Goal: Contribute content: Add original content to the website for others to see

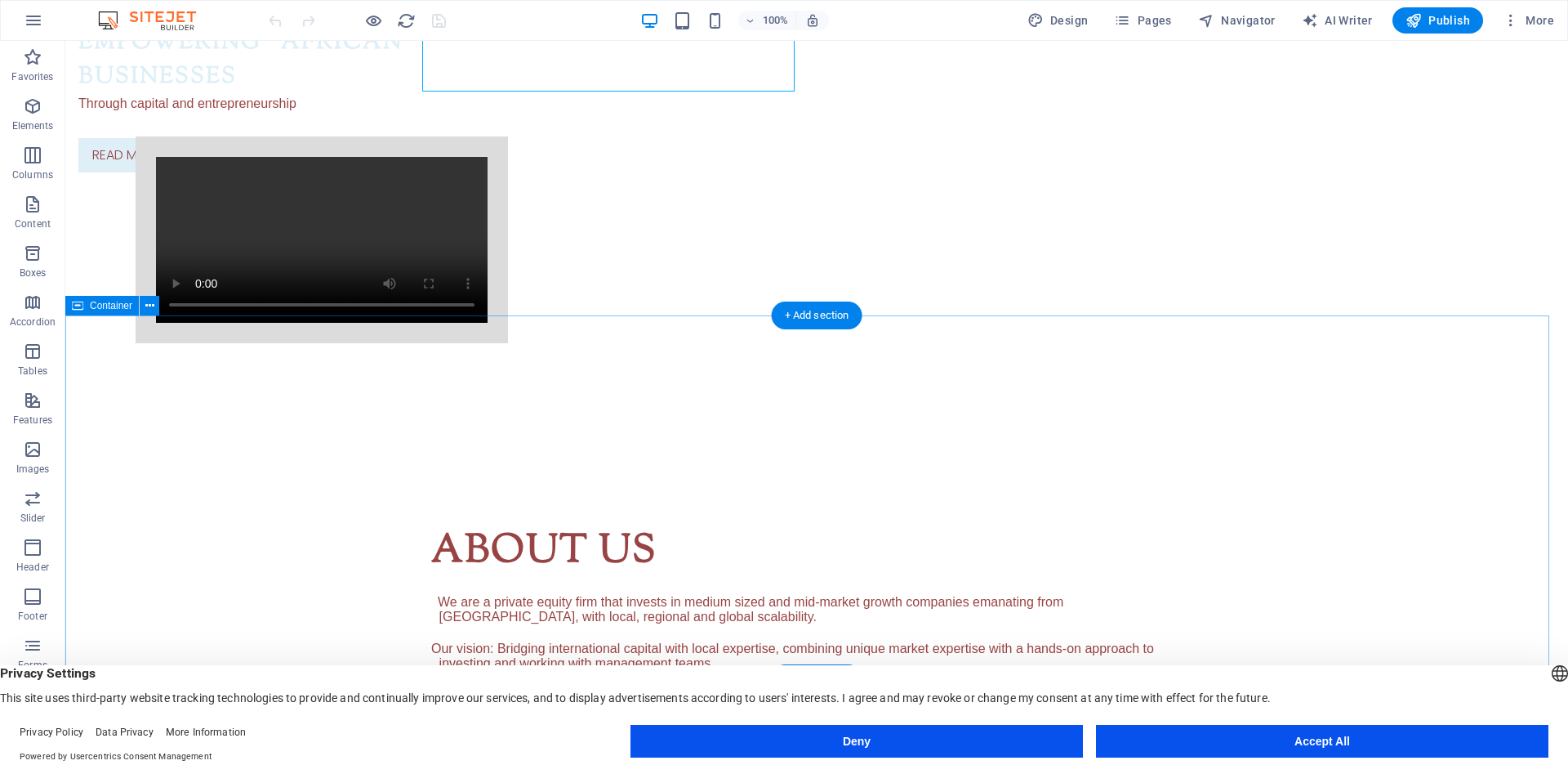
scroll to position [245, 0]
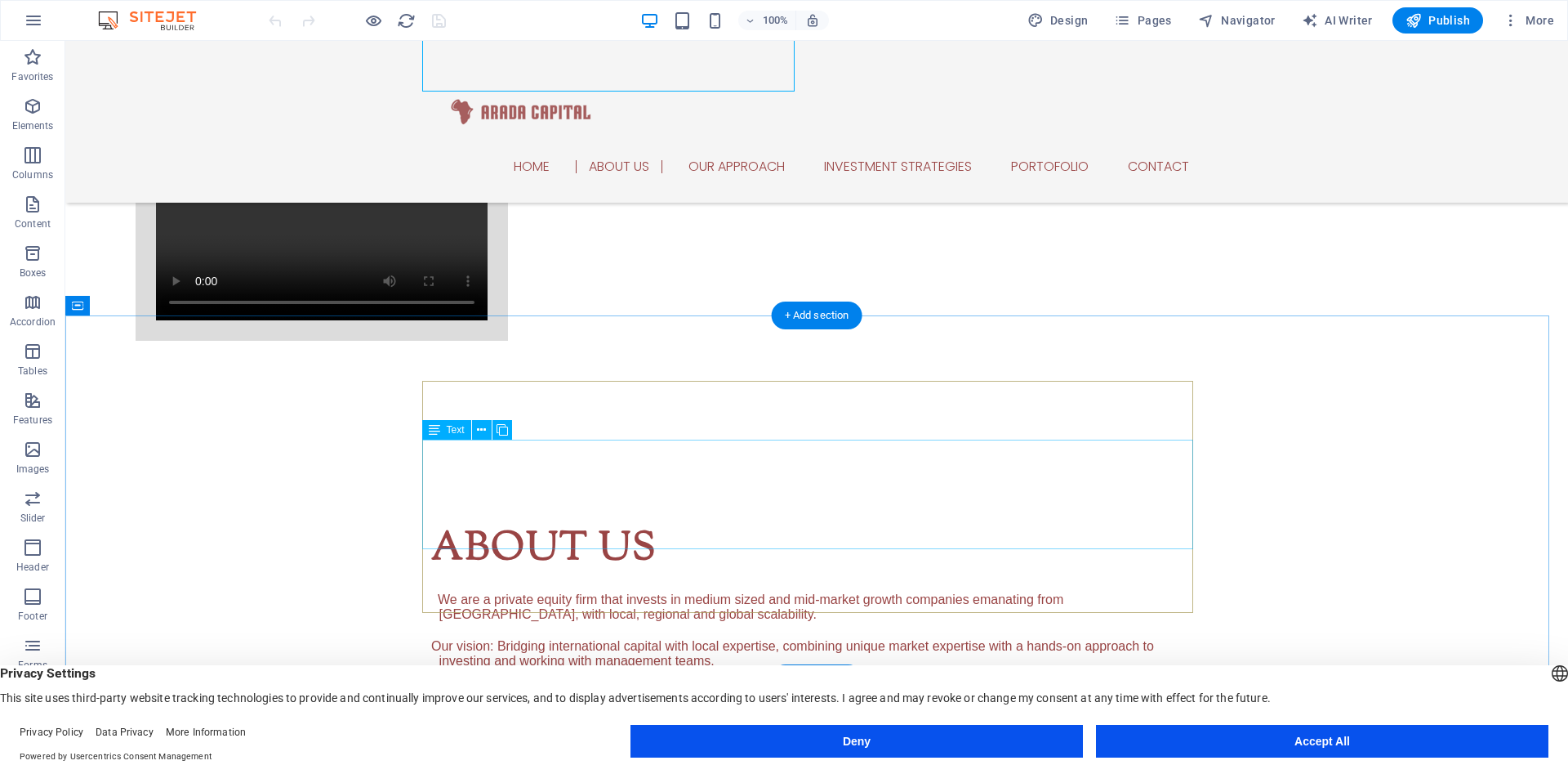
click at [448, 592] on div "We are a private equity firm that invests in medium sized and mid-market growth…" at bounding box center [816, 630] width 771 height 76
click at [160, 459] on div "About us We are a private equity firm that invests in medium sized and mid-mark…" at bounding box center [817, 634] width 1502 height 360
click at [484, 592] on div "We are a private equity firm that invests in medium sized and mid-market growth…" at bounding box center [816, 630] width 771 height 76
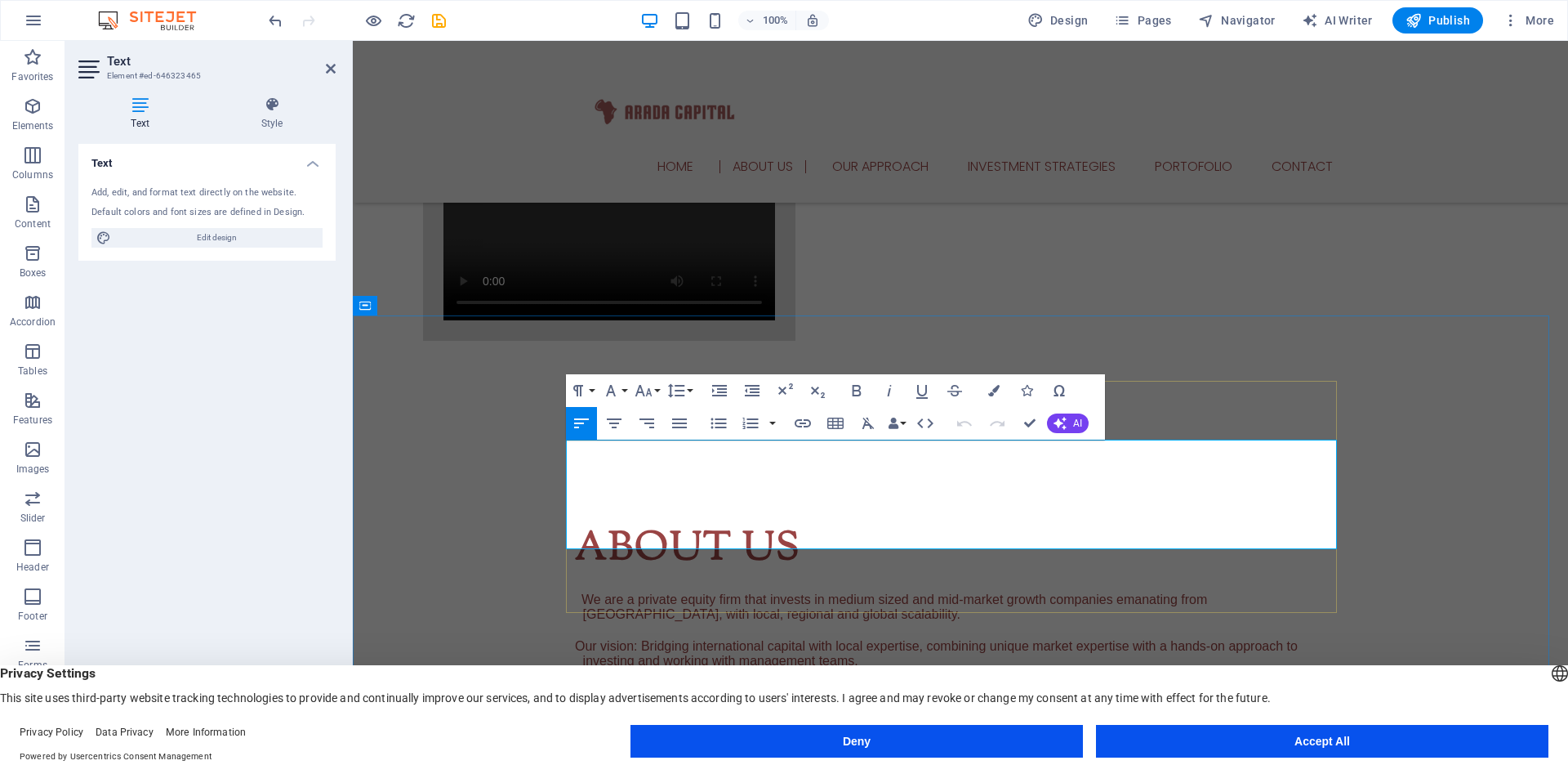
click at [584, 592] on span "We are a private equity firm that invests in medium sized and mid-market growth…" at bounding box center [894, 605] width 626 height 28
drag, startPoint x: 635, startPoint y: 462, endPoint x: 563, endPoint y: 460, distance: 72.0
click at [563, 460] on div "About us We are a private equity firm that invests in medium sized and mid-mark…" at bounding box center [960, 634] width 1215 height 360
click at [575, 639] on span "Our vision: Bridging international capital with local expertise, combining uniq…" at bounding box center [936, 653] width 723 height 28
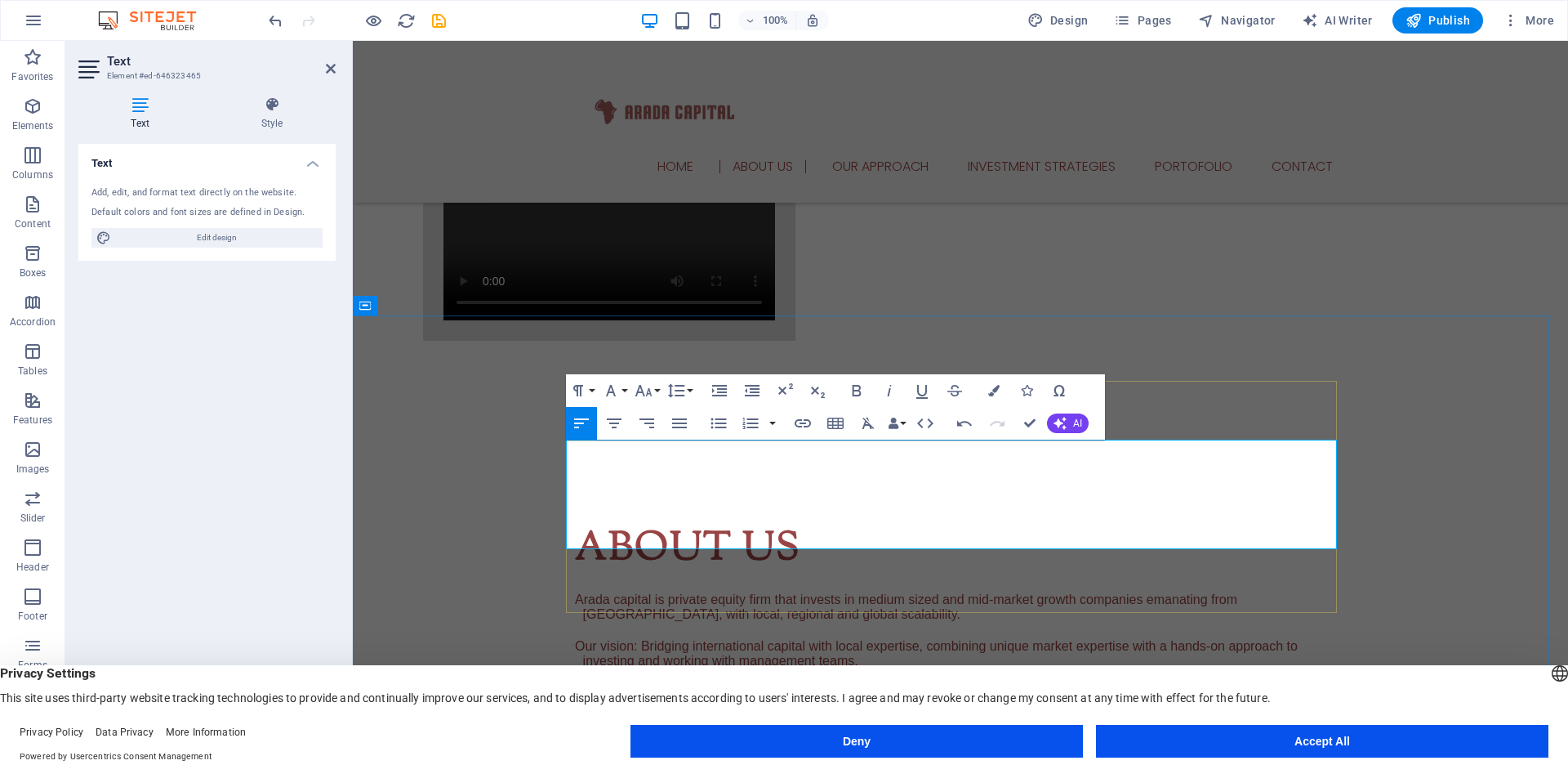
click at [575, 639] on span "Our vision: Bridging international capital with local expertise, combining uniq…" at bounding box center [936, 653] width 723 height 28
click at [588, 592] on div "Arada capital is private equity firm that invests in medium sized and mid-marke…" at bounding box center [960, 630] width 771 height 76
click at [579, 639] on span "Our vision: Bridging international capital with local expertise, combining uniq…" at bounding box center [936, 653] width 723 height 28
click at [575, 639] on span "Our vision: Bridging international capital with local expertise, combining uniq…" at bounding box center [936, 653] width 723 height 28
click at [808, 710] on div "Entrepreneurial Acquisbelieve WE believe in innovative collaboration, combining…" at bounding box center [960, 730] width 771 height 39
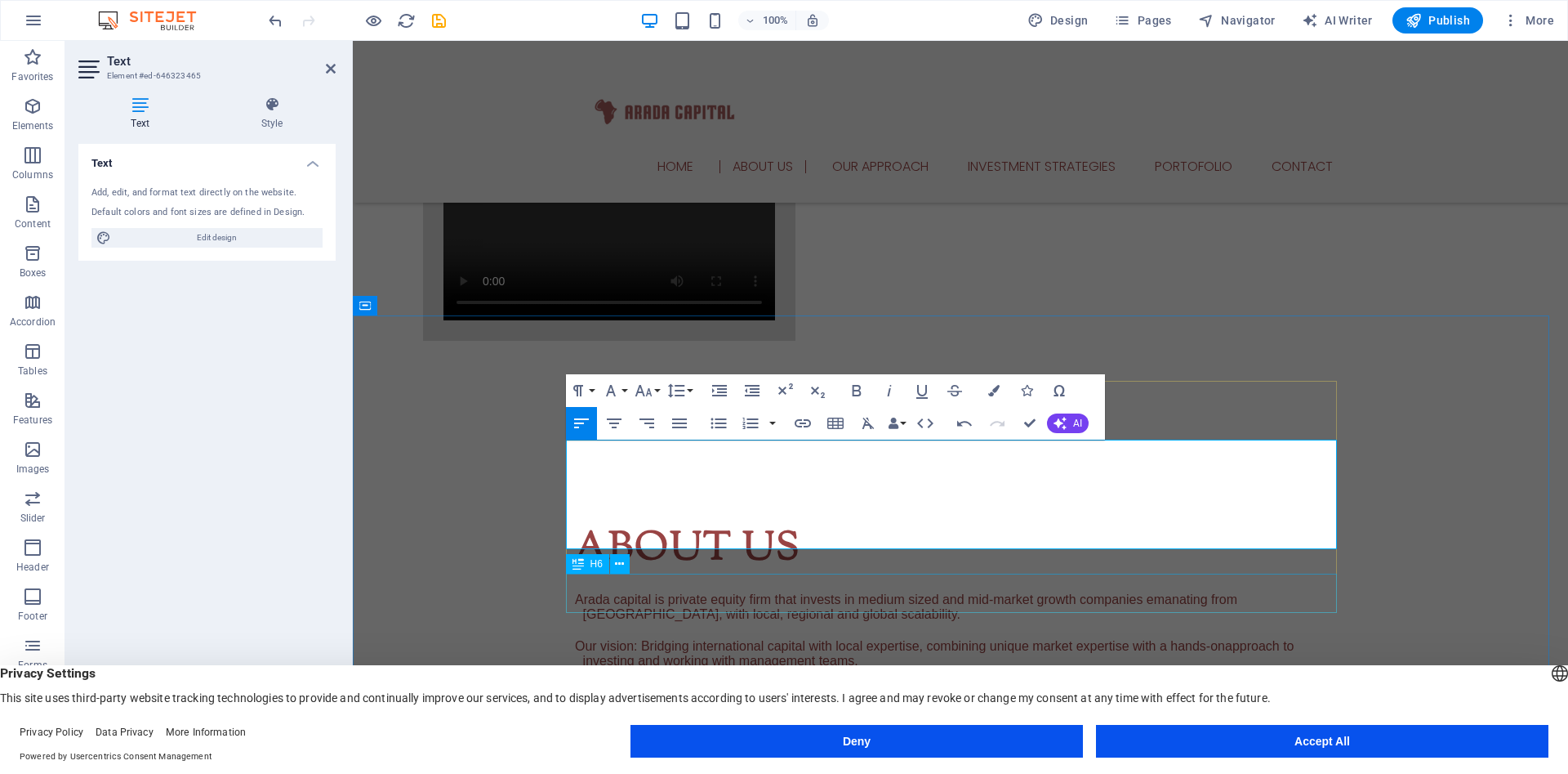
click at [808, 710] on div "Entrepreneurial Acquisbelieve WE believe in innovative collaboration, combining…" at bounding box center [960, 730] width 771 height 39
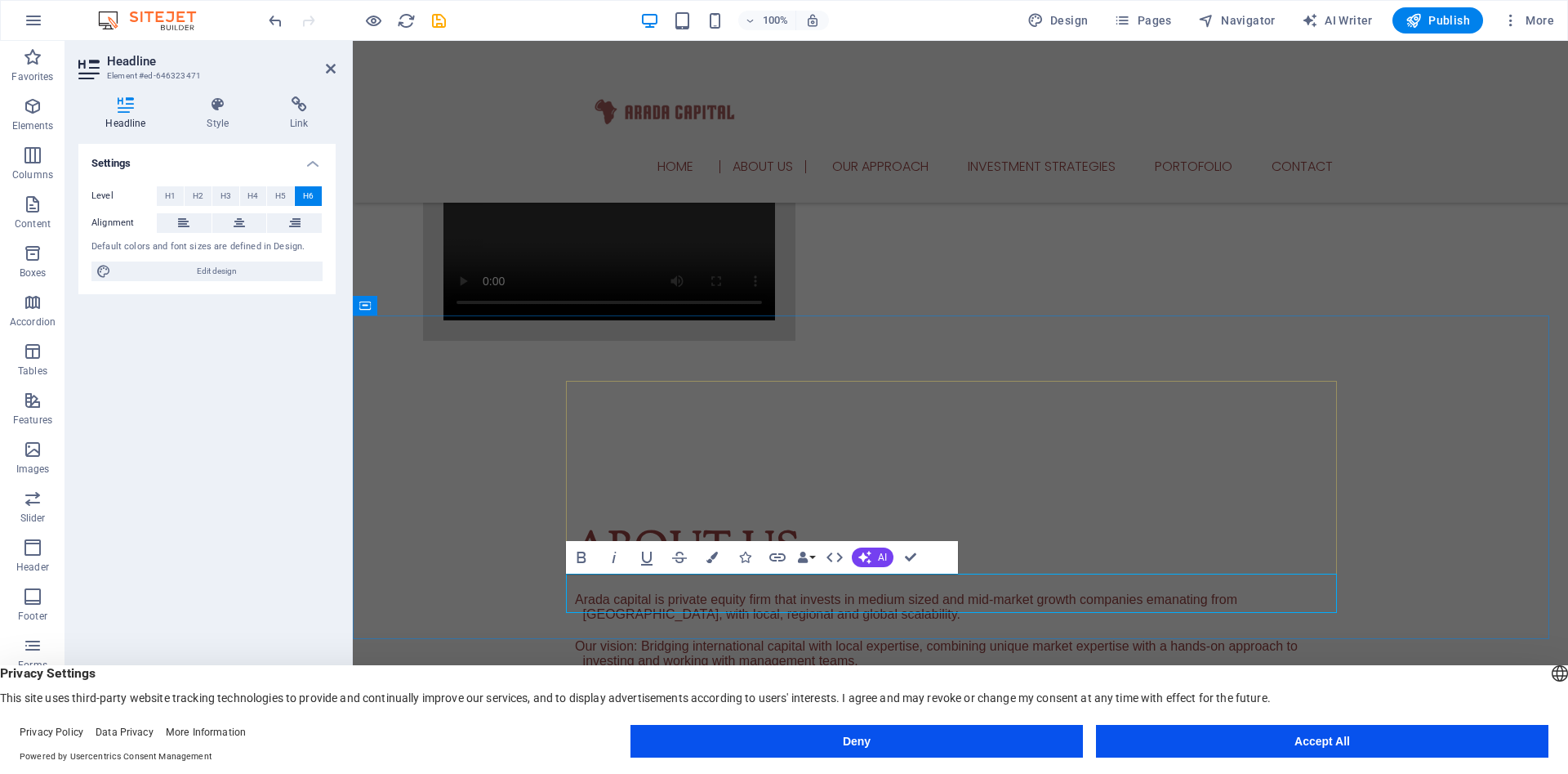
click at [808, 710] on h6 "Entrepreneurial Acquisbelieve WE believe in innovative collaboration, combining…" at bounding box center [960, 730] width 771 height 39
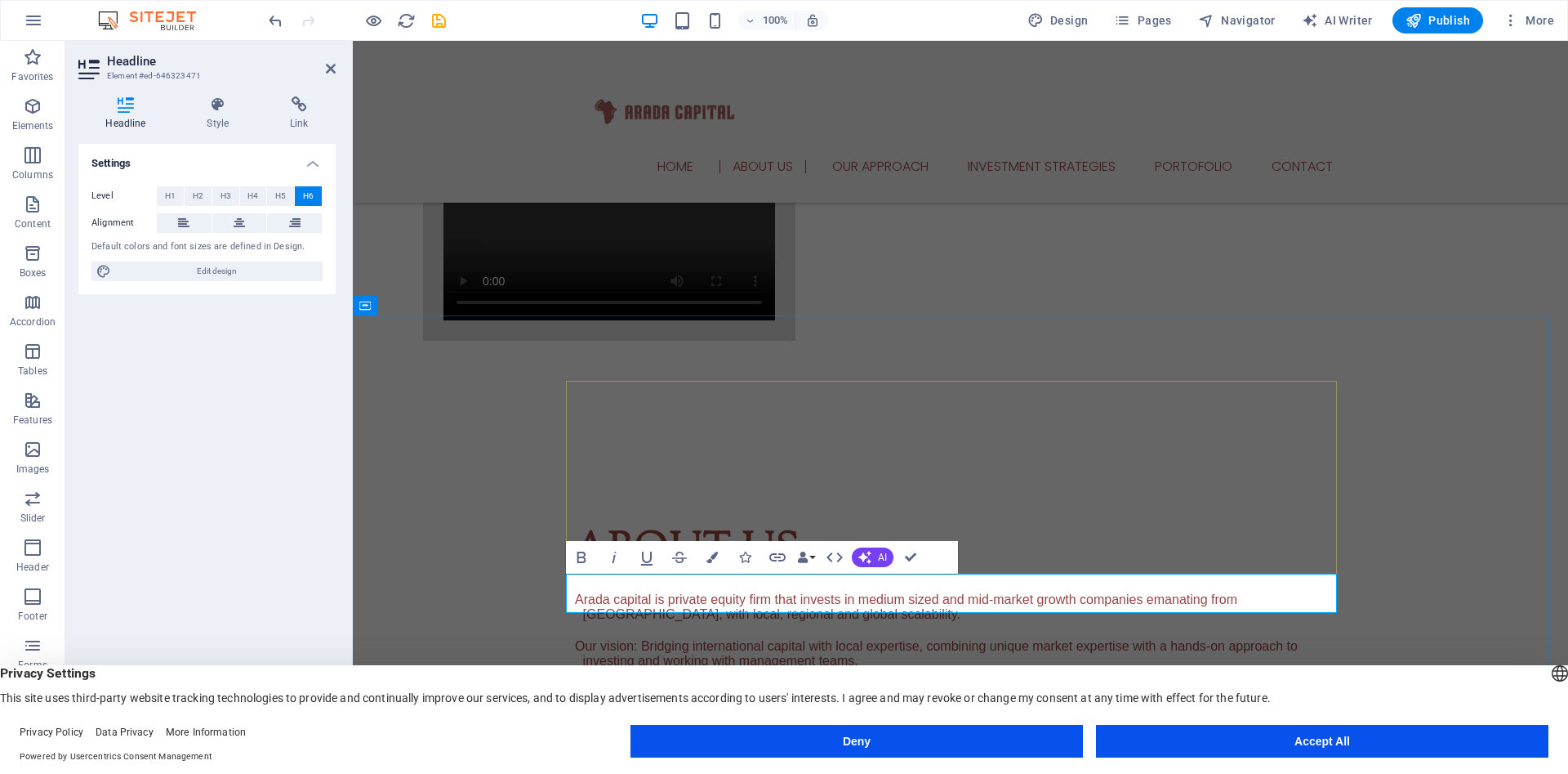
click at [839, 710] on h6 "Entrepreneurial Acquisbelieve WE believe in innovative collaboration, combining…" at bounding box center [960, 730] width 771 height 39
drag, startPoint x: 856, startPoint y: 579, endPoint x: 557, endPoint y: 579, distance: 299.0
click at [557, 579] on div "About us Arada capital is private equity firm that invests in medium sized and …" at bounding box center [960, 634] width 1215 height 360
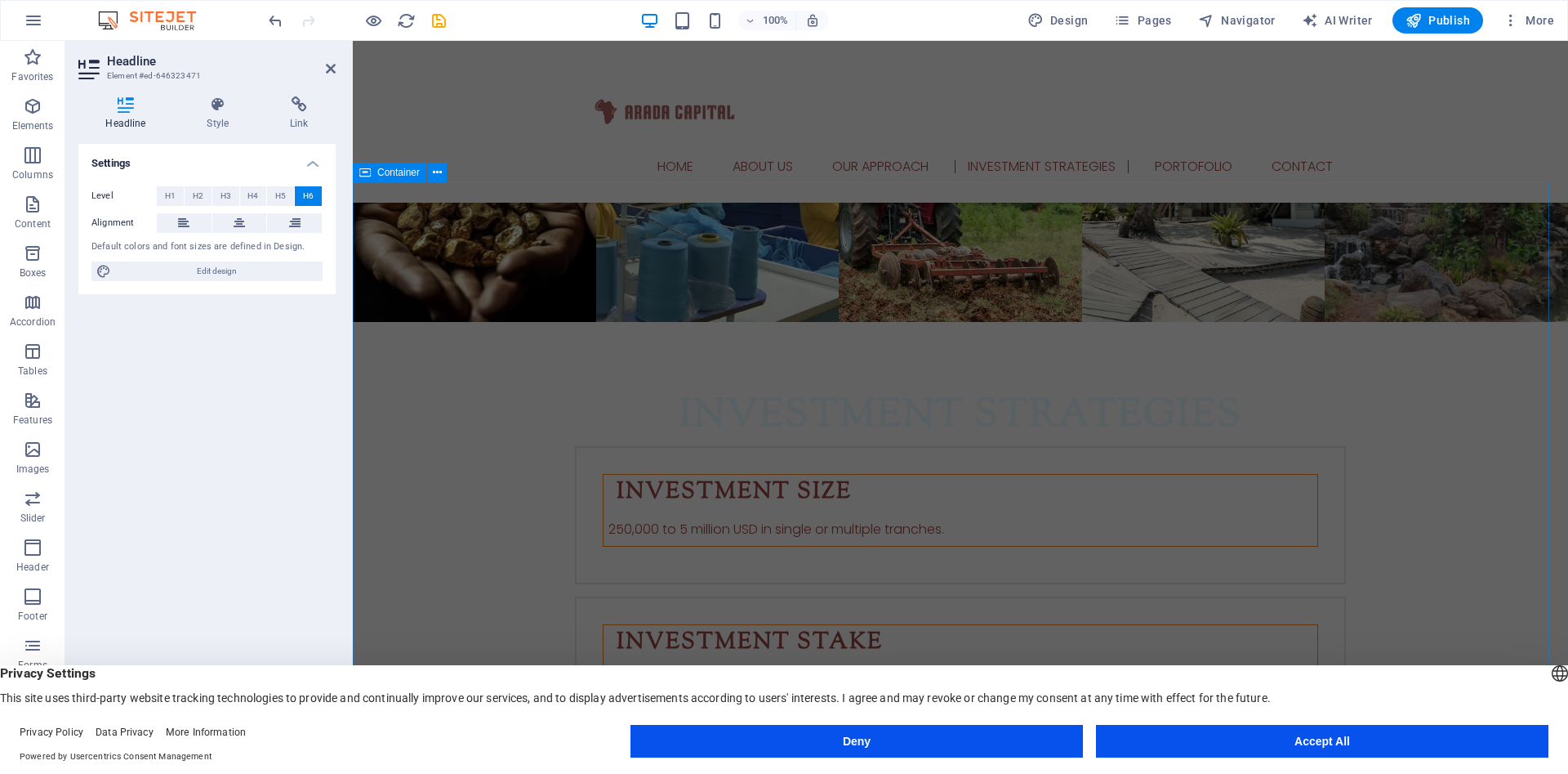
scroll to position [1226, 0]
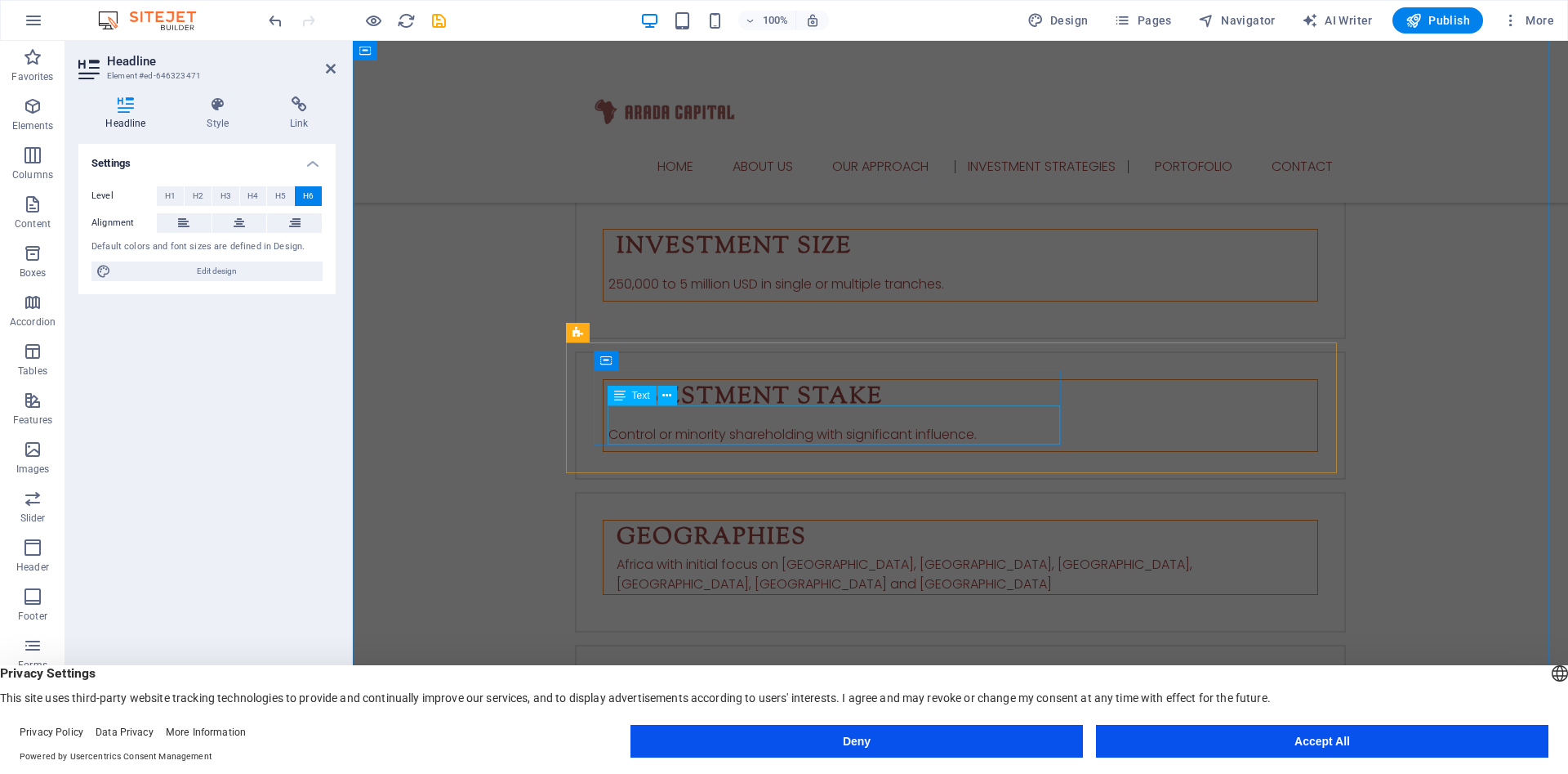
click at [771, 555] on div "Africa with initial focus on Tanzania, Rwanda, Burundi, Ethiopia, Senegal and A…" at bounding box center [966, 574] width 700 height 39
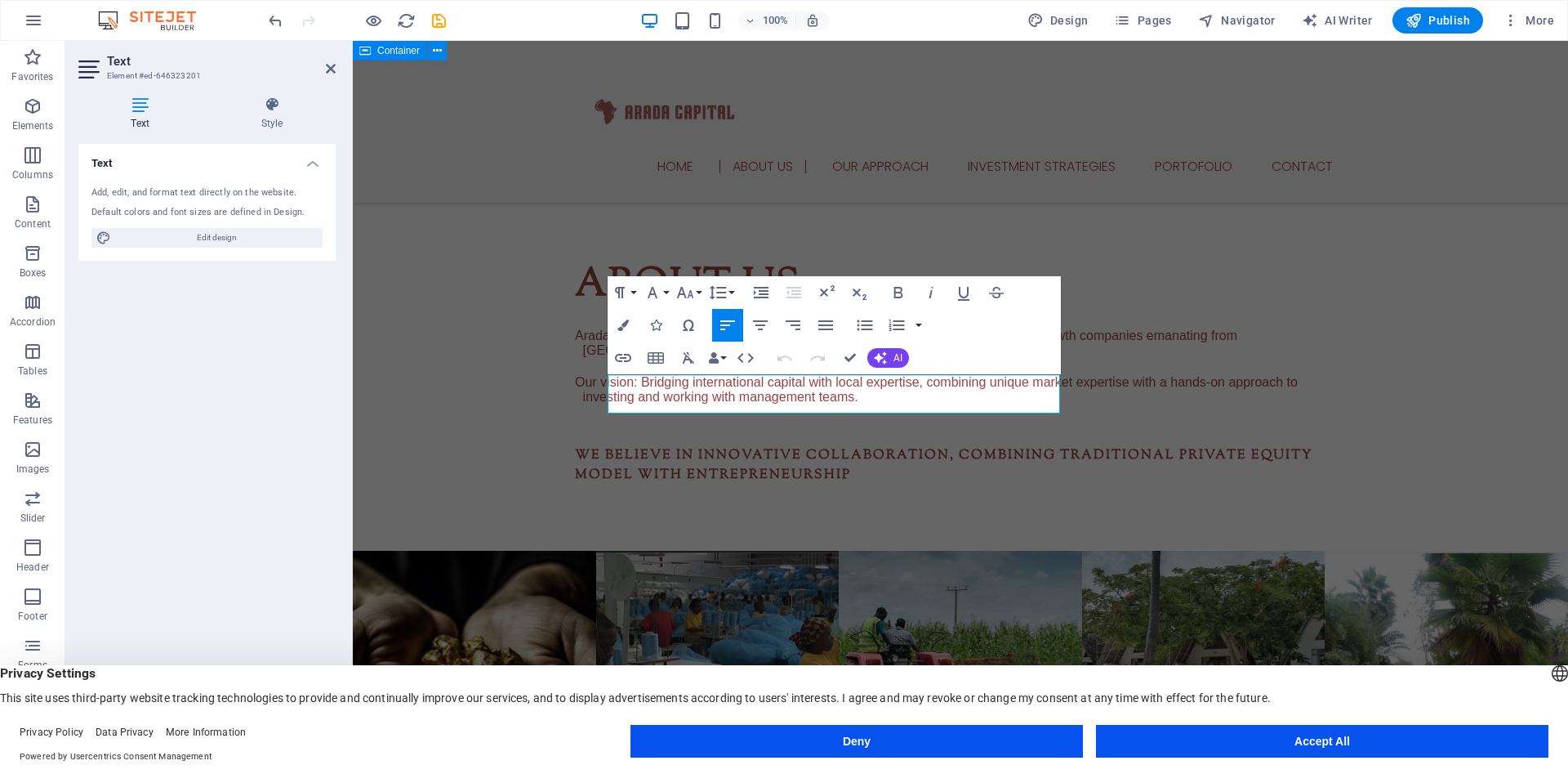
scroll to position [1256, 0]
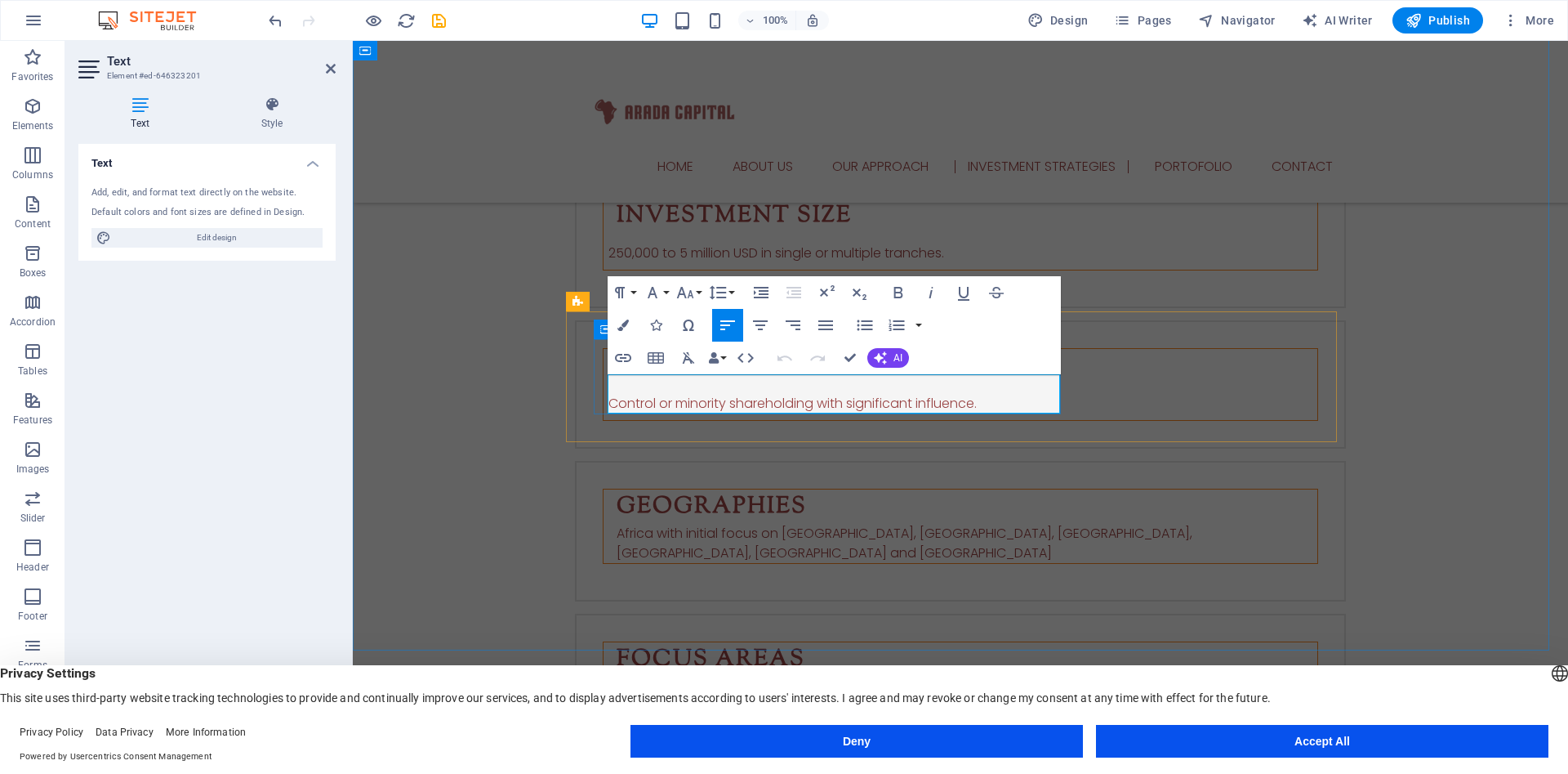
click at [773, 523] on p "Africa with initial focus on Tanzania, Rwanda, Burundi, Ethiopia, Senegal and A…" at bounding box center [966, 543] width 700 height 39
drag, startPoint x: 956, startPoint y: 383, endPoint x: 718, endPoint y: 402, distance: 238.8
click at [718, 523] on p "Africa with initial focus on Ethiopia, Tanzania, Rwanda, Burundi, Ethiopia, Sen…" at bounding box center [966, 543] width 700 height 39
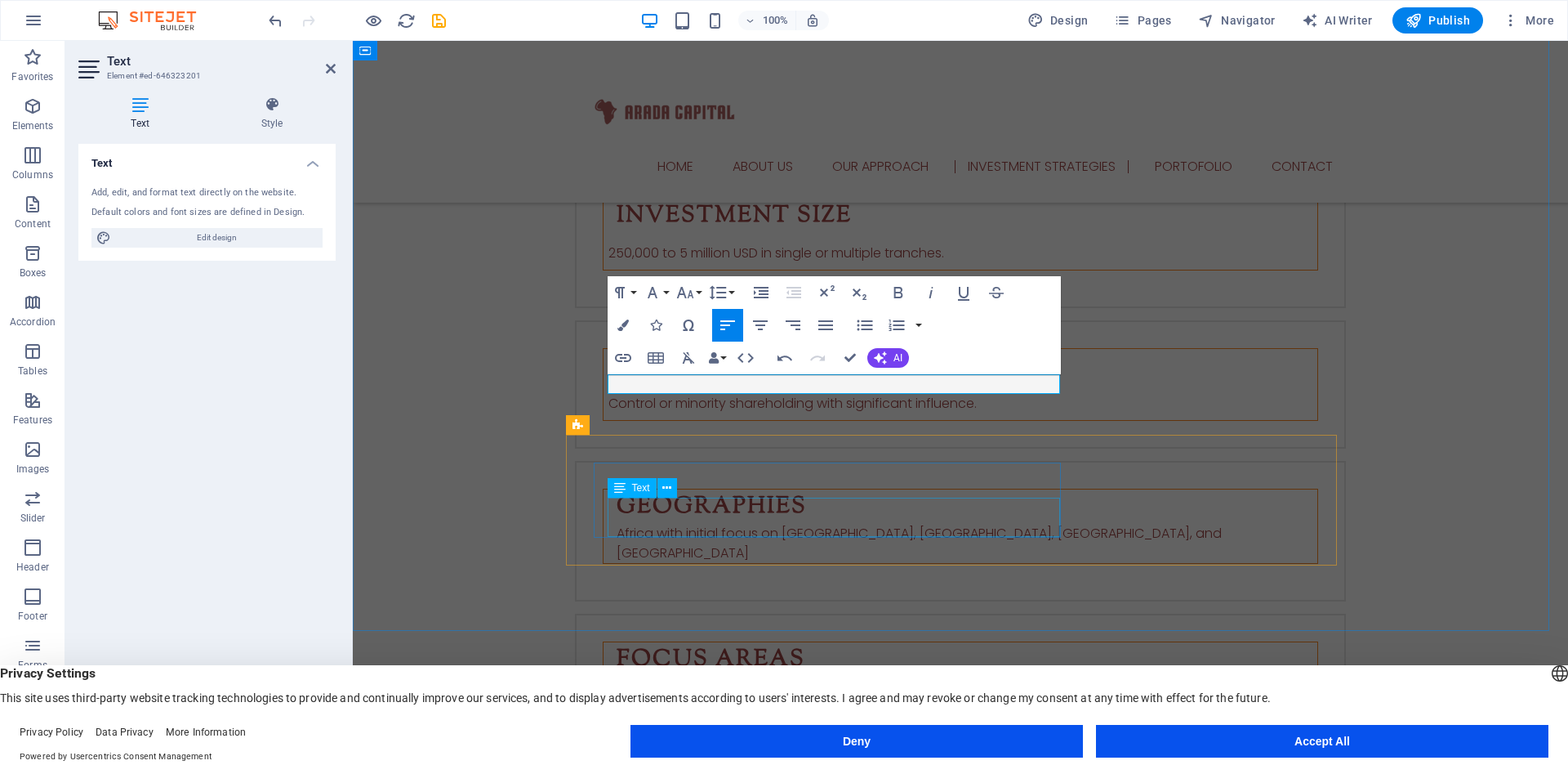
click at [737, 676] on div "Technology (Software, Renewable Energy, EV), Mining, Real Estate and Hospitalit…" at bounding box center [966, 696] width 700 height 39
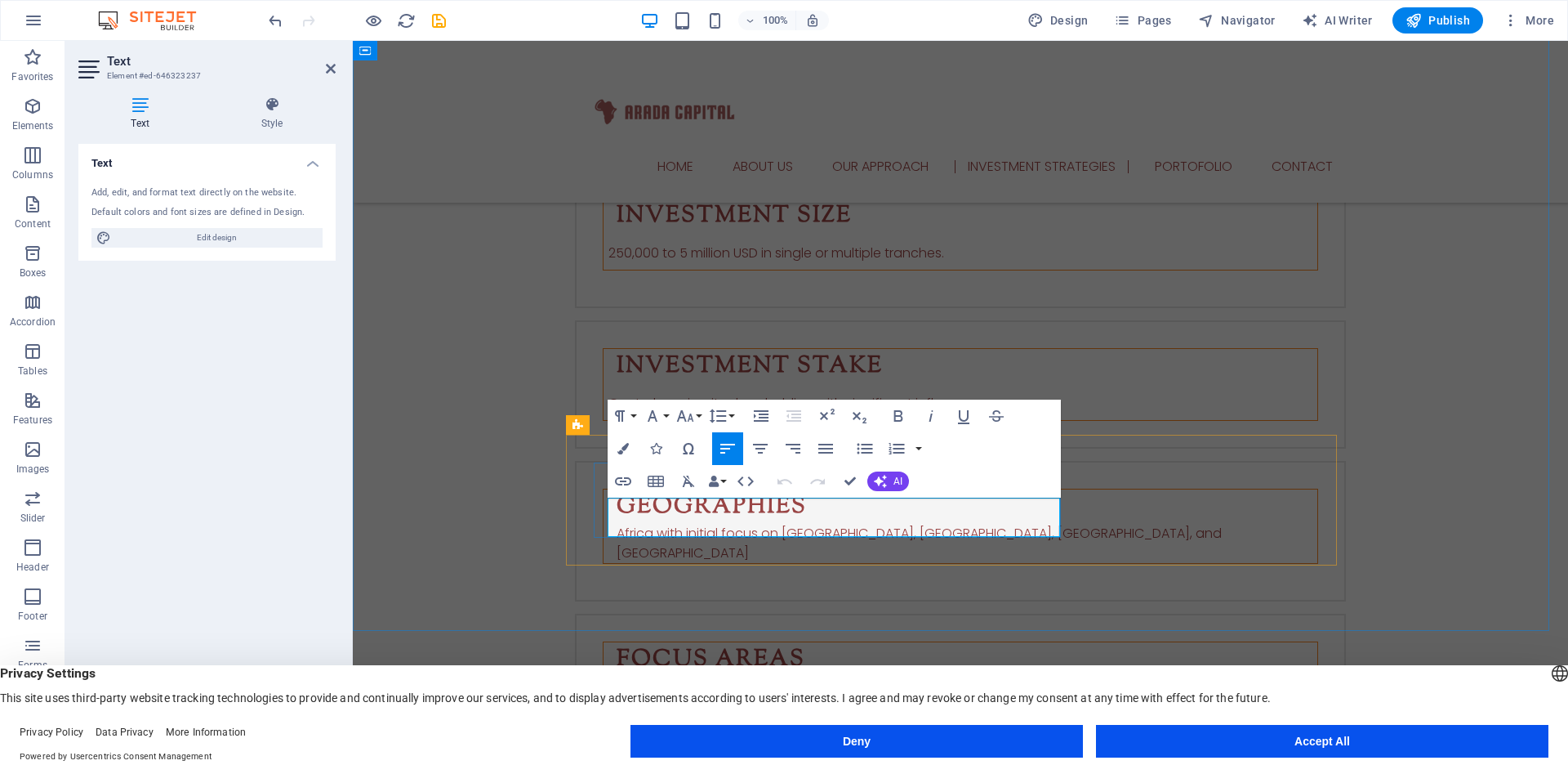
click at [616, 676] on p "Technology (Software, Renewable Energy, EV), Mining, Real Estate and Hospitalit…" at bounding box center [966, 696] width 700 height 39
click at [853, 676] on p "Carbon Market, Technology (Software, Renewable Energy, EV), Mining, Real Estate…" at bounding box center [966, 696] width 700 height 39
click at [856, 676] on p "Carbon Market, Technology (Software, Renewable Energy, EV), Mining, Real Estate…" at bounding box center [966, 696] width 700 height 39
click at [933, 676] on p "Carbon Market, Technology (Renewable Energy, EV), Mining, Real Estate and Hospi…" at bounding box center [966, 696] width 700 height 39
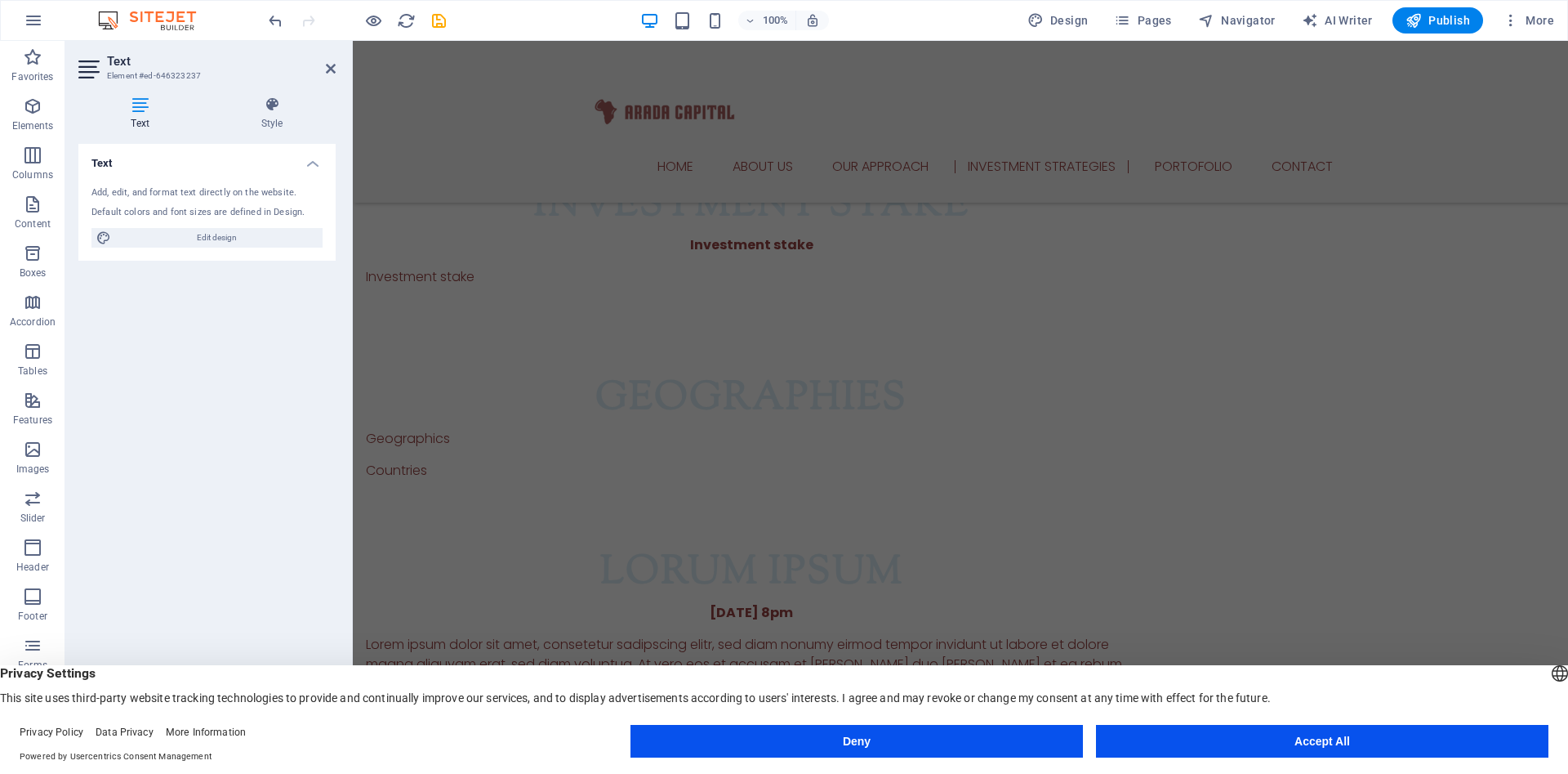
scroll to position [2237, 0]
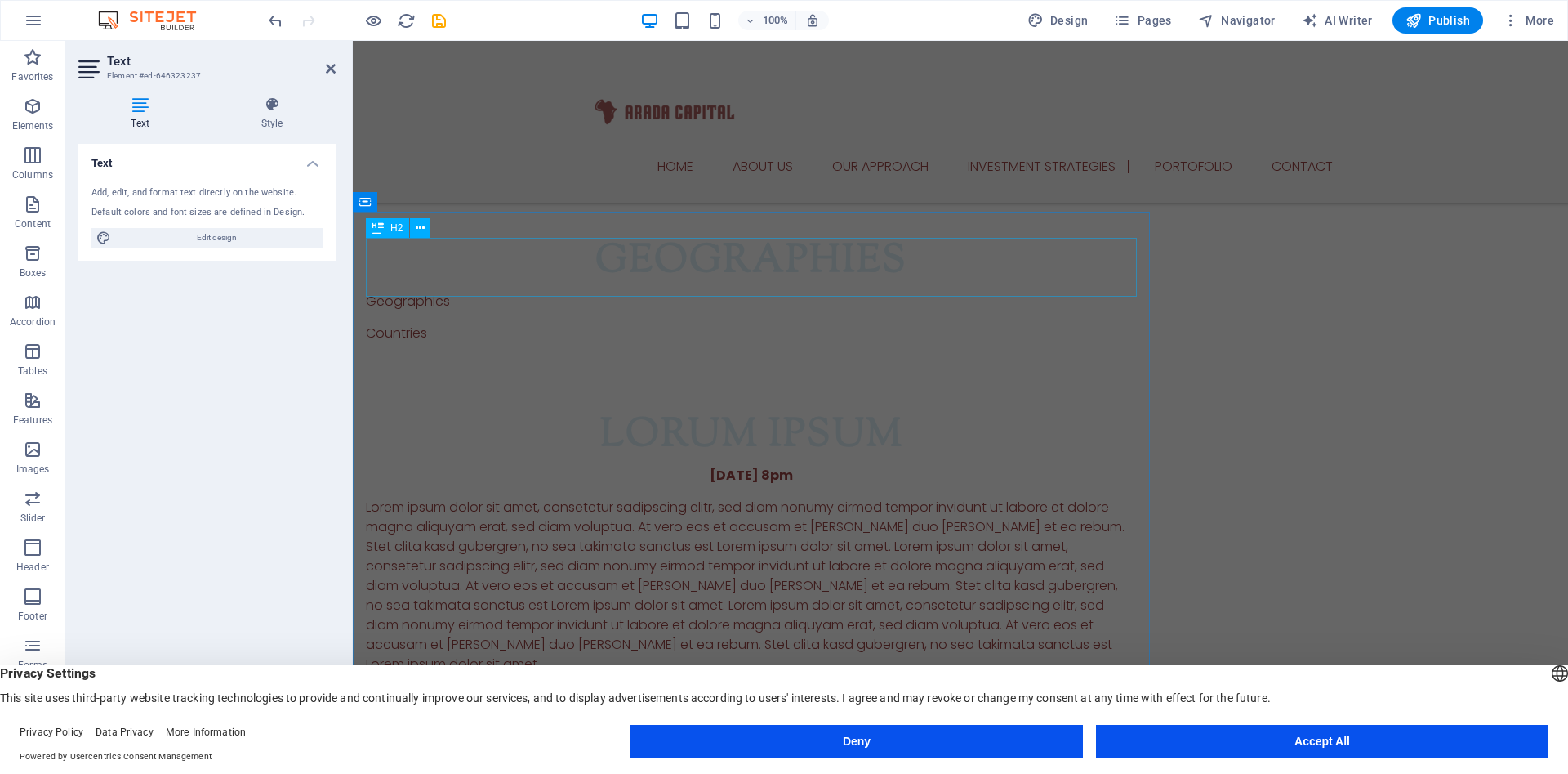
click at [710, 407] on div "Lorum ipsum" at bounding box center [751, 436] width 771 height 59
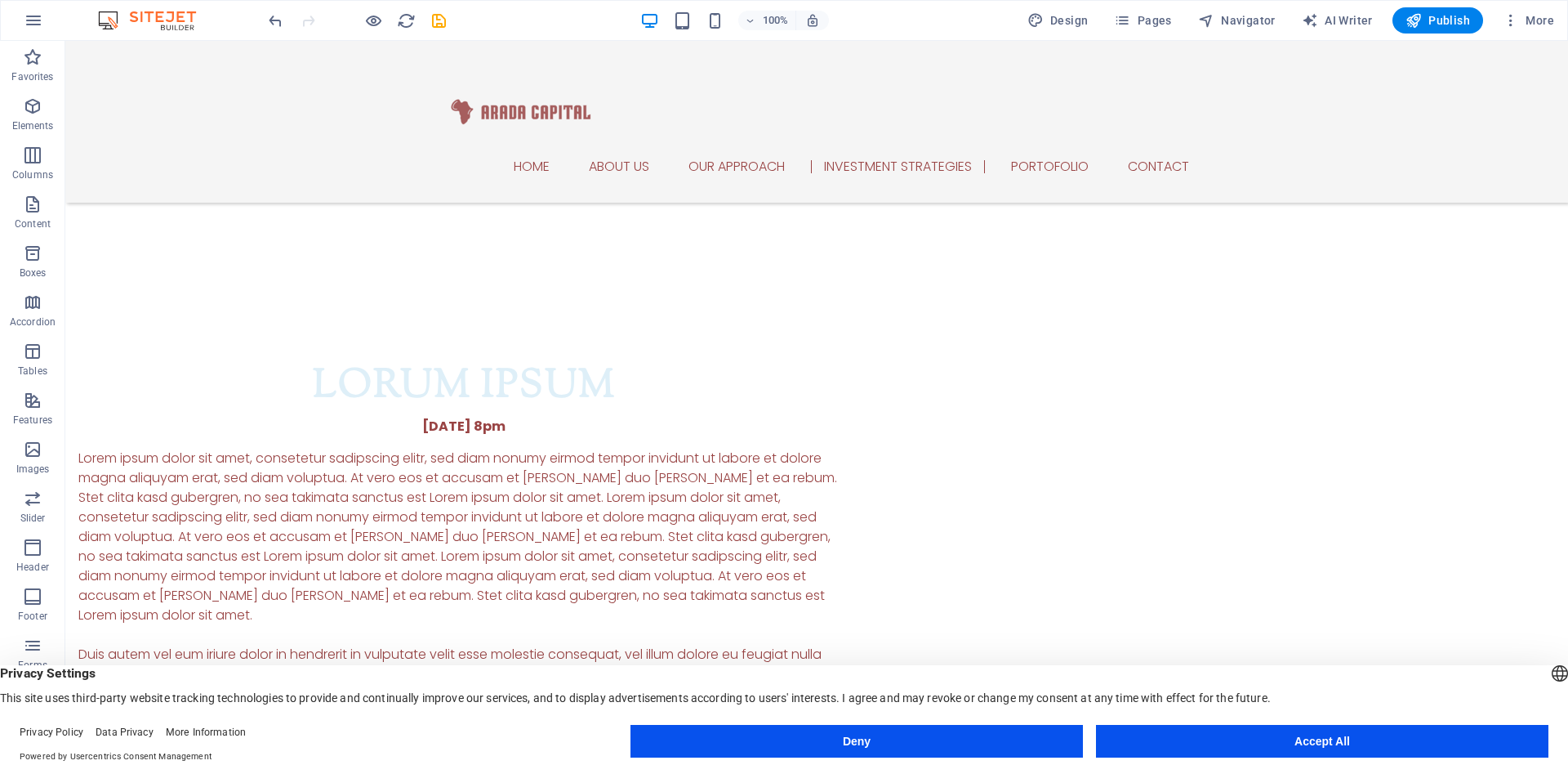
scroll to position [3039, 0]
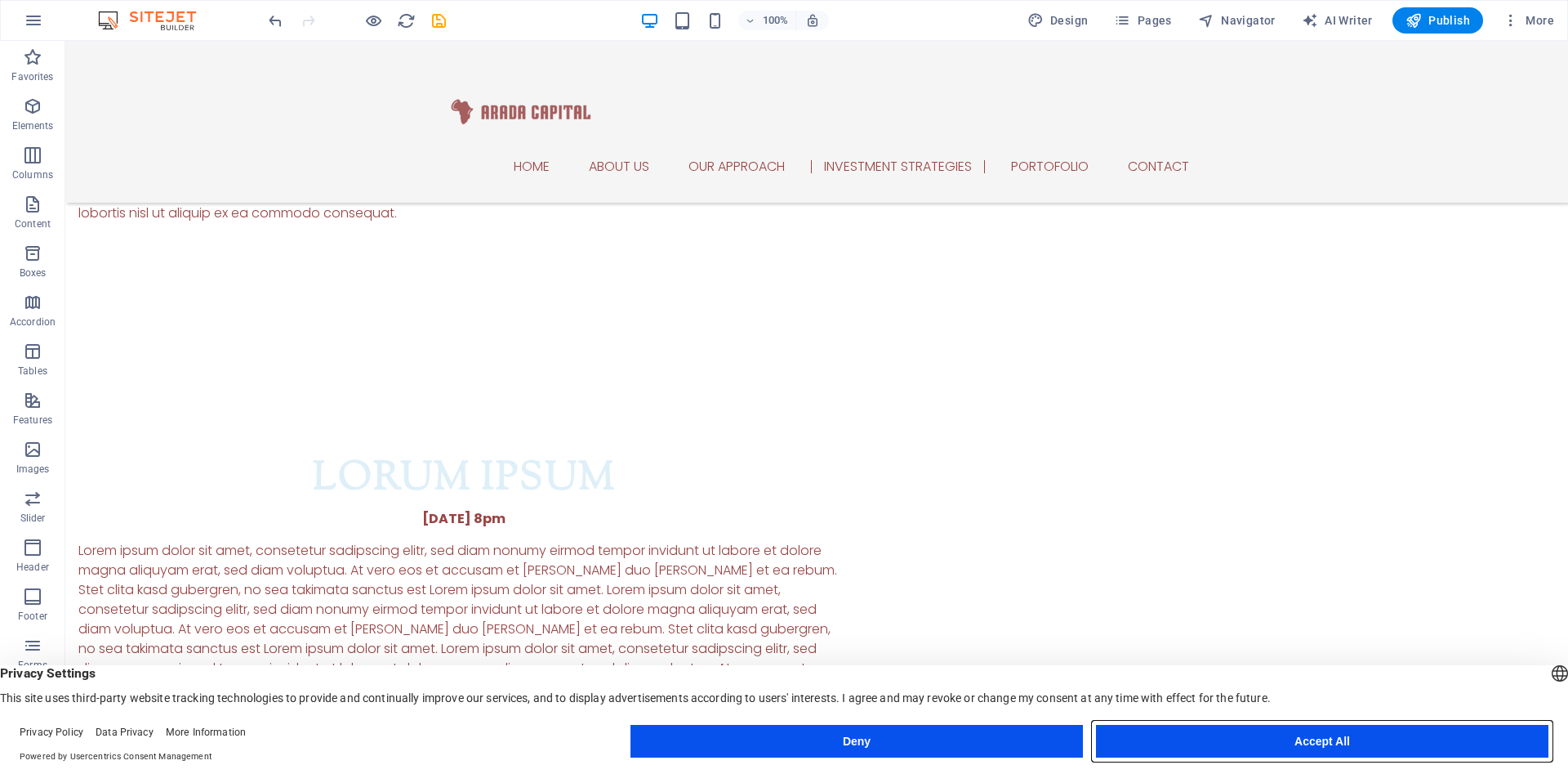
click at [1278, 739] on button "Accept All" at bounding box center [1322, 741] width 452 height 32
drag, startPoint x: 1344, startPoint y: 779, endPoint x: 1278, endPoint y: 739, distance: 77.2
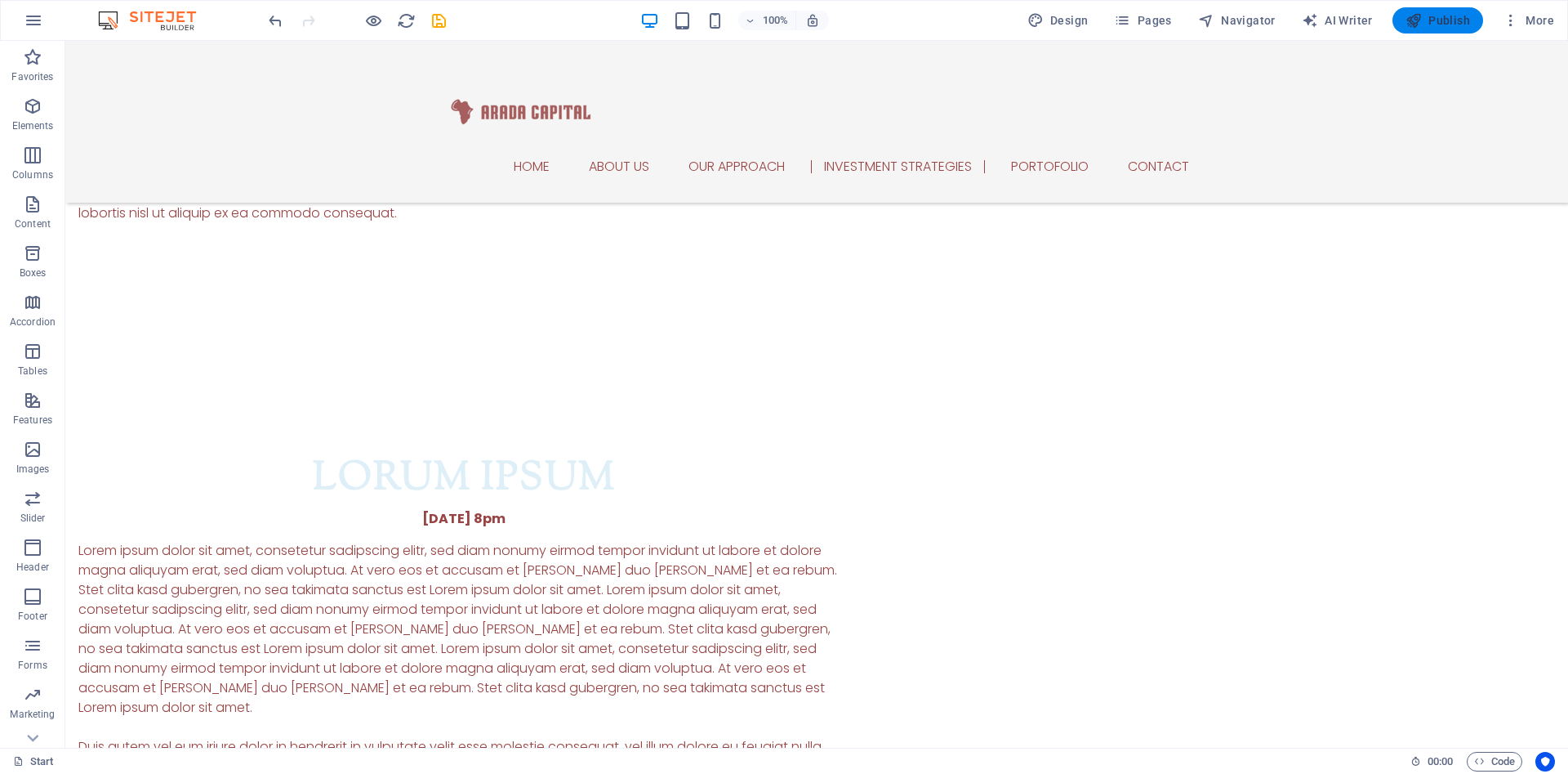
click at [1450, 22] on span "Publish" at bounding box center [1438, 21] width 65 height 17
checkbox input "false"
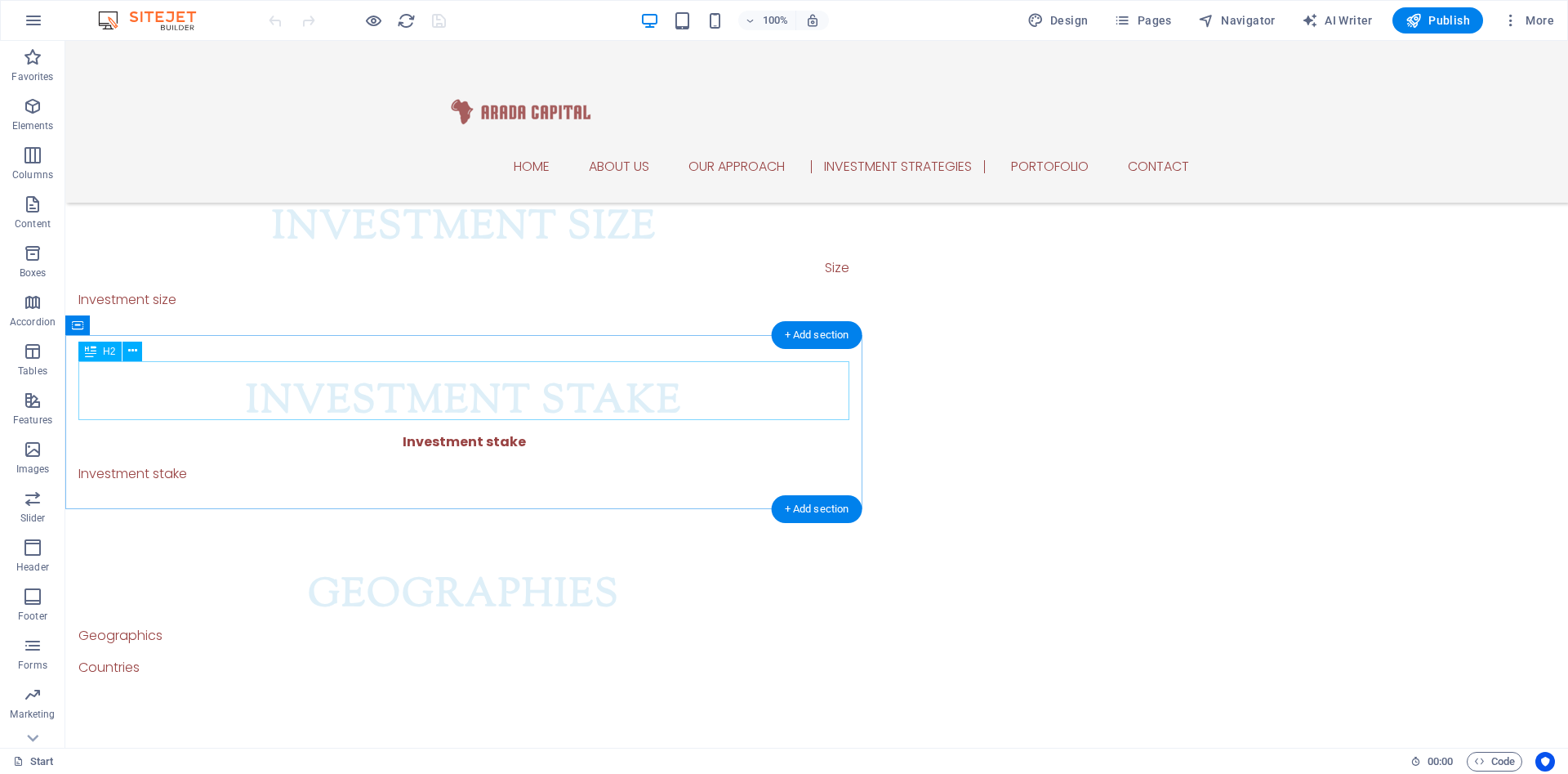
scroll to position [2205, 0]
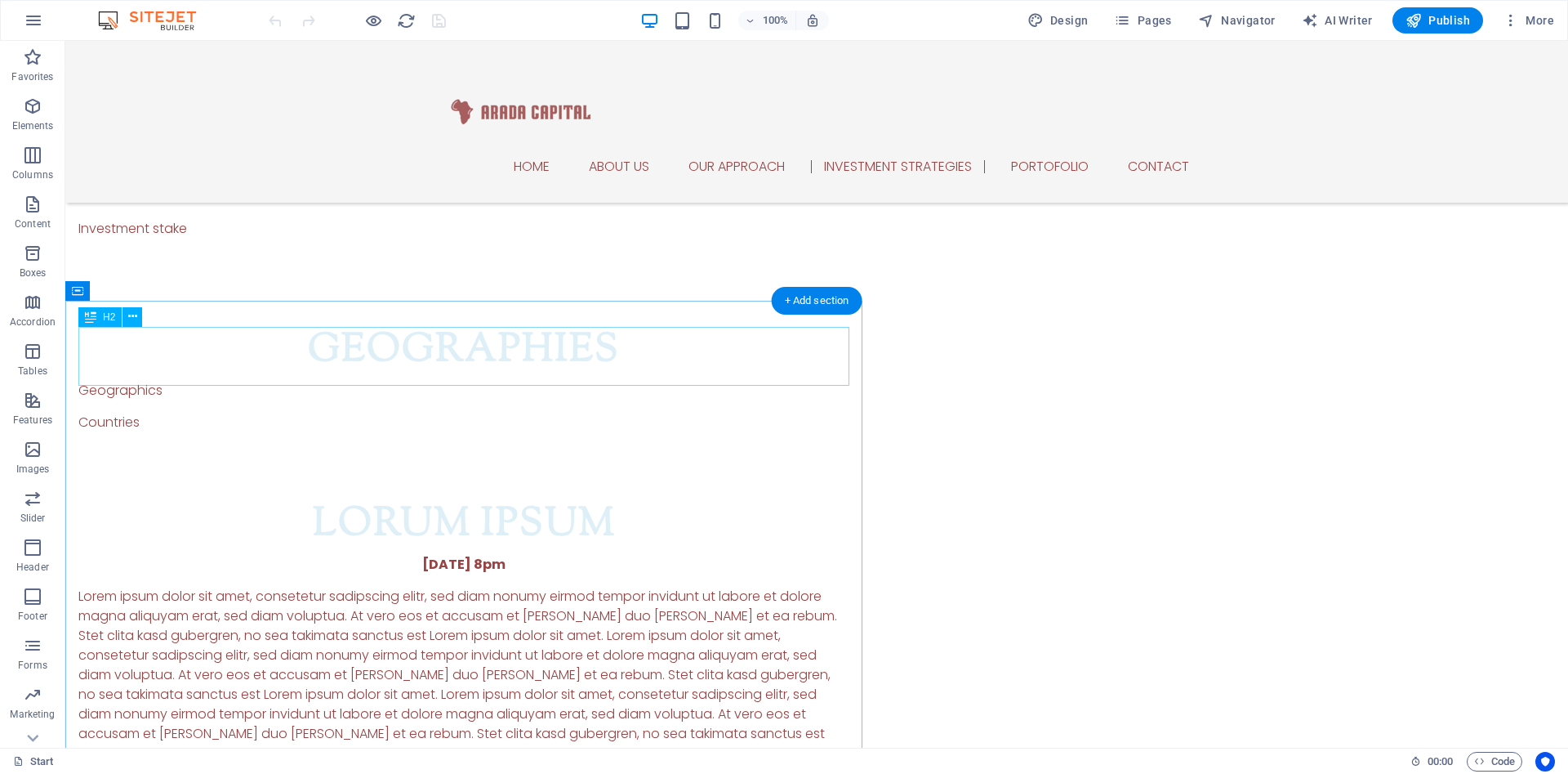
click at [567, 496] on div "Lorum ipsum" at bounding box center [463, 525] width 771 height 59
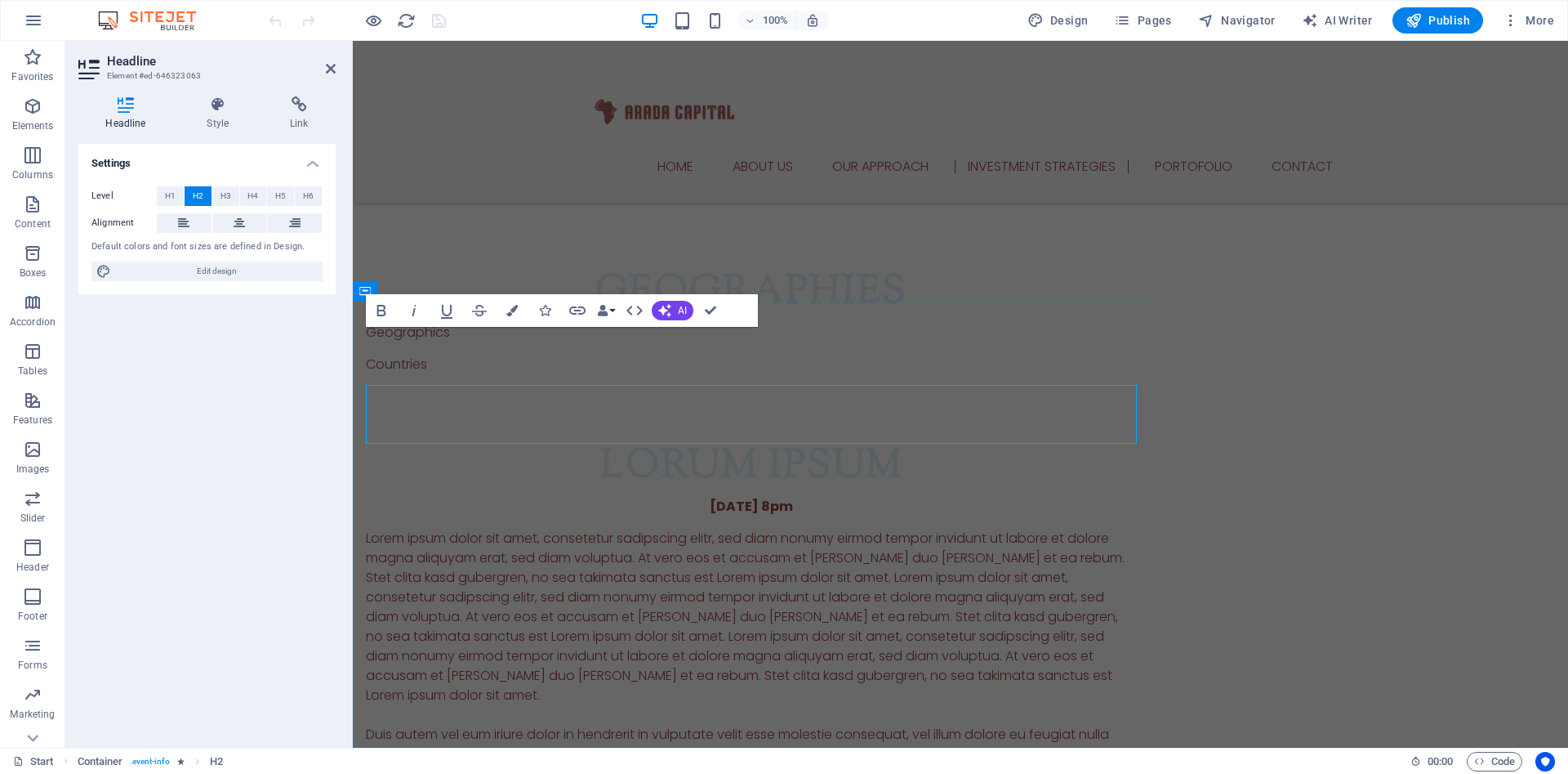
scroll to position [2148, 0]
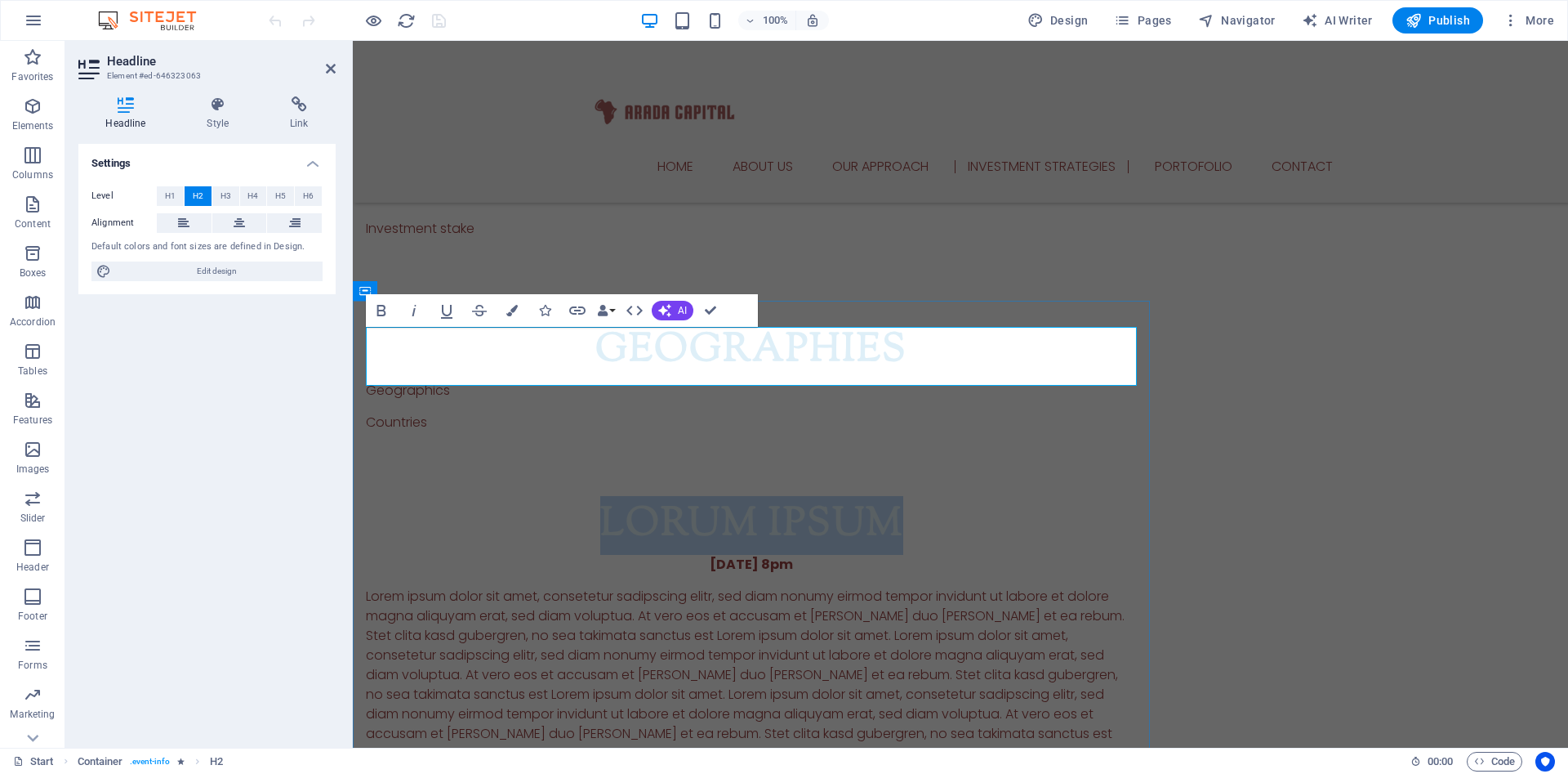
drag, startPoint x: 600, startPoint y: 350, endPoint x: 925, endPoint y: 356, distance: 325.1
click at [925, 496] on h2 "Lorum ipsum" at bounding box center [751, 525] width 771 height 59
drag, startPoint x: 925, startPoint y: 356, endPoint x: 603, endPoint y: 355, distance: 322.0
click at [603, 496] on h2 "Lorum ipsum" at bounding box center [751, 525] width 771 height 59
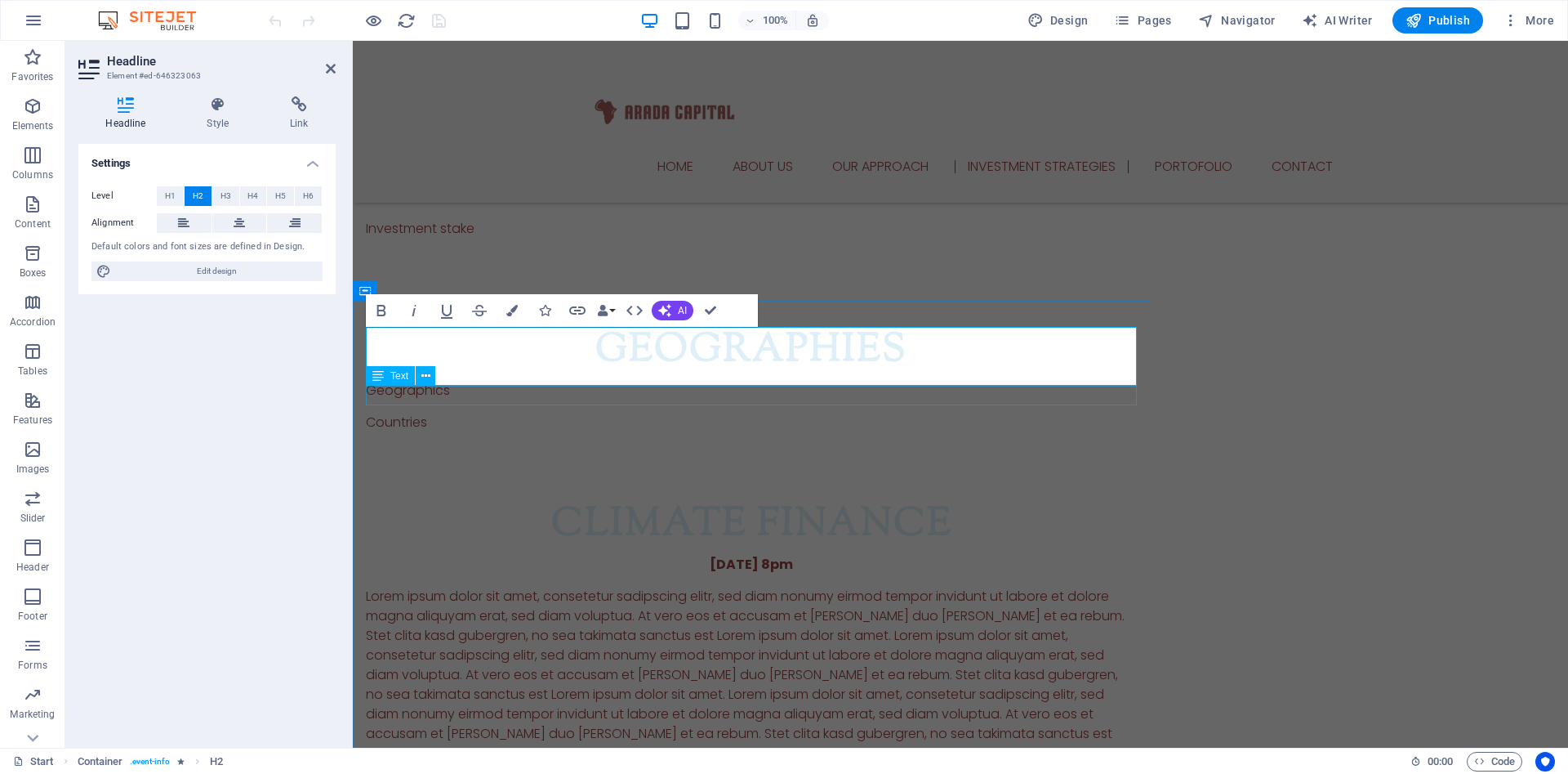
click at [695, 555] on div "[DATE] 8pm" at bounding box center [751, 564] width 771 height 20
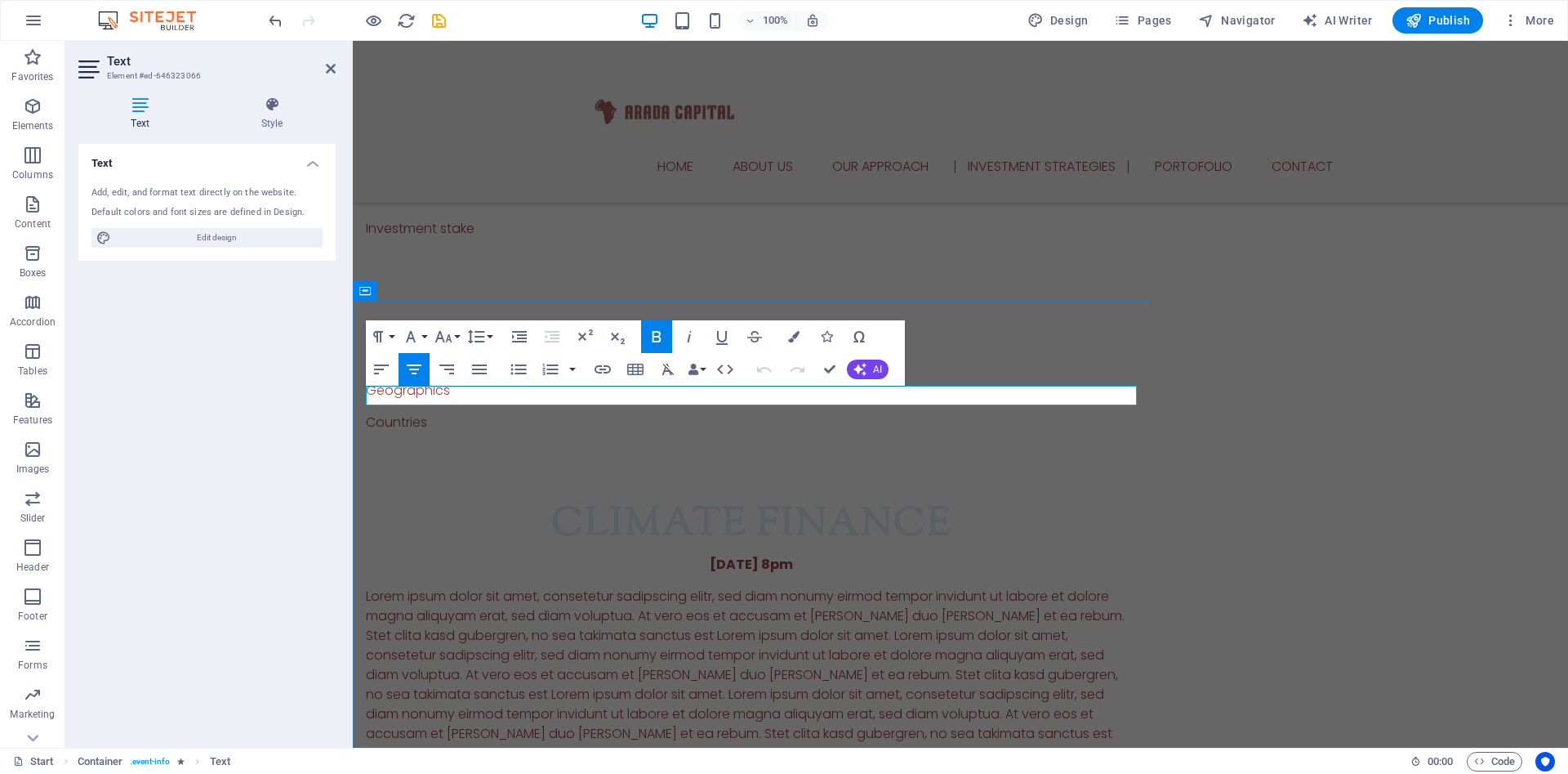
drag, startPoint x: 691, startPoint y: 399, endPoint x: 837, endPoint y: 401, distance: 146.0
click at [837, 555] on p "[DATE] 8pm" at bounding box center [751, 564] width 771 height 20
click at [419, 368] on icon "button" at bounding box center [413, 369] width 15 height 10
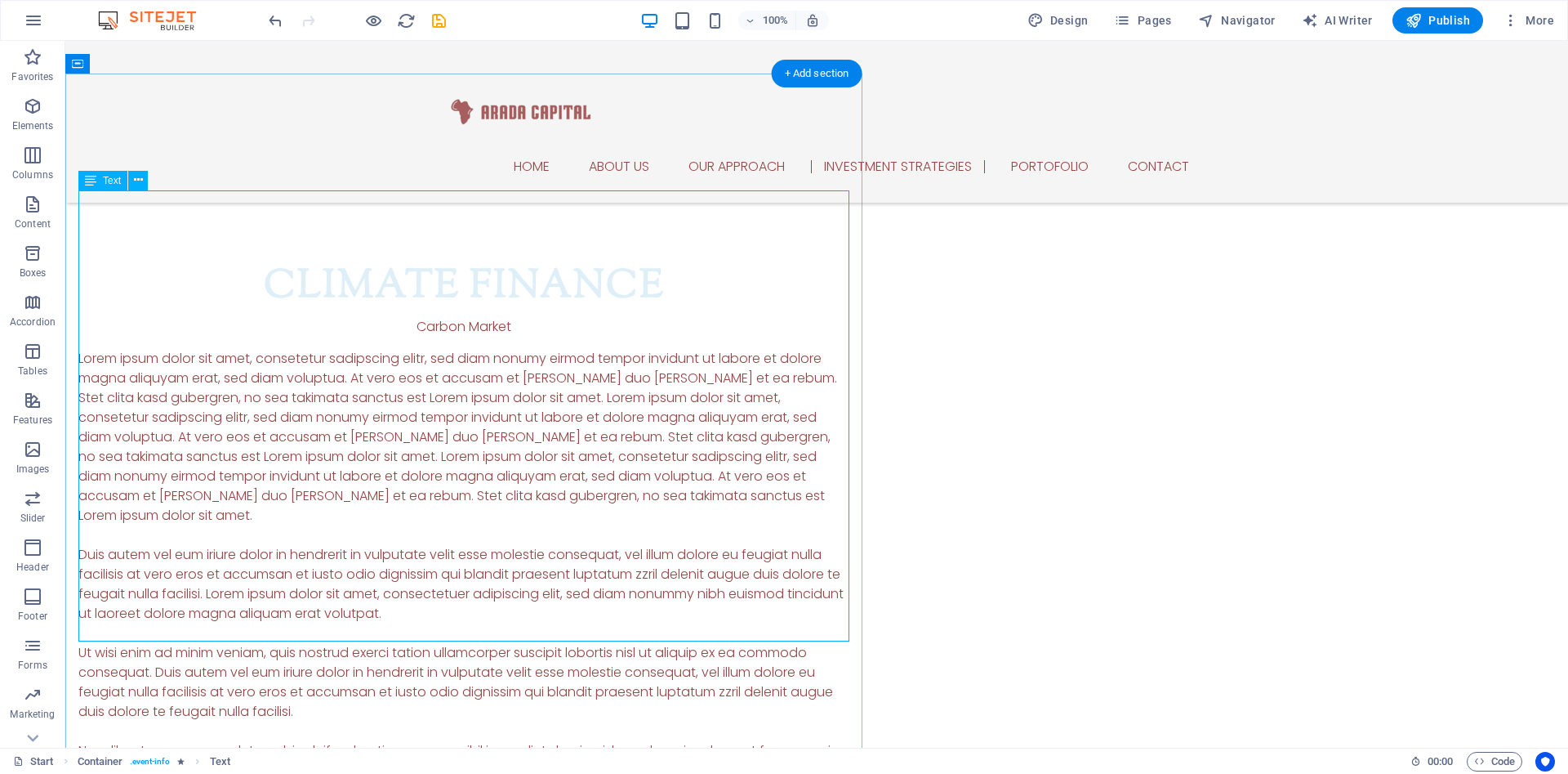
scroll to position [2450, 0]
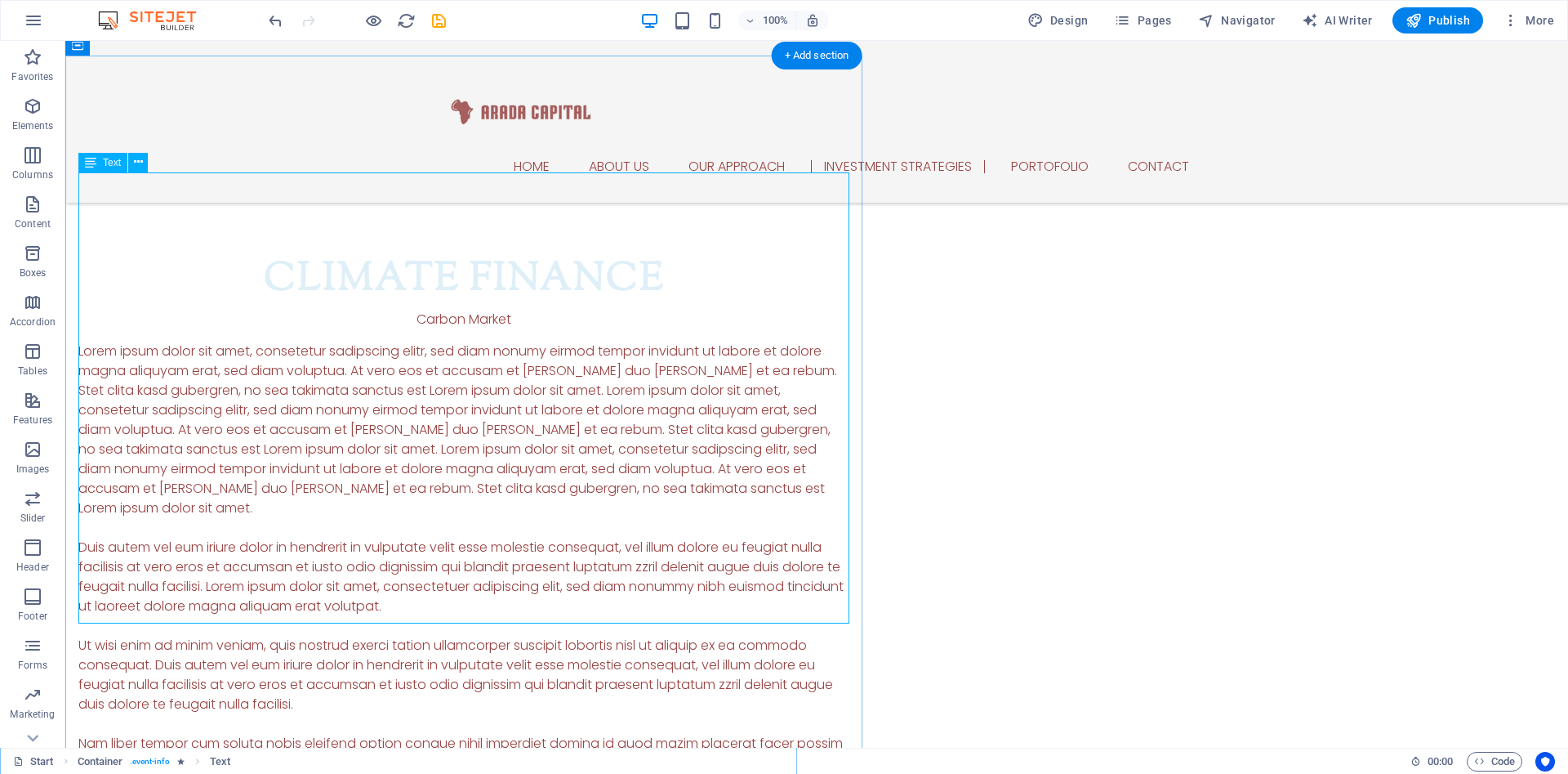
click at [465, 609] on div "Lorem ipsum dolor sit amet, consetetur sadipscing elitr, sed diam nonumy eirmod…" at bounding box center [463, 577] width 771 height 470
click at [464, 609] on div "Lorem ipsum dolor sit amet, consetetur sadipscing elitr, sed diam nonumy eirmod…" at bounding box center [463, 577] width 771 height 470
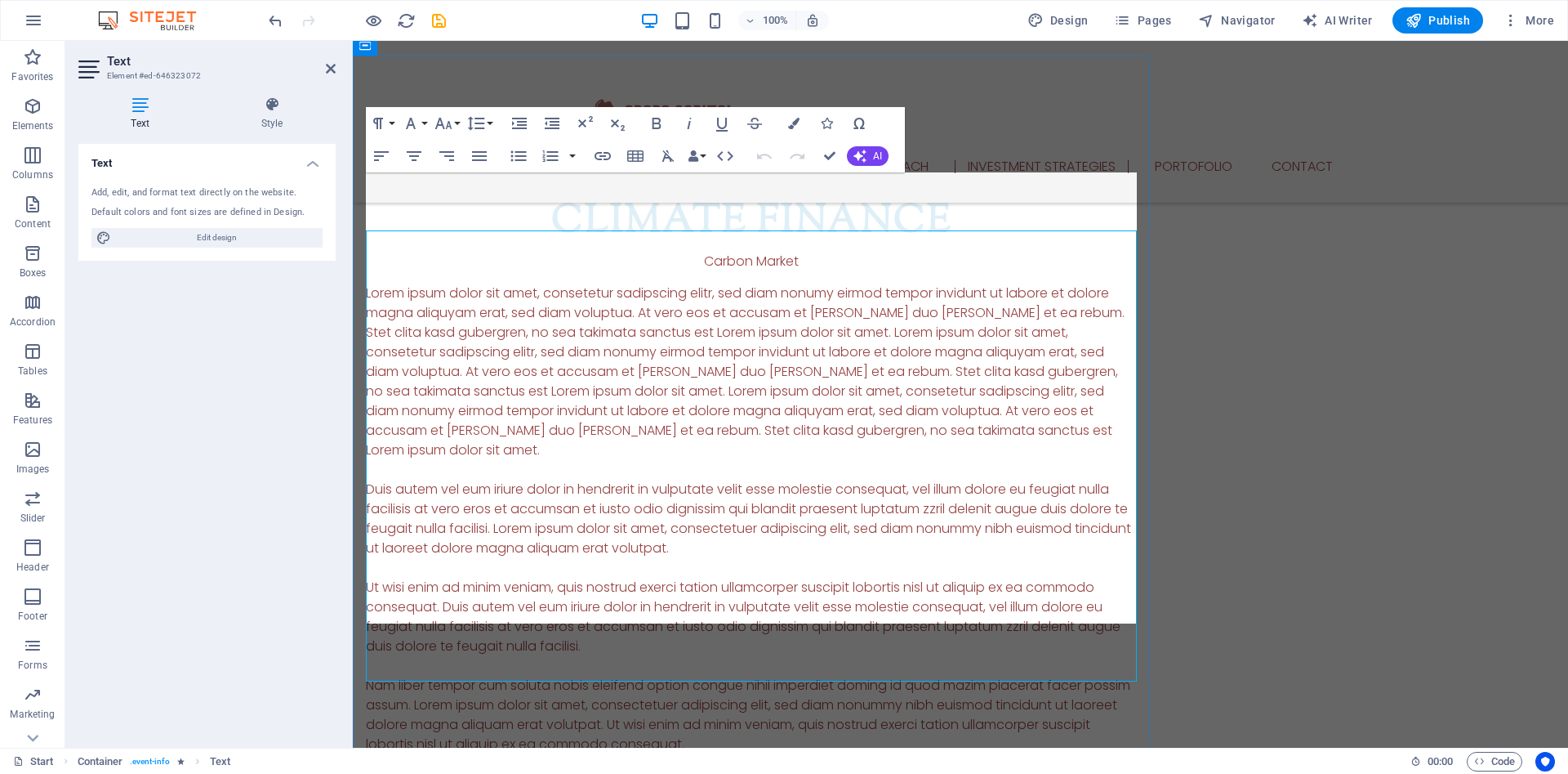
click at [464, 676] on p "Nam liber tempor cum soluta nobis eleifend option congue nihil imperdiet doming…" at bounding box center [751, 715] width 771 height 78
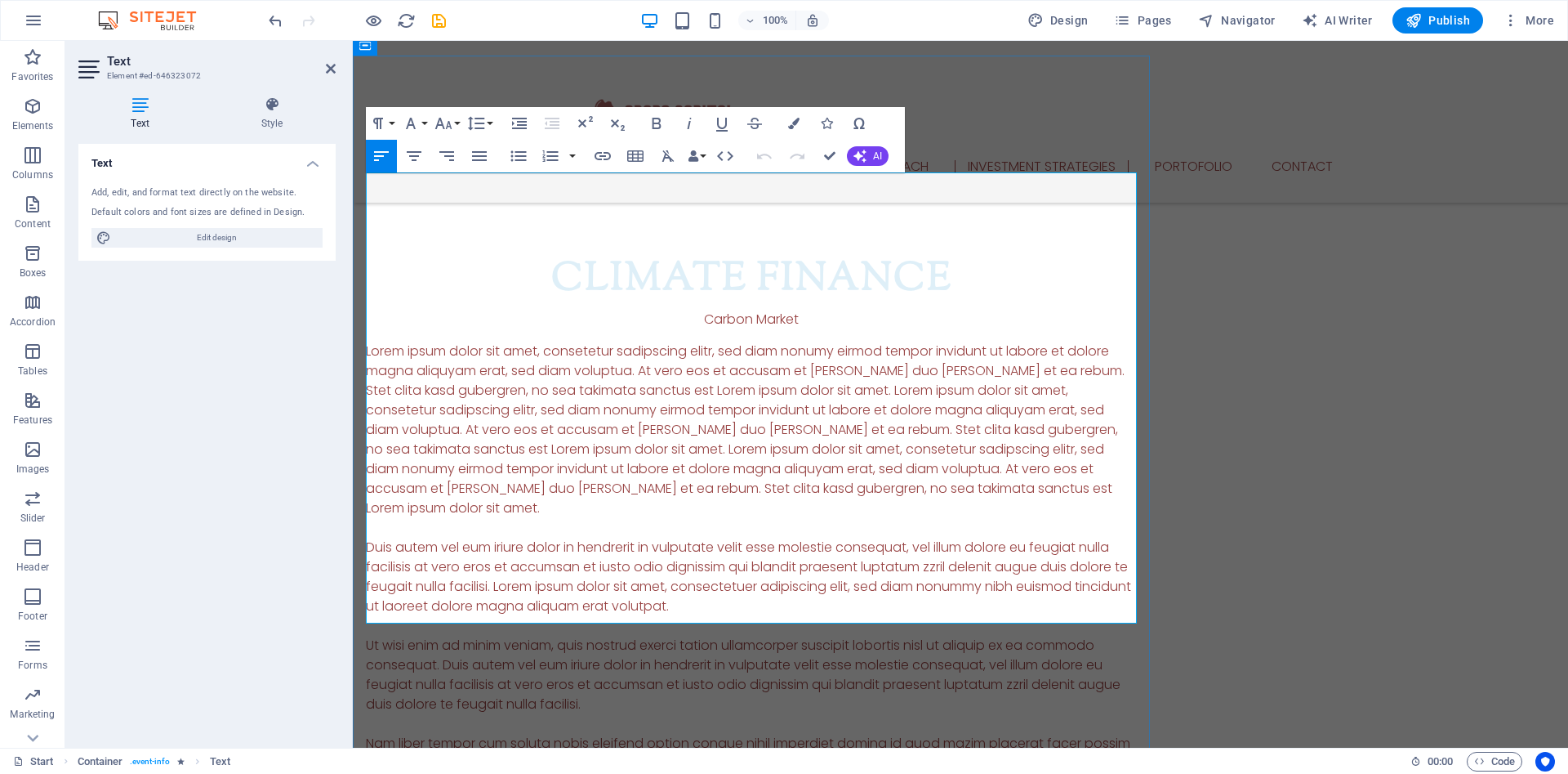
click at [396, 342] on p "Lorem ipsum dolor sit amet, consetetur sadipscing elitr, sed diam nonumy eirmod…" at bounding box center [751, 430] width 771 height 176
drag, startPoint x: 746, startPoint y: 617, endPoint x: 374, endPoint y: 220, distance: 544.1
click at [374, 342] on div "Lorem ipsum dolor sit amet, consetetur sadipscing elitr, sed diam nonumy eirmod…" at bounding box center [751, 577] width 771 height 470
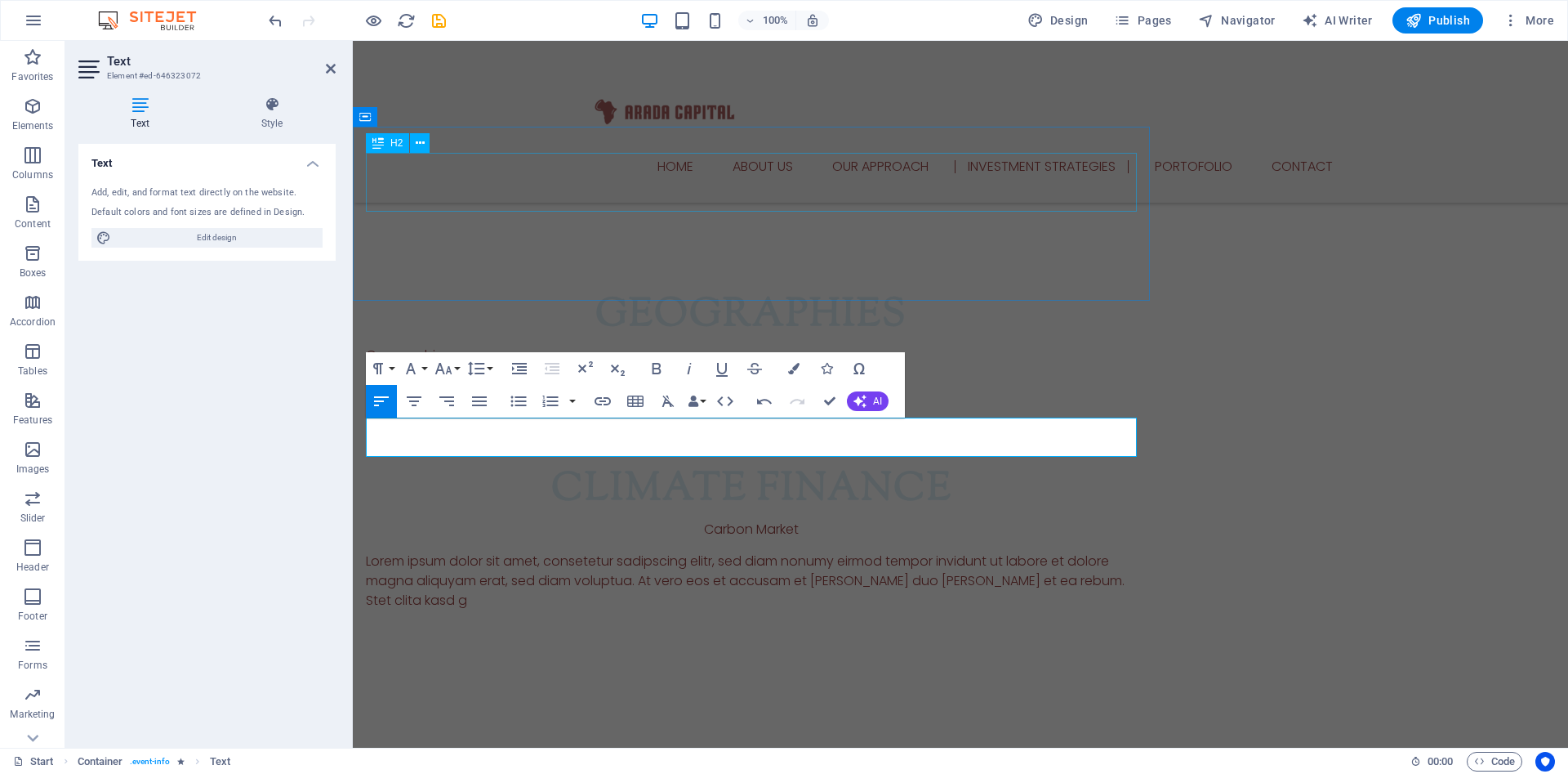
scroll to position [2148, 0]
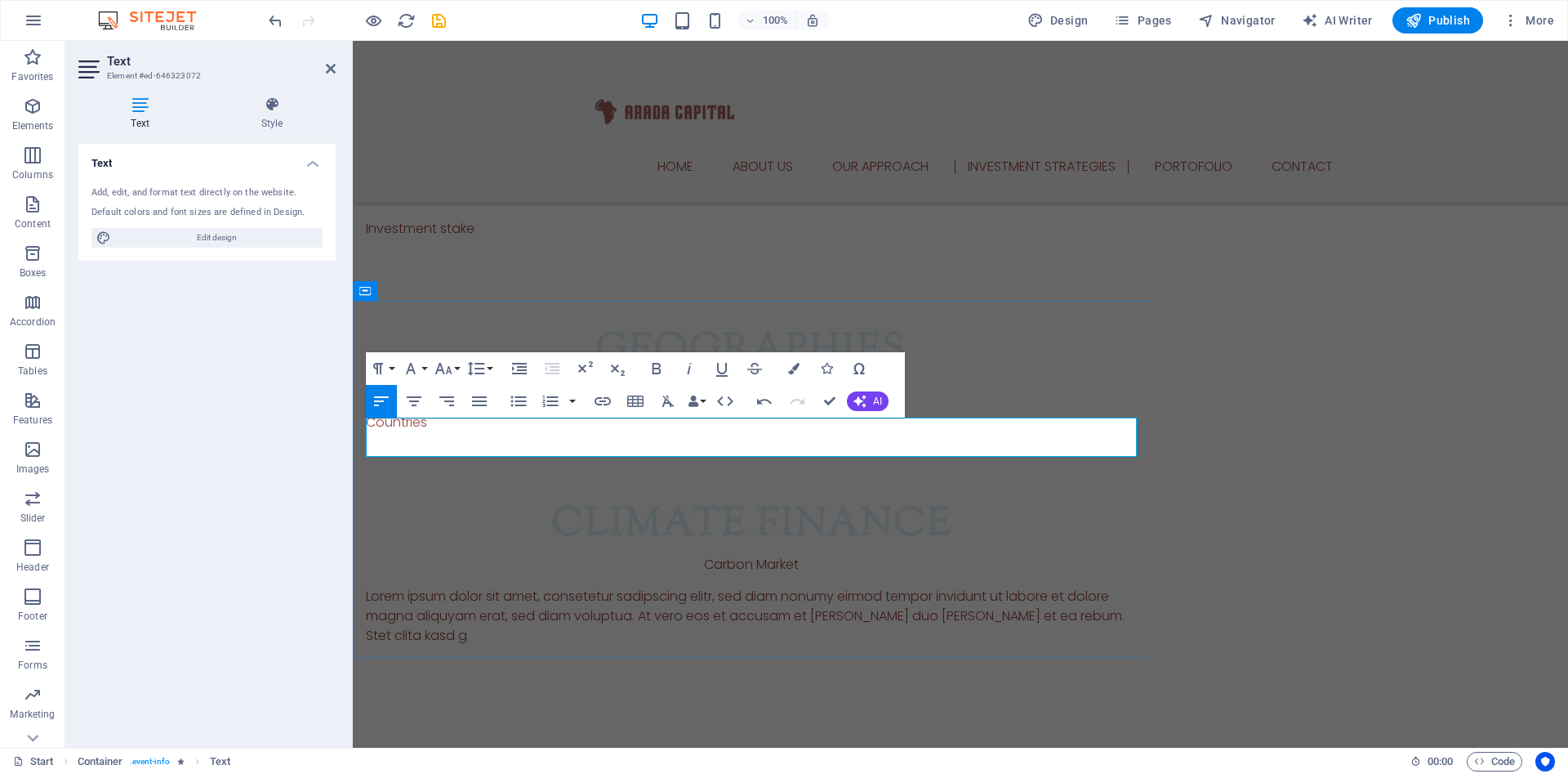
click at [404, 587] on p "Lorem ipsum dolor sit amet, consetetur sadipscing elitr, sed diam nonumy eirmod…" at bounding box center [751, 616] width 771 height 59
drag, startPoint x: 405, startPoint y: 427, endPoint x: 473, endPoint y: 151, distance: 284.3
click at [473, 151] on div "Home About us Our Approach Investment Strategies Portofolio Contact" at bounding box center [960, 121] width 1215 height 162
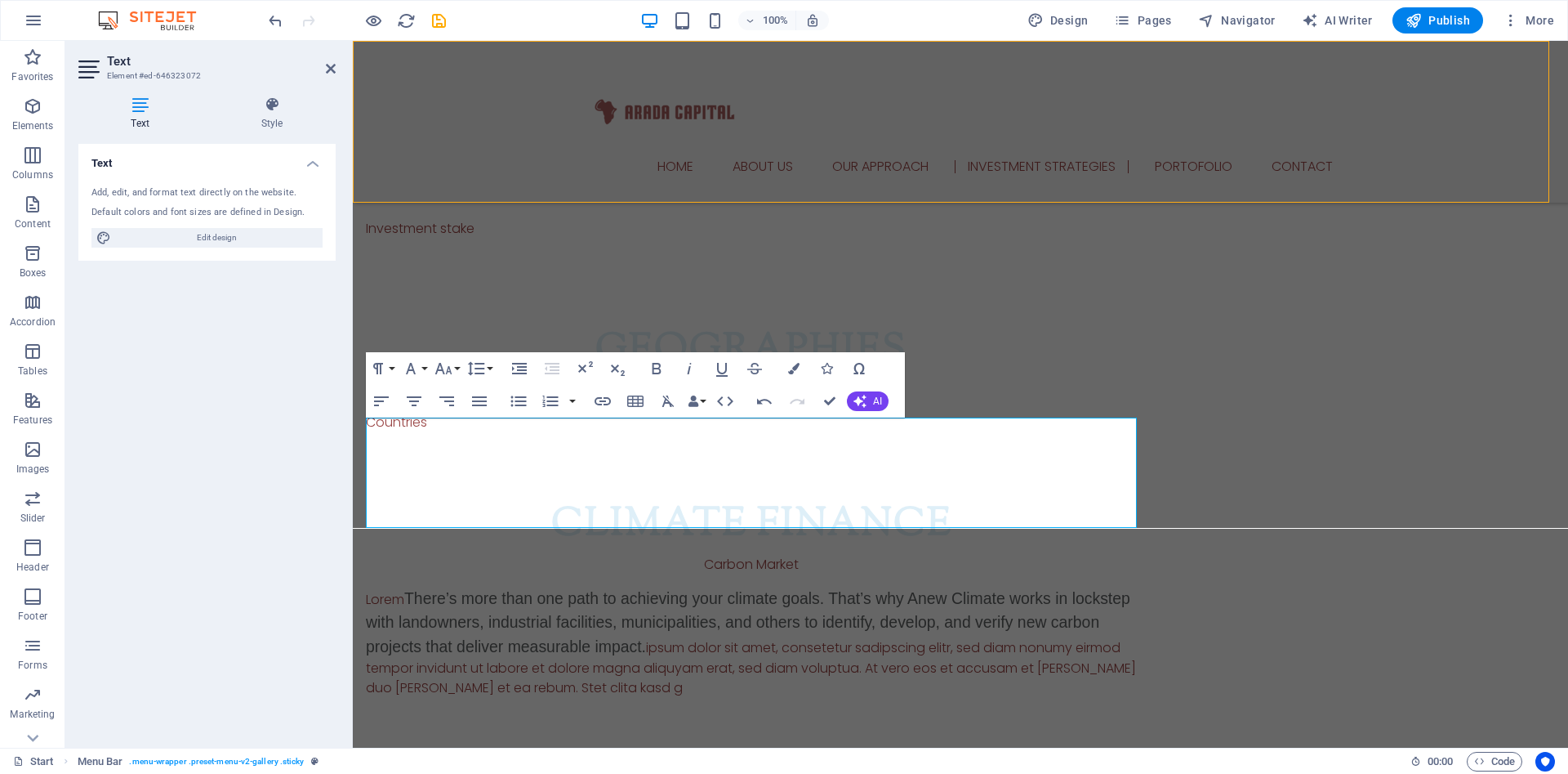
scroll to position [2205, 0]
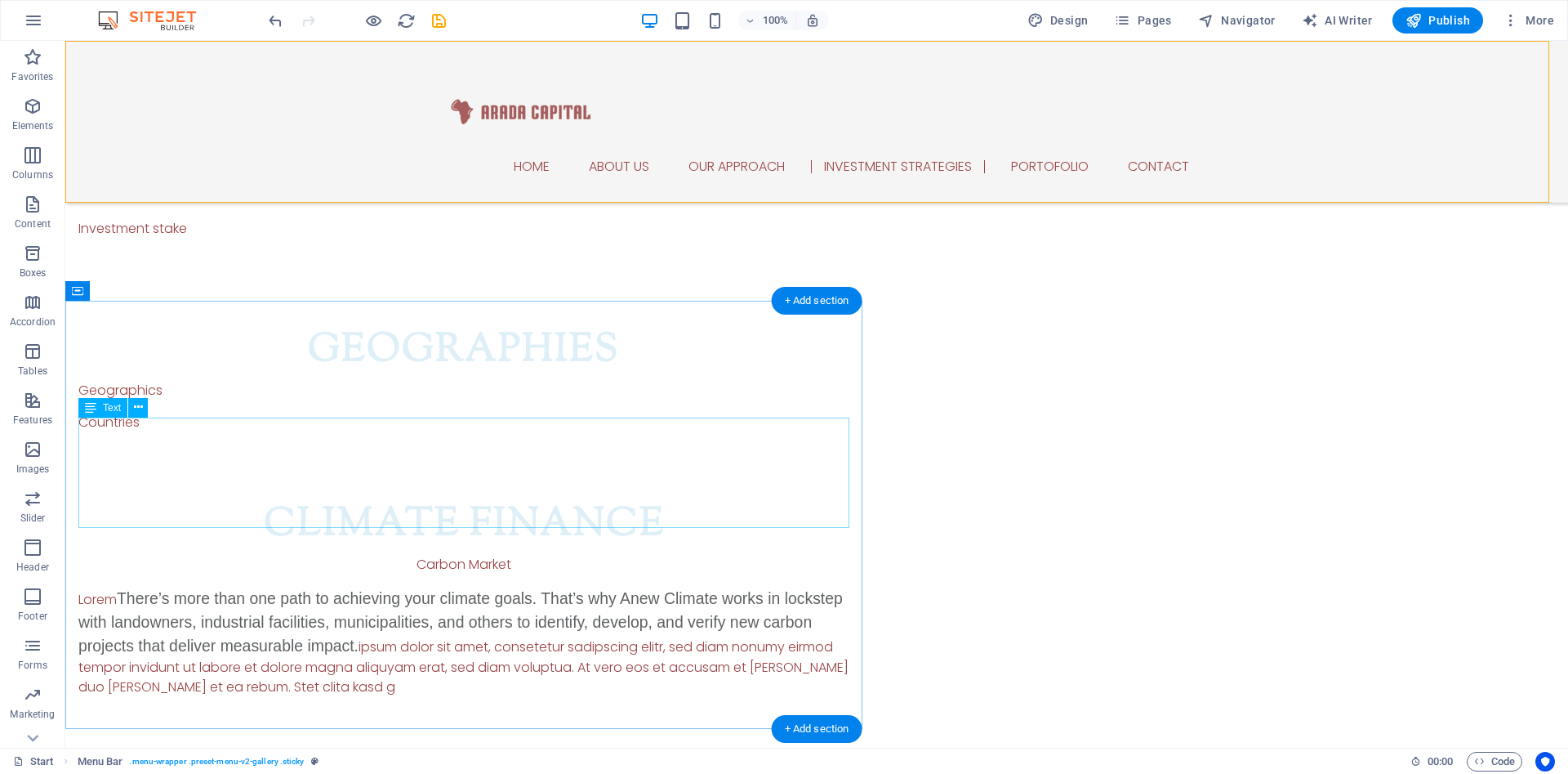
click at [119, 587] on div "[PERSON_NAME] There’s more than one path to achieving your climate goals. That’…" at bounding box center [463, 642] width 771 height 111
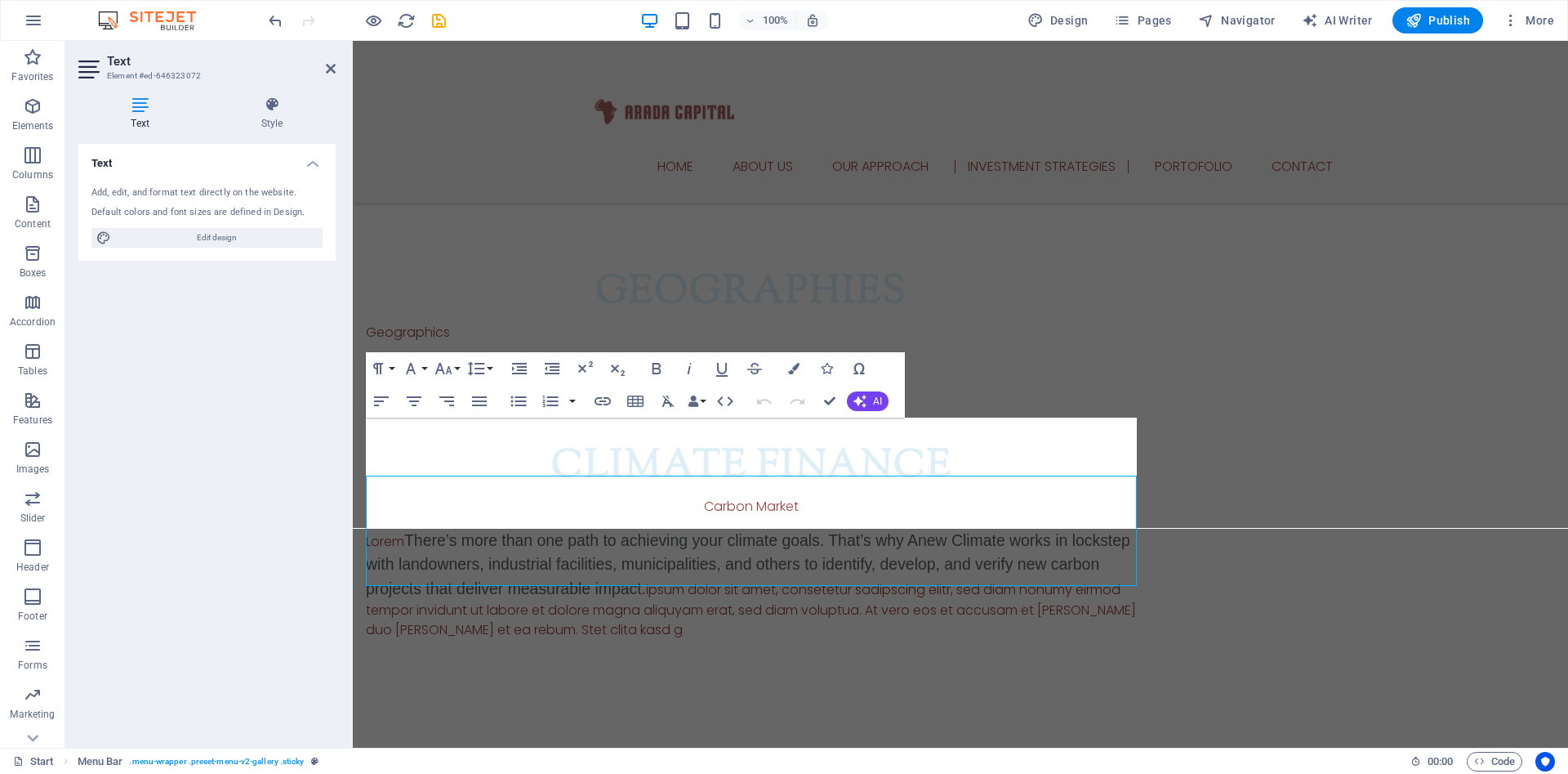
scroll to position [2148, 0]
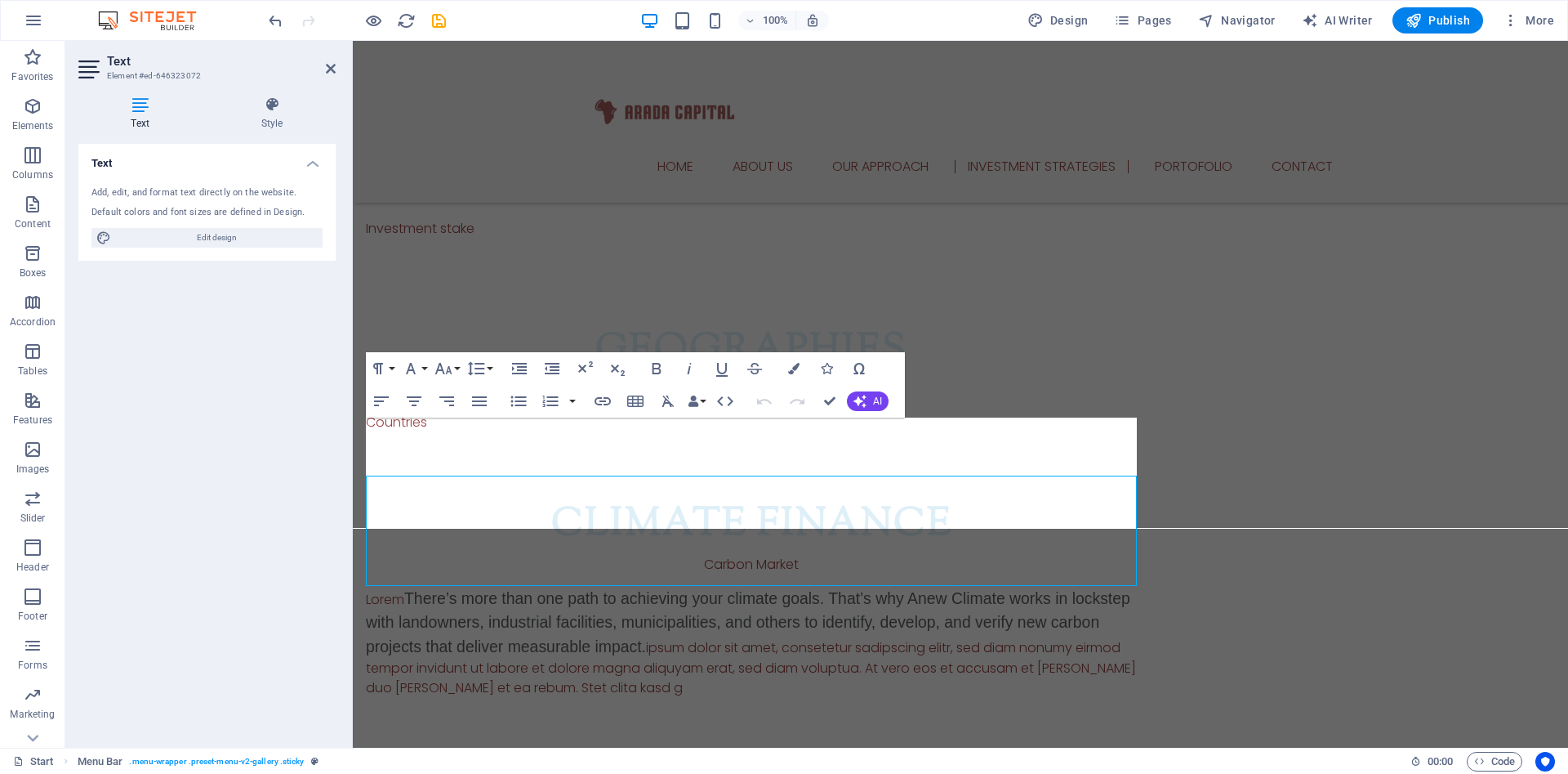
click at [119, 426] on div "Text Add, edit, and format text directly on the website. Default colors and fon…" at bounding box center [207, 439] width 258 height 591
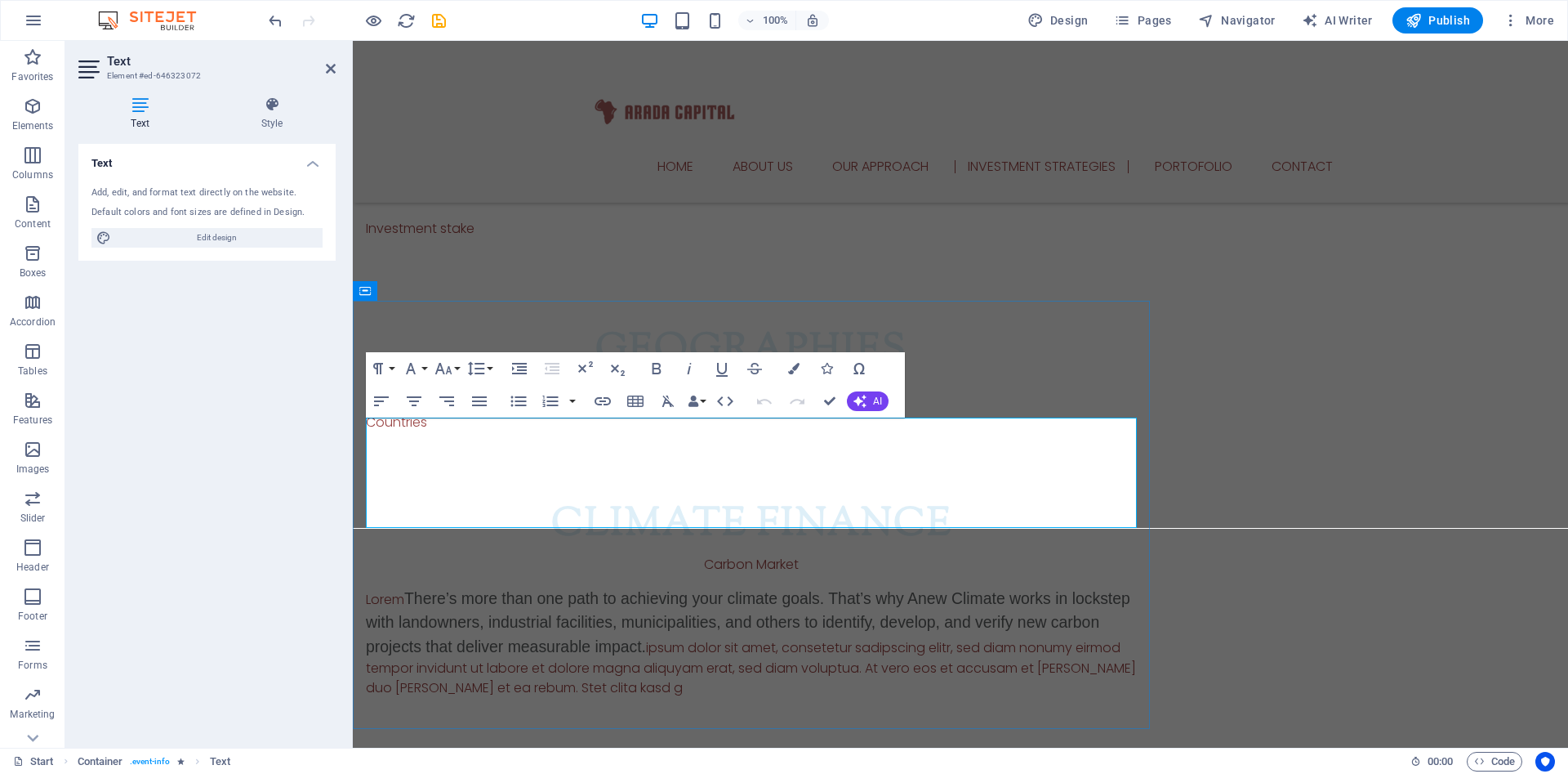
click at [410, 589] on span "There’s more than one path to achieving your climate goals. That’s why Anew Cli…" at bounding box center [748, 621] width 764 height 66
drag, startPoint x: 873, startPoint y: 429, endPoint x: 969, endPoint y: 425, distance: 96.1
click at [969, 589] on span "There’s more than one path to achieving your climate goals. That’s why Anew Cli…" at bounding box center [746, 621] width 761 height 66
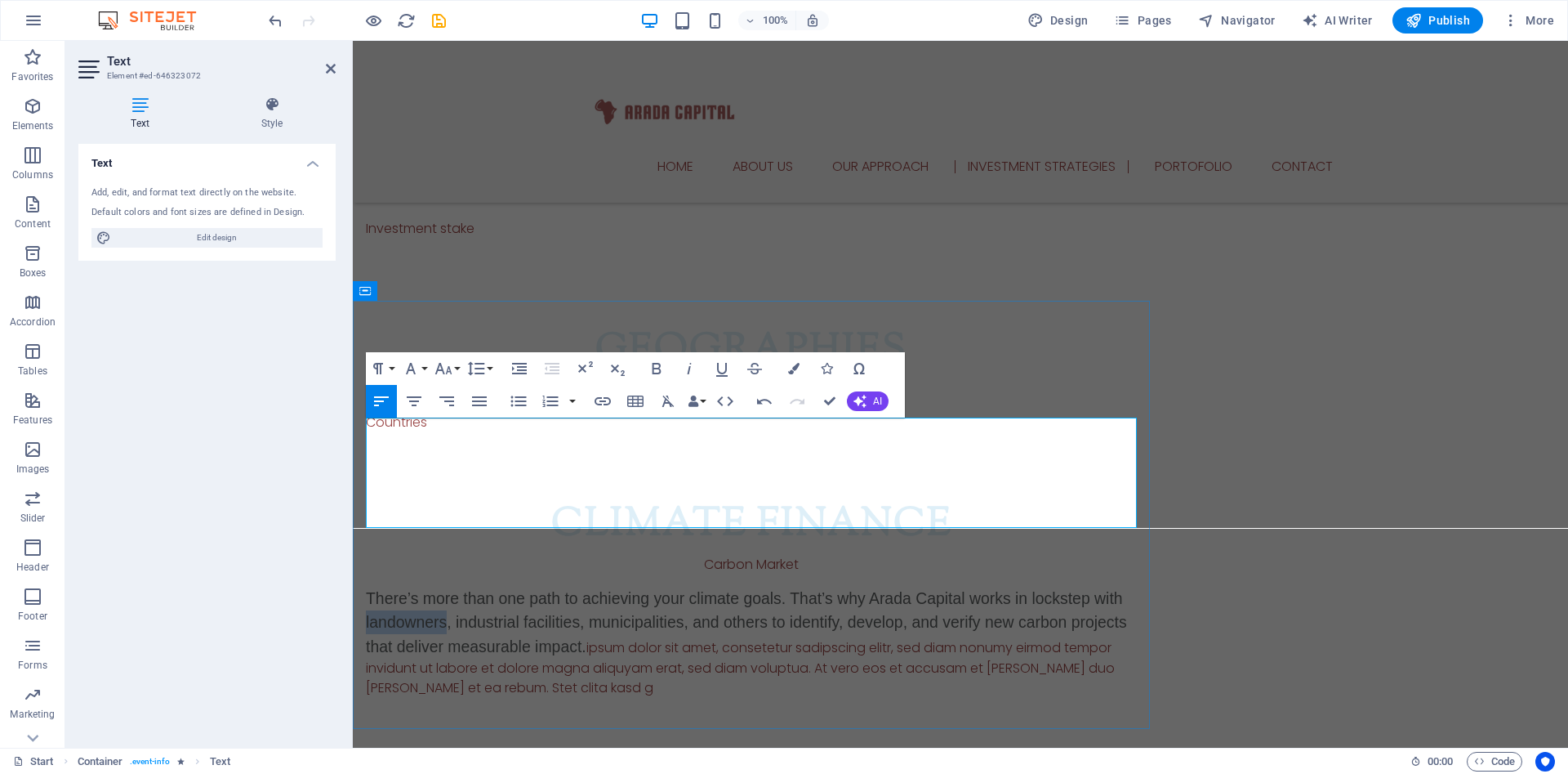
drag, startPoint x: 444, startPoint y: 456, endPoint x: 367, endPoint y: 454, distance: 77.0
click at [367, 589] on span "There’s more than one path to achieving your climate goals. That’s why Arada Ca…" at bounding box center [746, 621] width 761 height 66
click at [450, 589] on span "There’s more than one path to achieving your climate goals. That’s why Arada Ca…" at bounding box center [746, 621] width 761 height 66
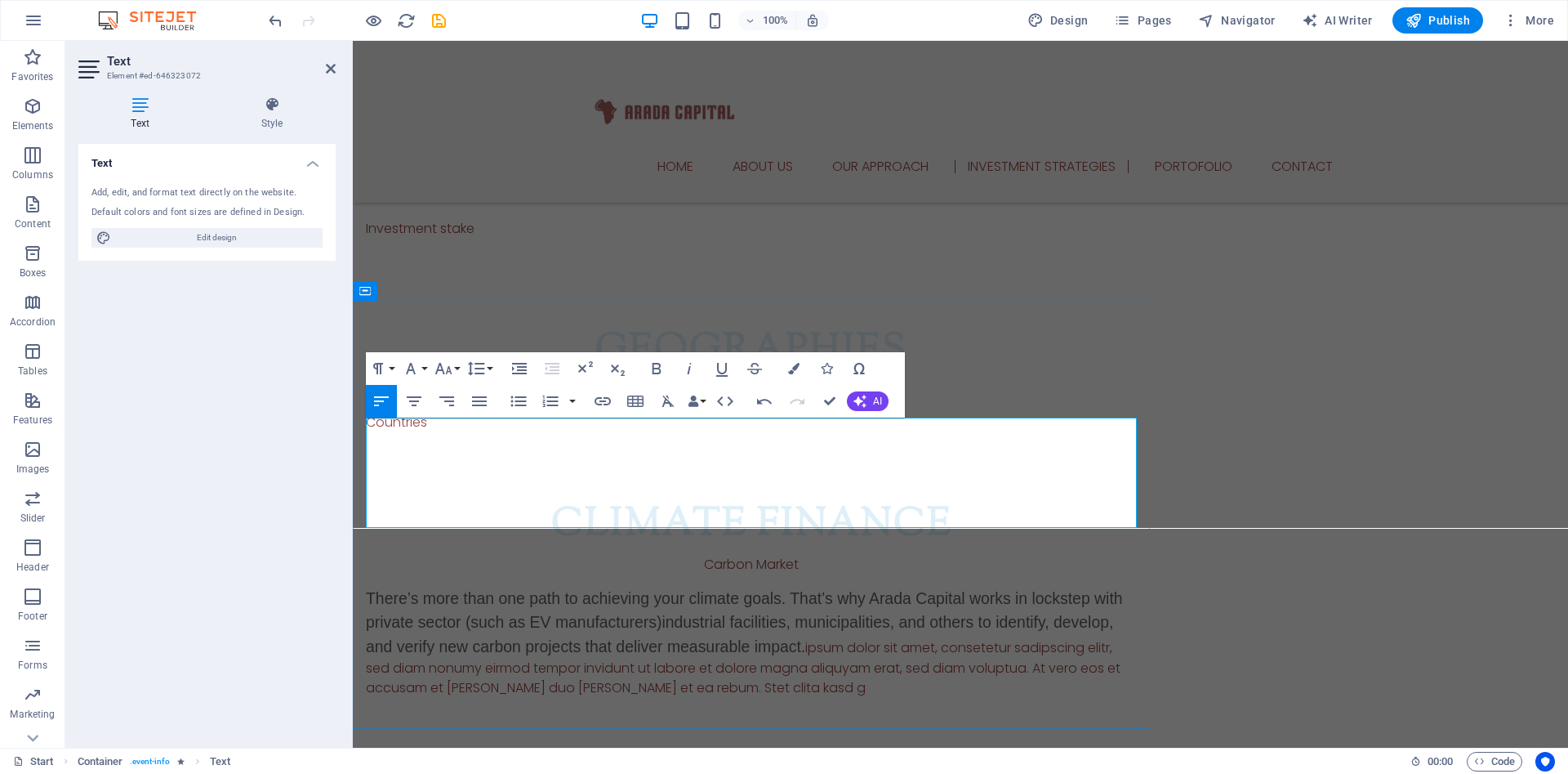
click at [665, 589] on span "There’s more than one path to achieving your climate goals. That’s why Arada Ca…" at bounding box center [744, 621] width 757 height 66
click at [944, 589] on span "There’s more than one path to achieving your climate goals. That’s why Arada Ca…" at bounding box center [744, 633] width 757 height 89
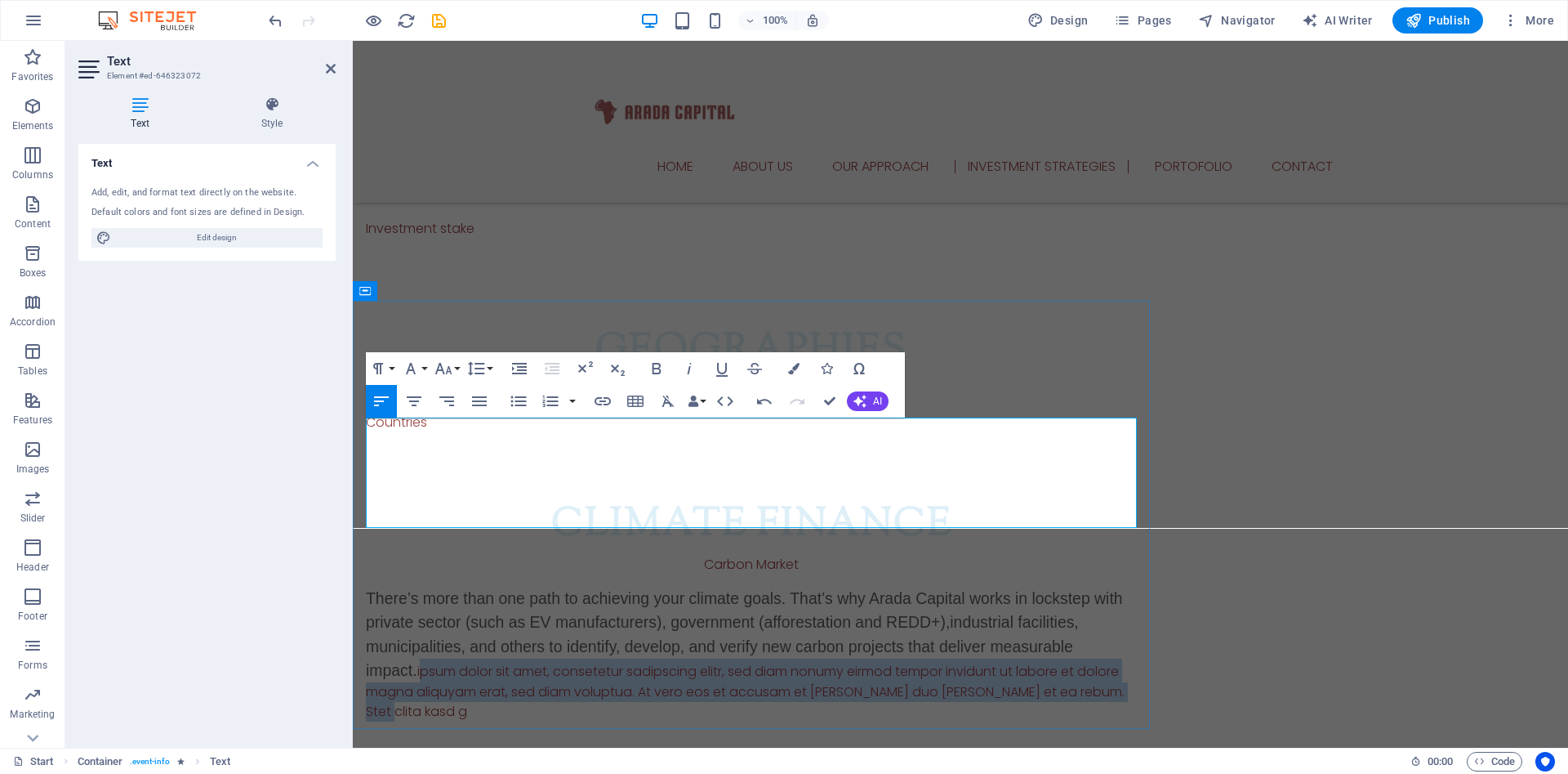
drag, startPoint x: 1078, startPoint y: 518, endPoint x: 366, endPoint y: 489, distance: 712.6
click at [366, 587] on p "There’s more than one path to achieving your climate goals. That’s why Arada Ca…" at bounding box center [751, 654] width 771 height 135
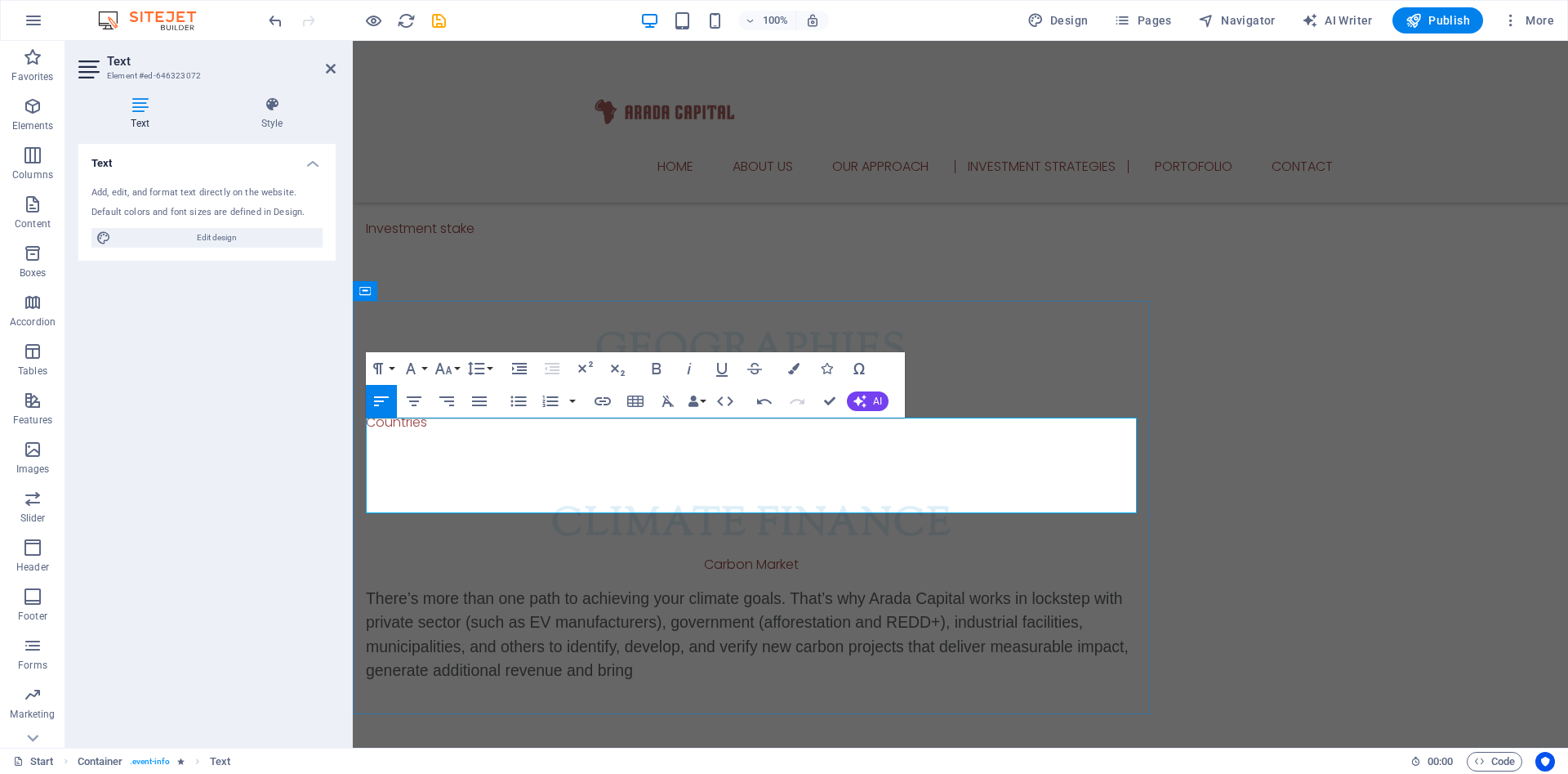
click at [652, 587] on p "There’s more than one path to achieving your climate goals. That’s why Arada Ca…" at bounding box center [751, 635] width 771 height 96
click at [808, 587] on p "There’s more than one path to achieving your climate goals. That’s why Arada Ca…" at bounding box center [751, 635] width 771 height 96
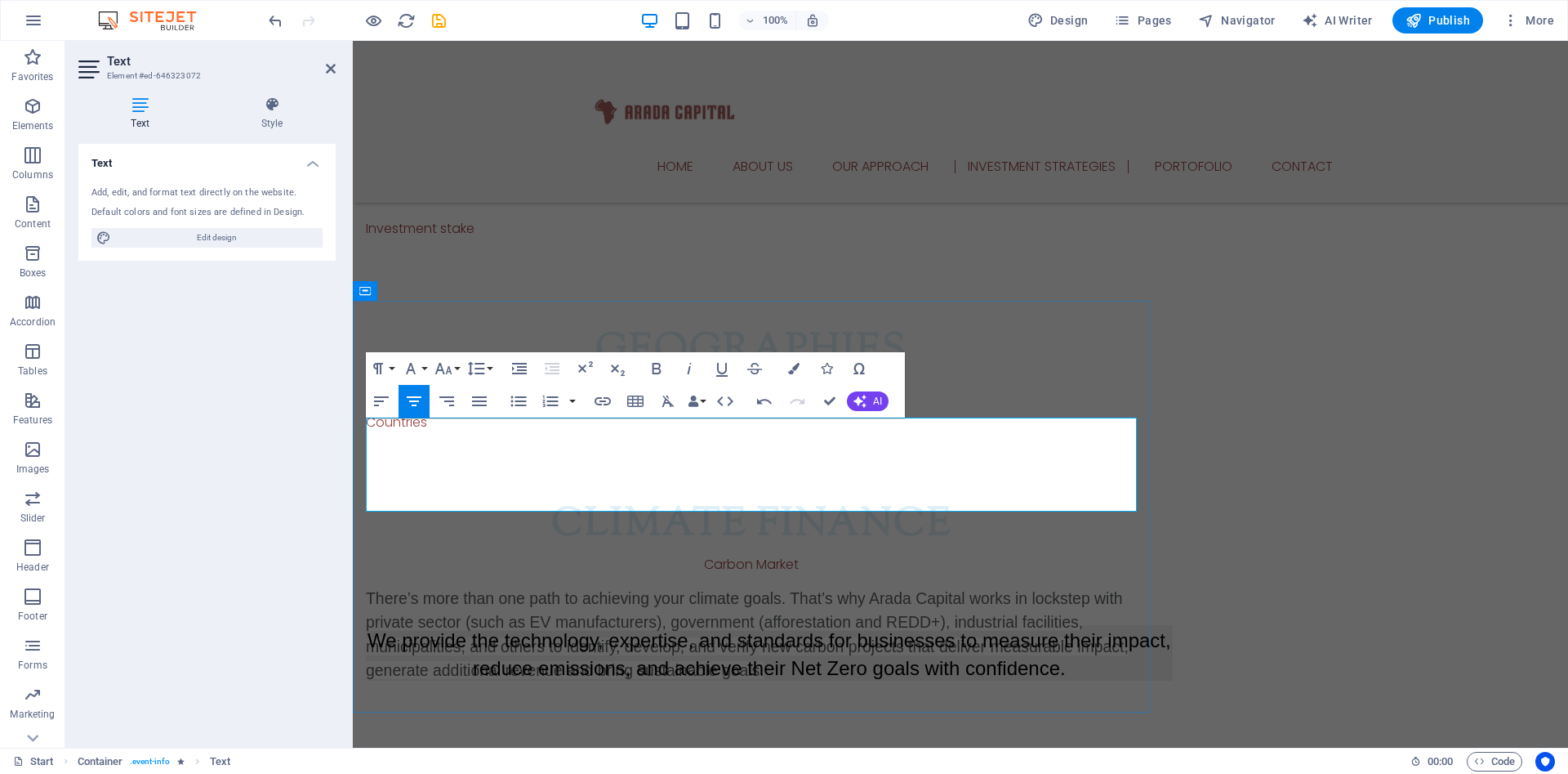
click at [708, 629] on span "We provide the technology, expertise, and standards for businesses to measure t…" at bounding box center [769, 653] width 803 height 50
click at [271, 21] on icon "undo" at bounding box center [275, 21] width 19 height 19
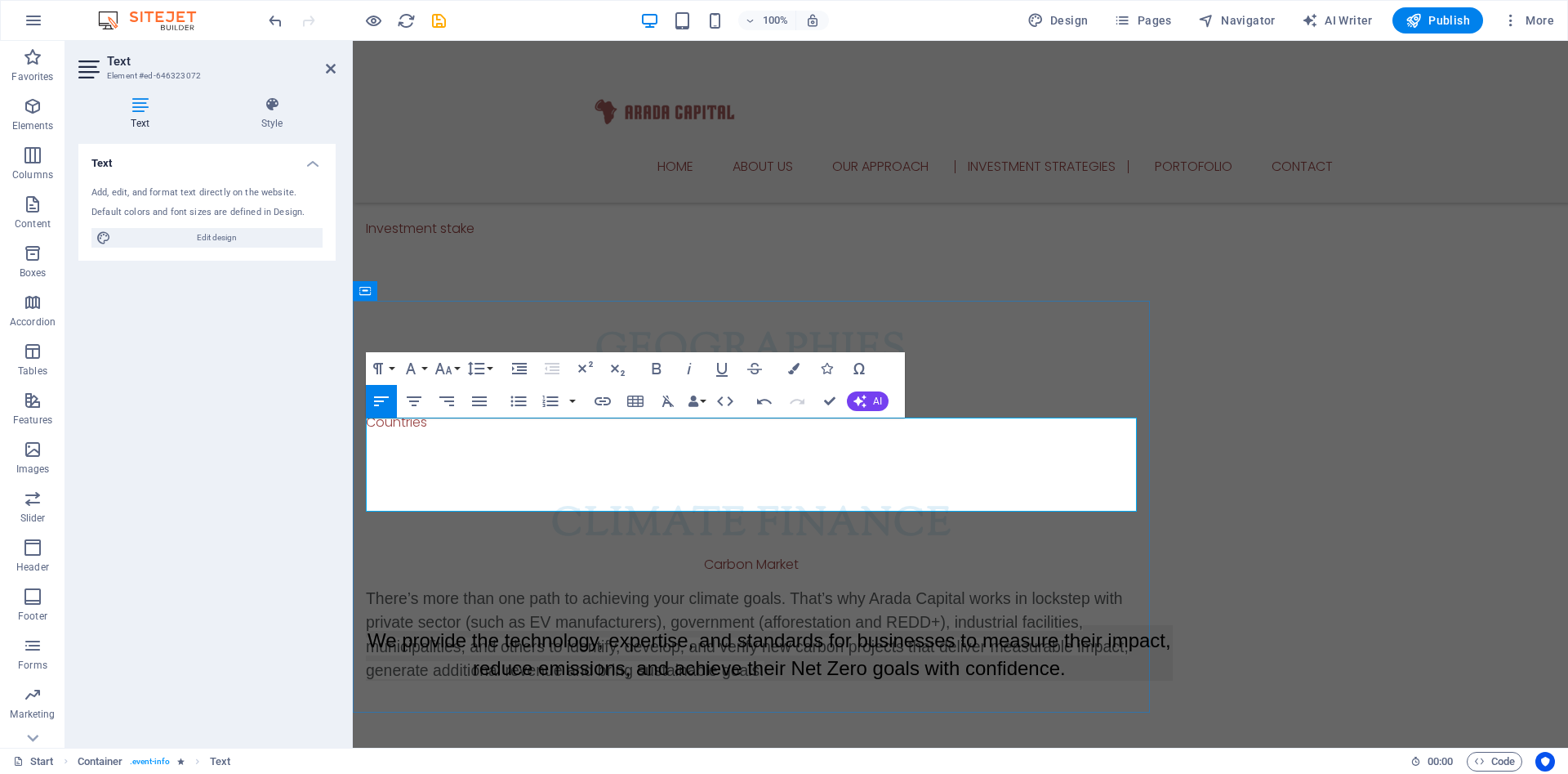
click at [546, 589] on span "There’s more than one path to achieving your climate goals. That’s why Arada Ca…" at bounding box center [747, 633] width 763 height 89
click at [569, 629] on span "We provide the technology, expertise, and standards for businesses to measure t…" at bounding box center [769, 653] width 803 height 50
click at [489, 629] on span "We provide the technology, expertise, and standards for businesses to measure t…" at bounding box center [769, 653] width 803 height 50
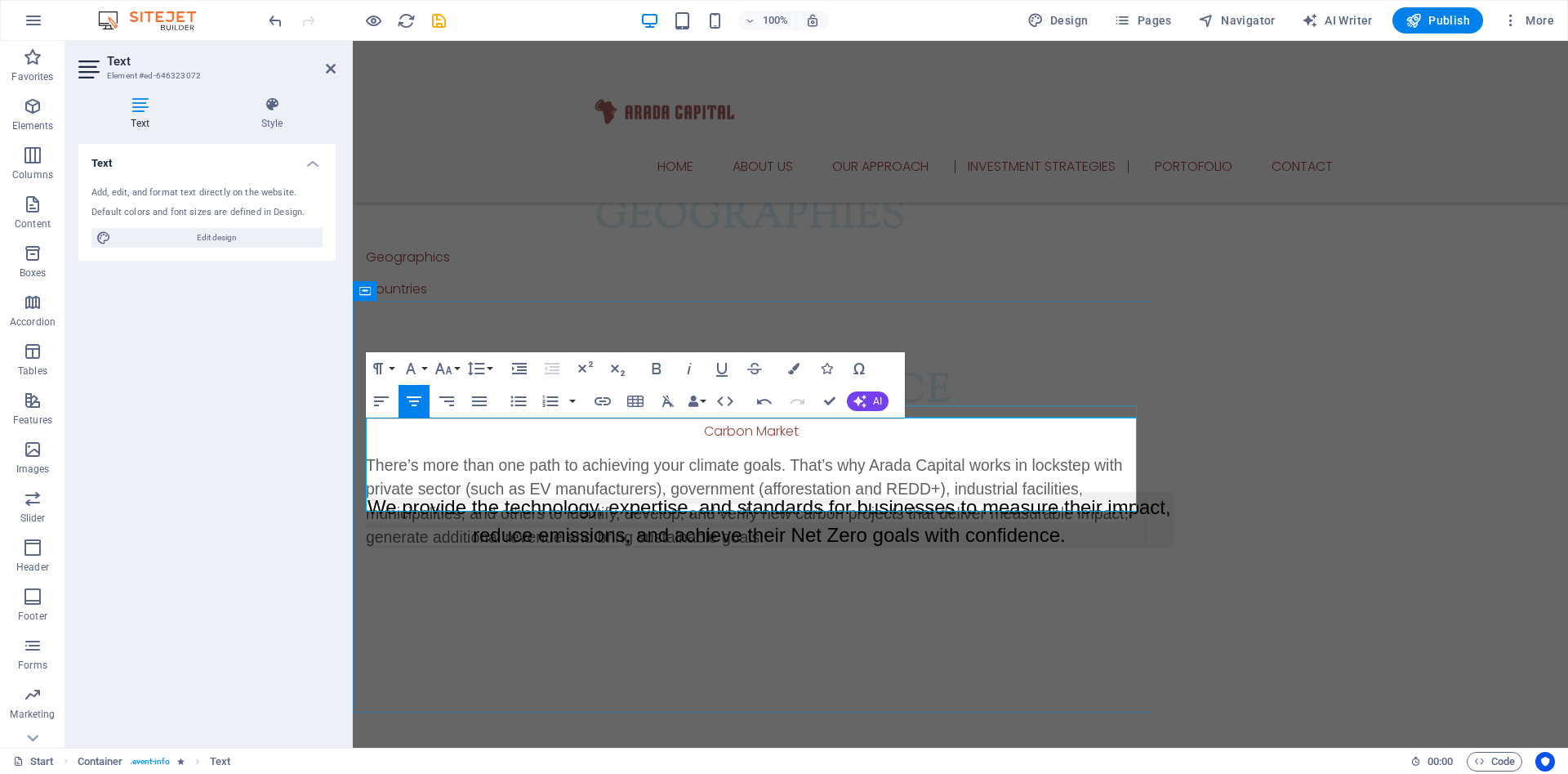
scroll to position [2393, 0]
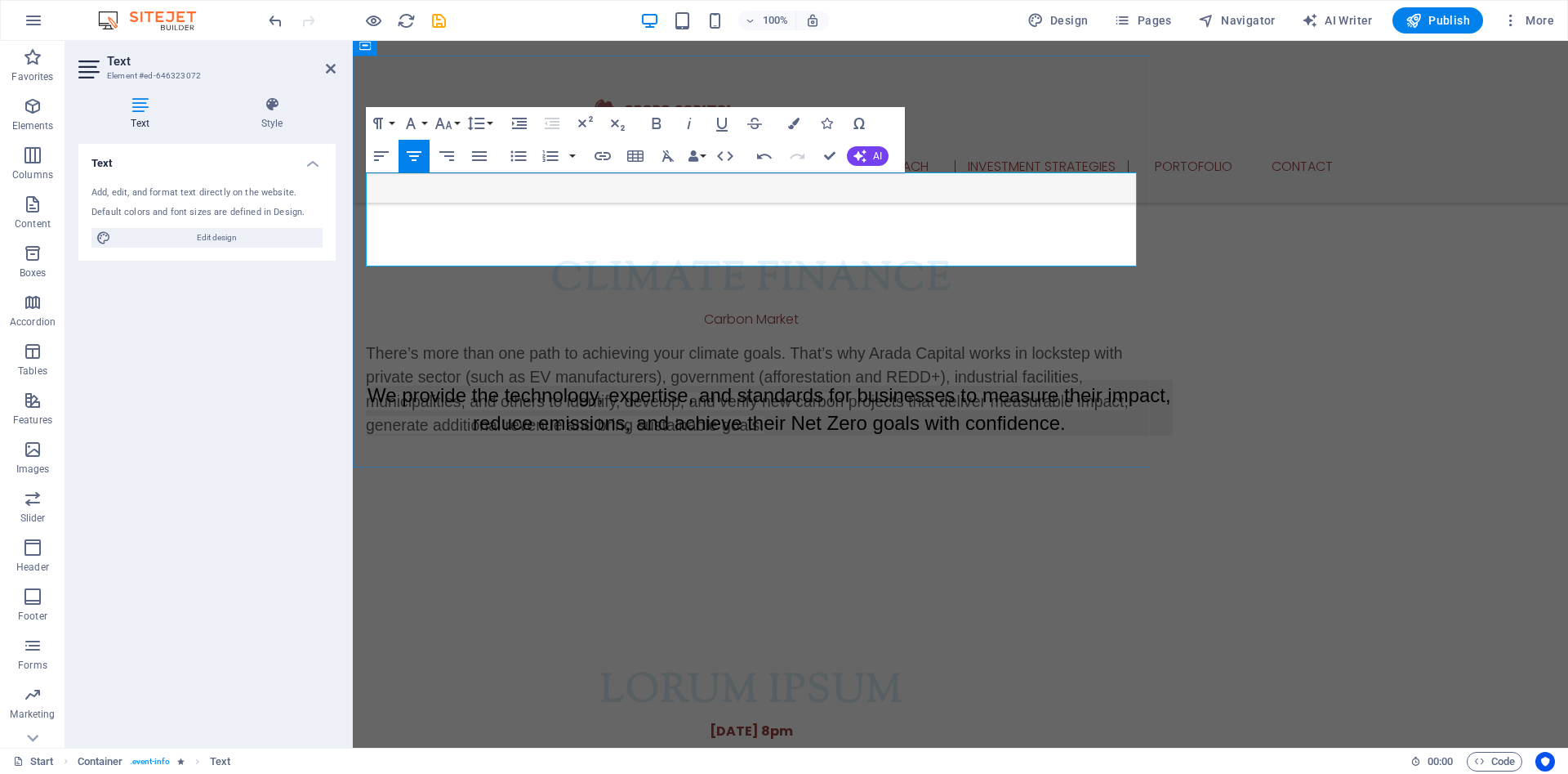
click at [1012, 384] on span "We provide the technology, expertise, and standards for businesses to measure t…" at bounding box center [769, 409] width 803 height 50
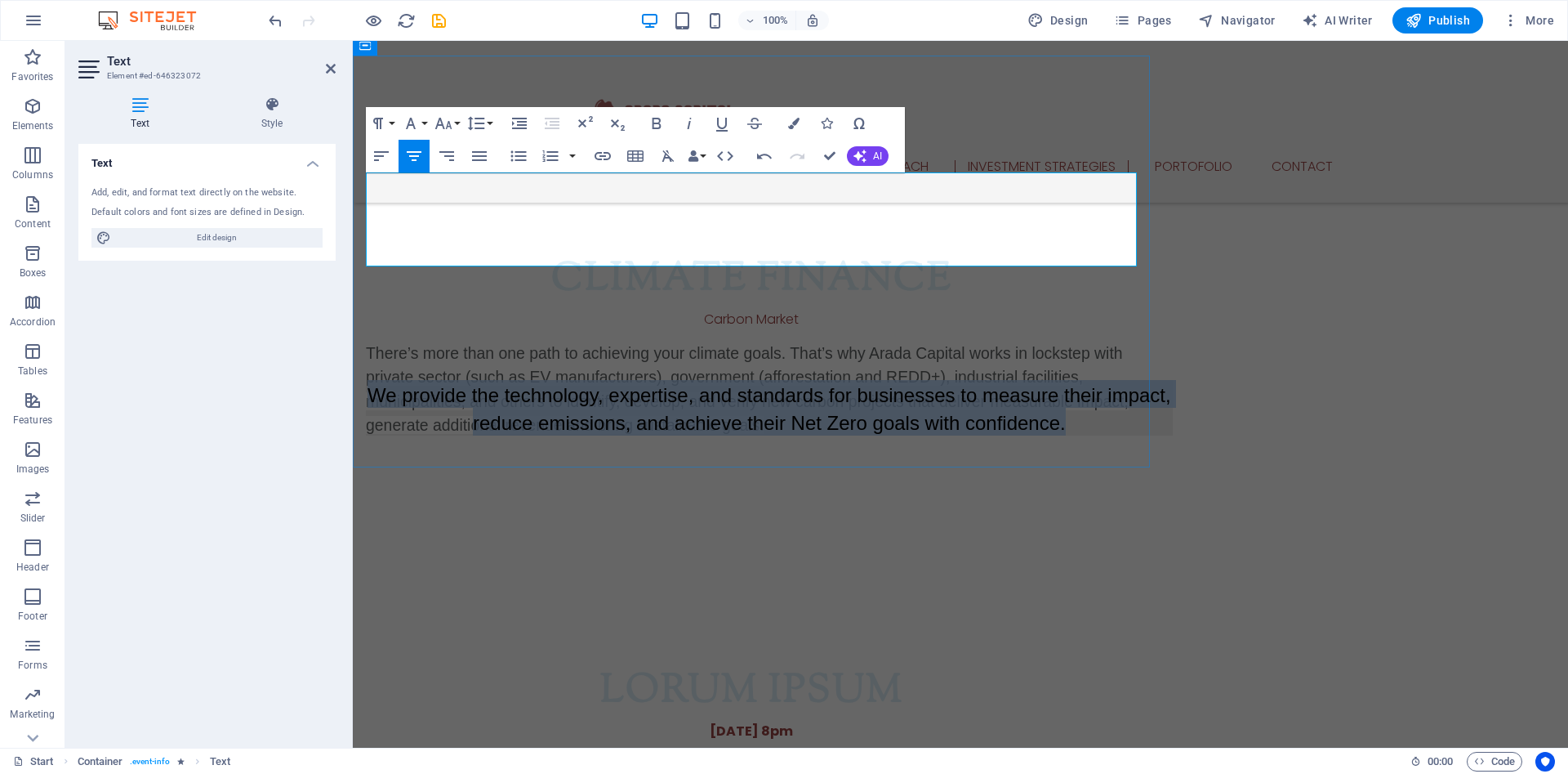
drag, startPoint x: 1073, startPoint y: 256, endPoint x: 376, endPoint y: 237, distance: 697.3
click at [376, 380] on h3 "We provide the technology, expertise, and standards for businesses to measure t…" at bounding box center [770, 408] width 807 height 56
drag, startPoint x: 376, startPoint y: 229, endPoint x: 1126, endPoint y: 249, distance: 750.3
click at [1126, 342] on div "There’s more than one path to achieving your climate goals. That’s why Arada Ca…" at bounding box center [751, 389] width 771 height 94
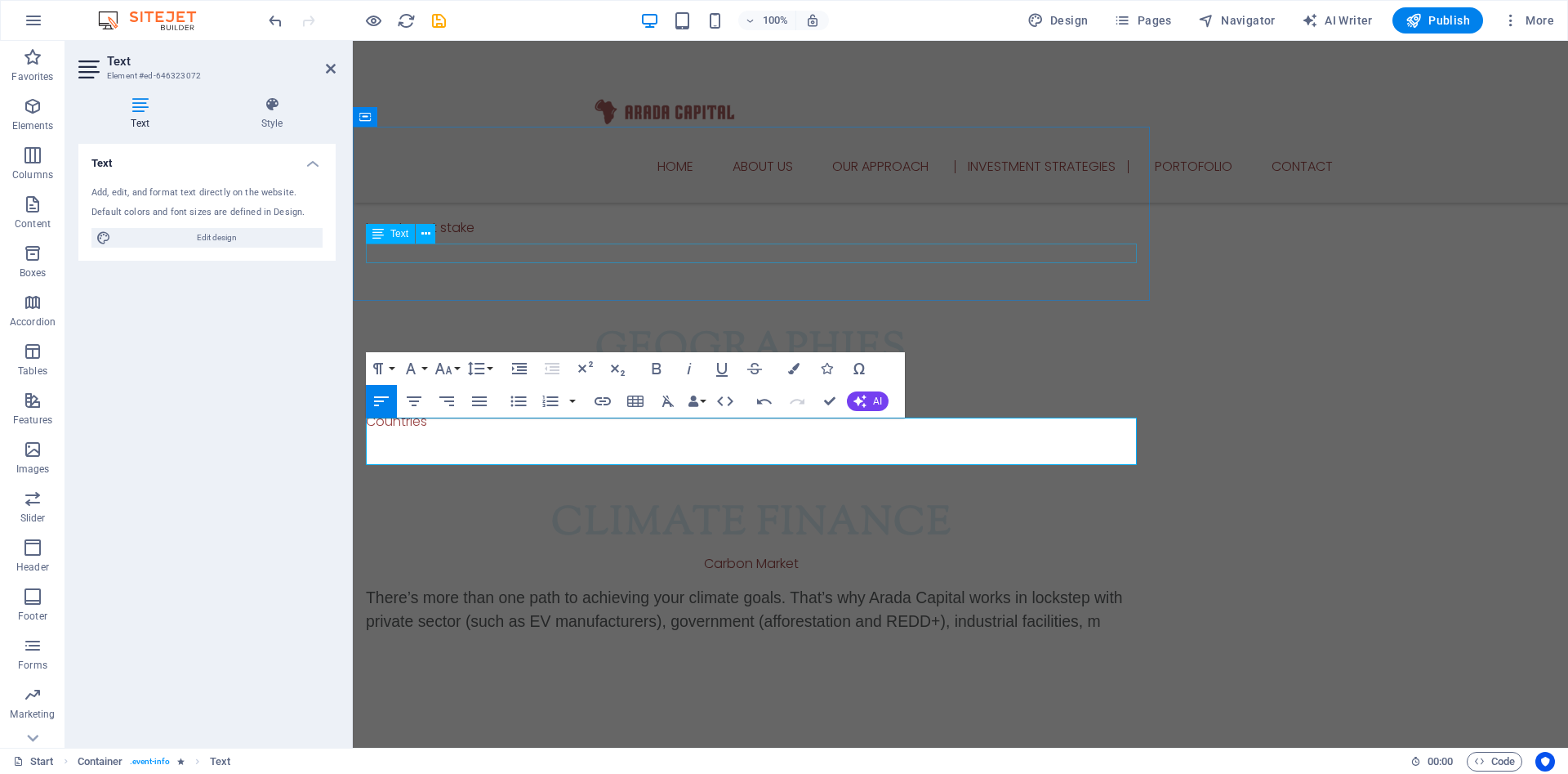
scroll to position [2148, 0]
click at [275, 18] on icon "undo" at bounding box center [275, 21] width 19 height 19
drag, startPoint x: 1116, startPoint y: 455, endPoint x: 1092, endPoint y: 452, distance: 24.2
click at [1092, 587] on p "There’s more than one path to achieving your climate goals. That’s why Arada Ca…" at bounding box center [751, 610] width 771 height 47
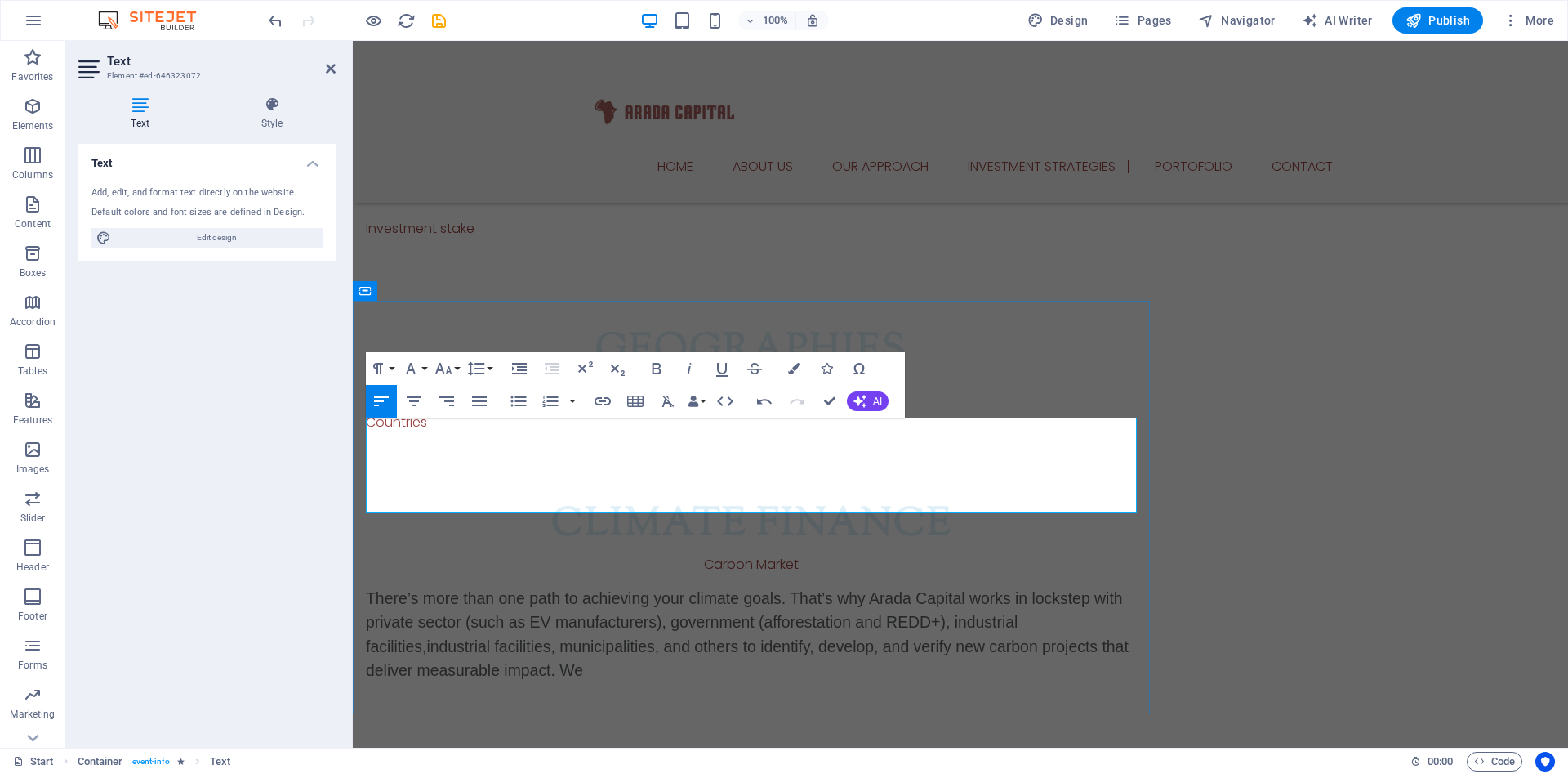
click at [557, 587] on p "There’s more than one path to achieving your climate goals. That’s why Arada Ca…" at bounding box center [751, 635] width 771 height 96
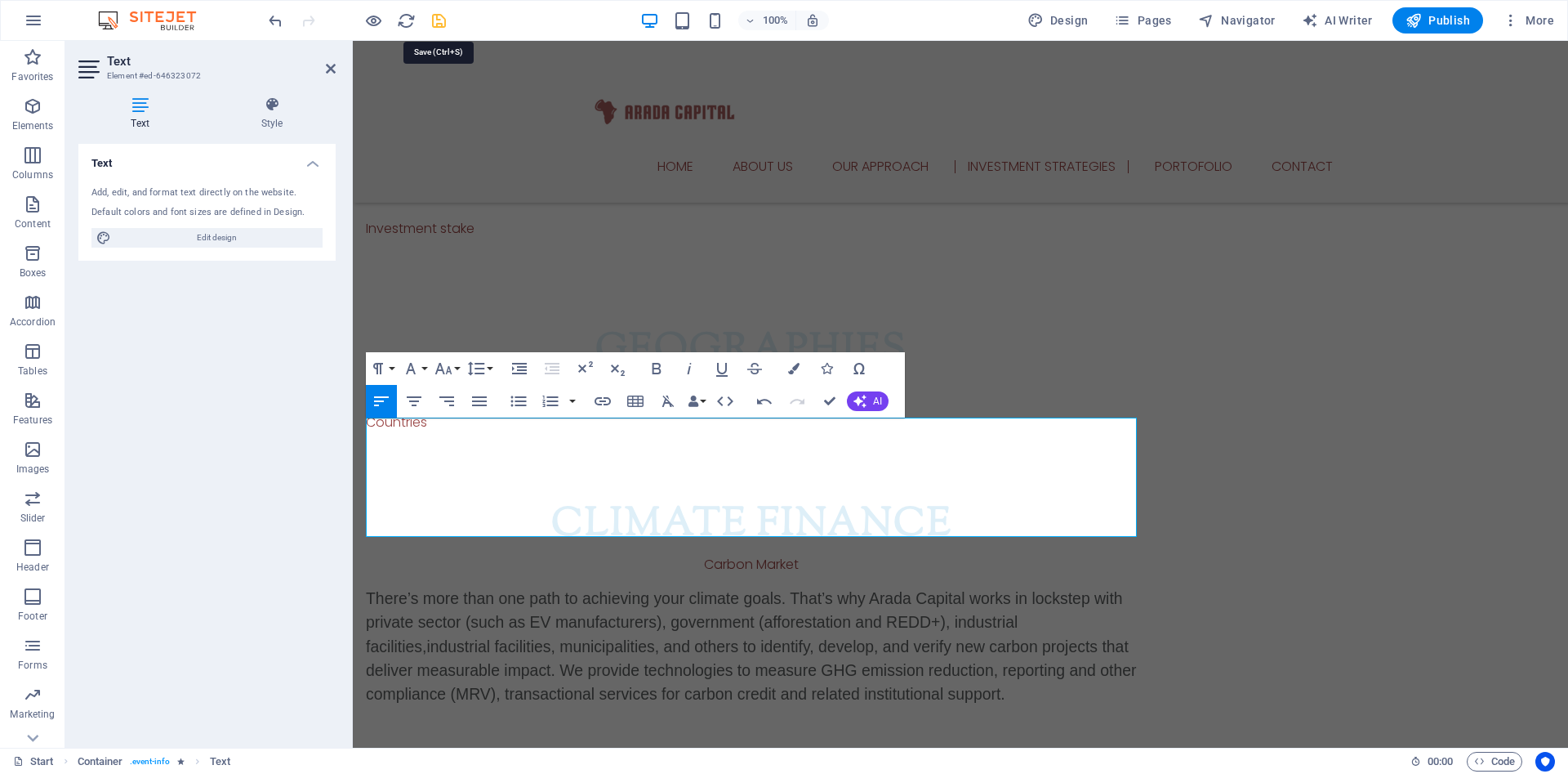
click at [444, 21] on icon "save" at bounding box center [439, 21] width 19 height 19
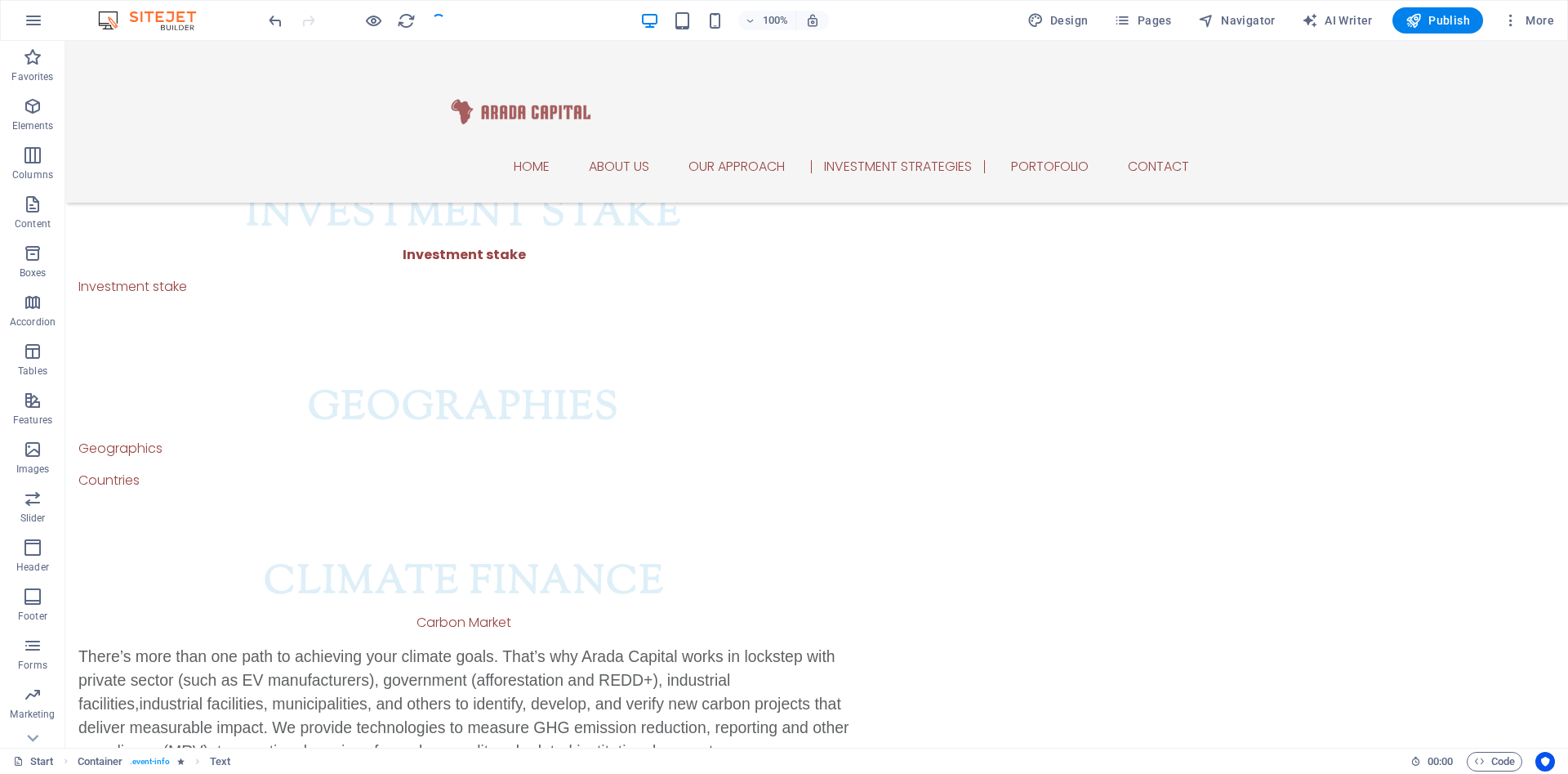
checkbox input "false"
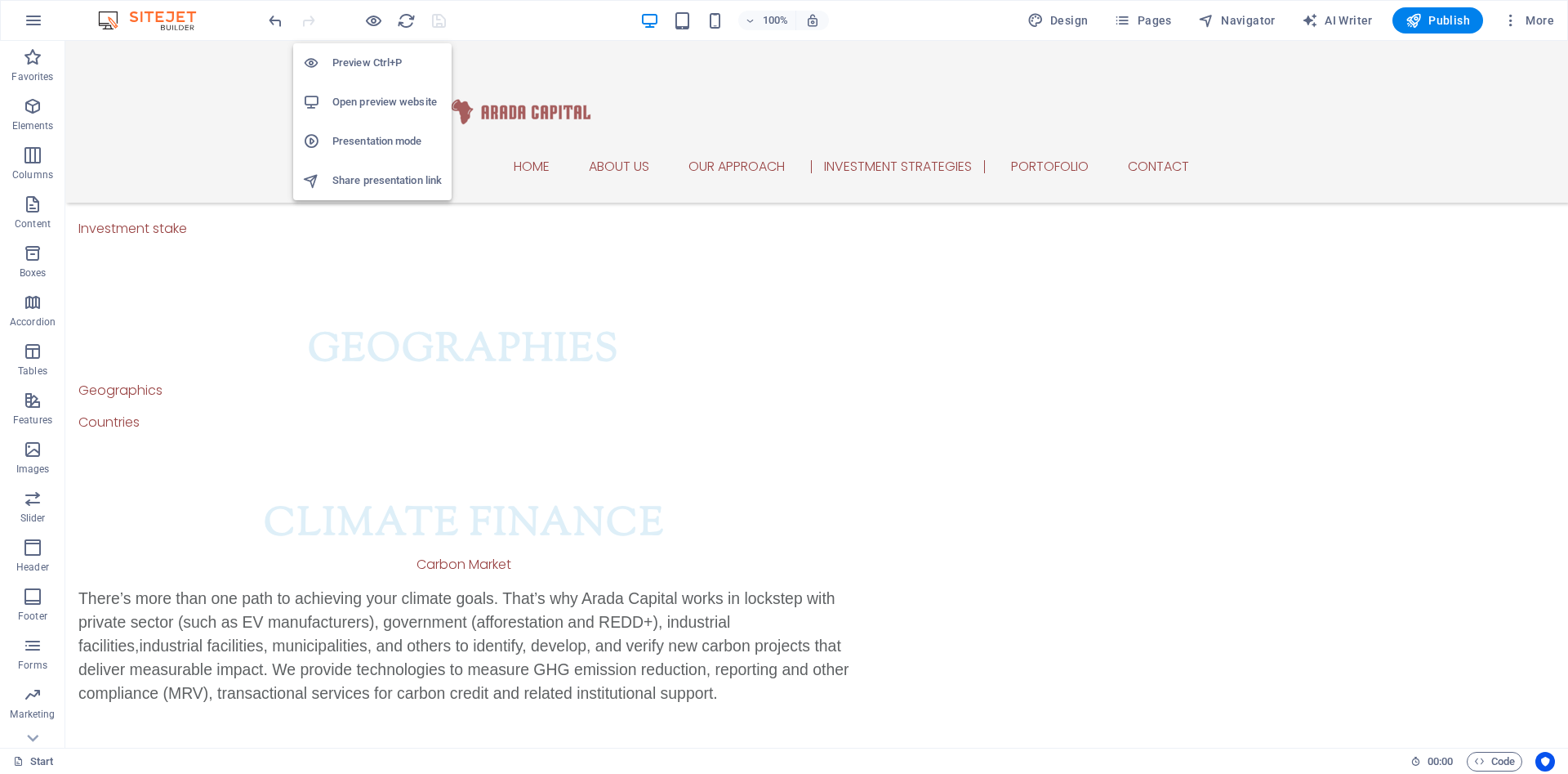
click at [383, 64] on h6 "Preview Ctrl+P" at bounding box center [387, 63] width 110 height 20
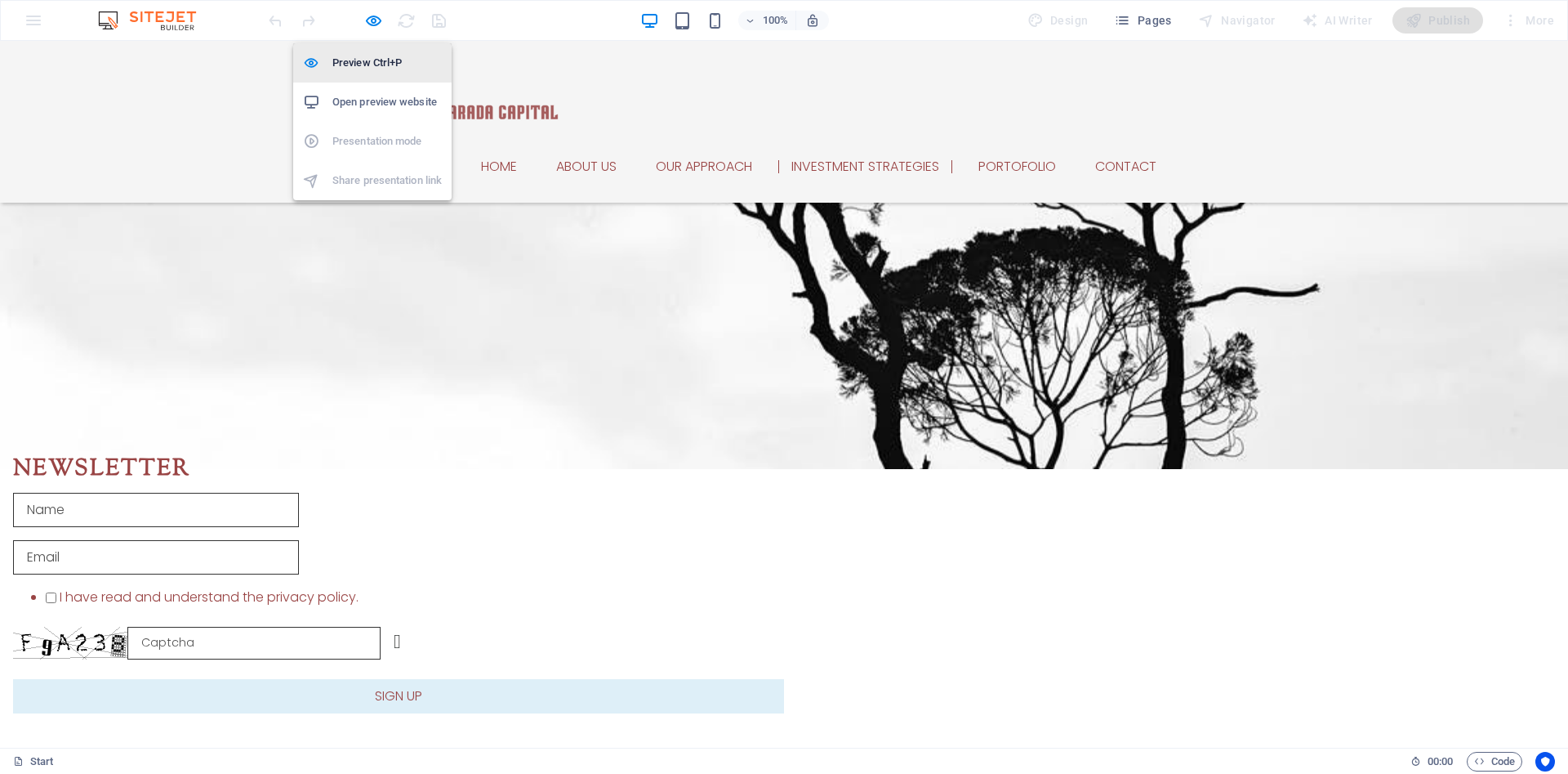
click at [383, 64] on h6 "Preview Ctrl+P" at bounding box center [387, 63] width 110 height 20
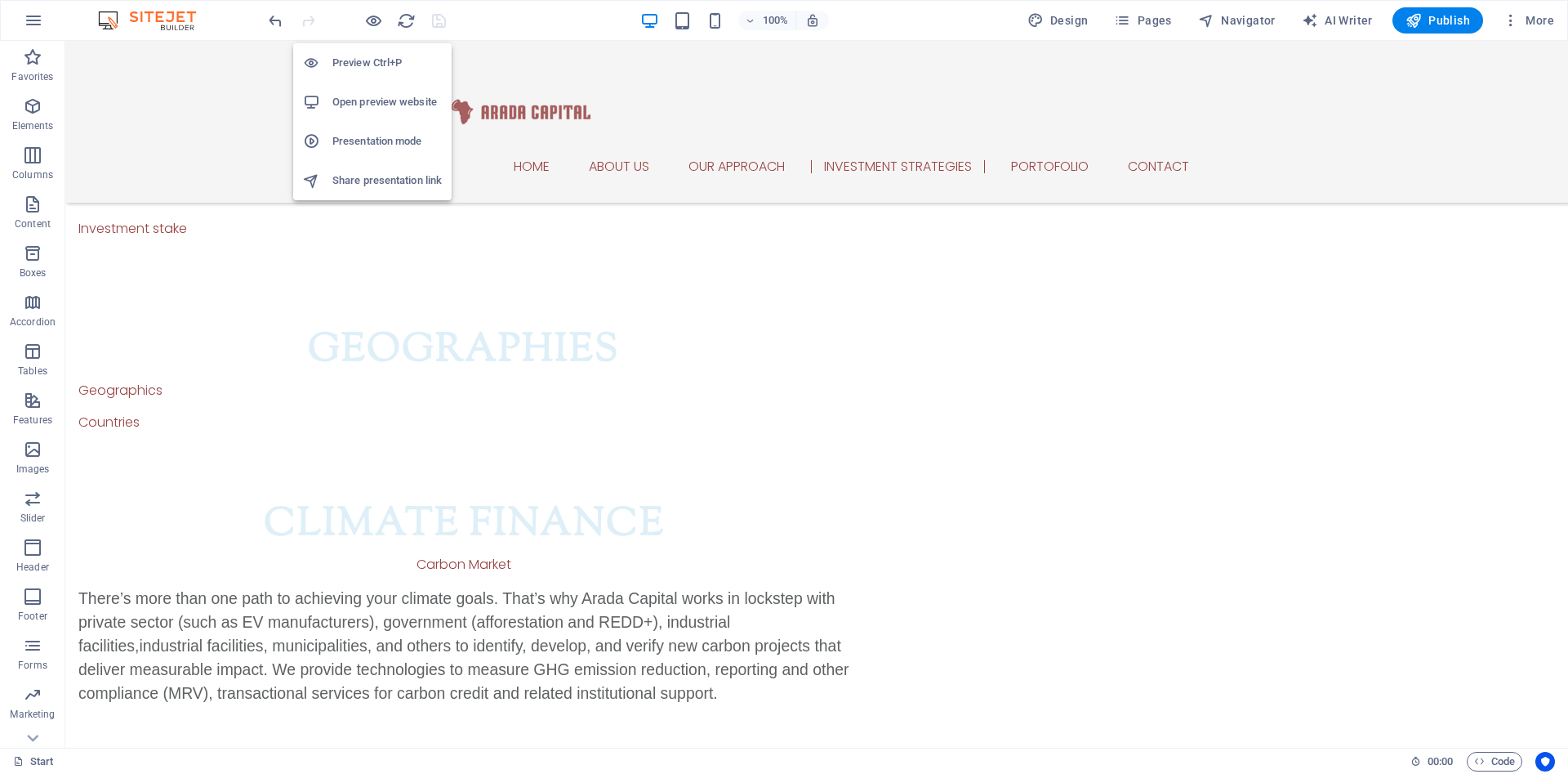
click at [390, 103] on h6 "Open preview website" at bounding box center [387, 102] width 110 height 20
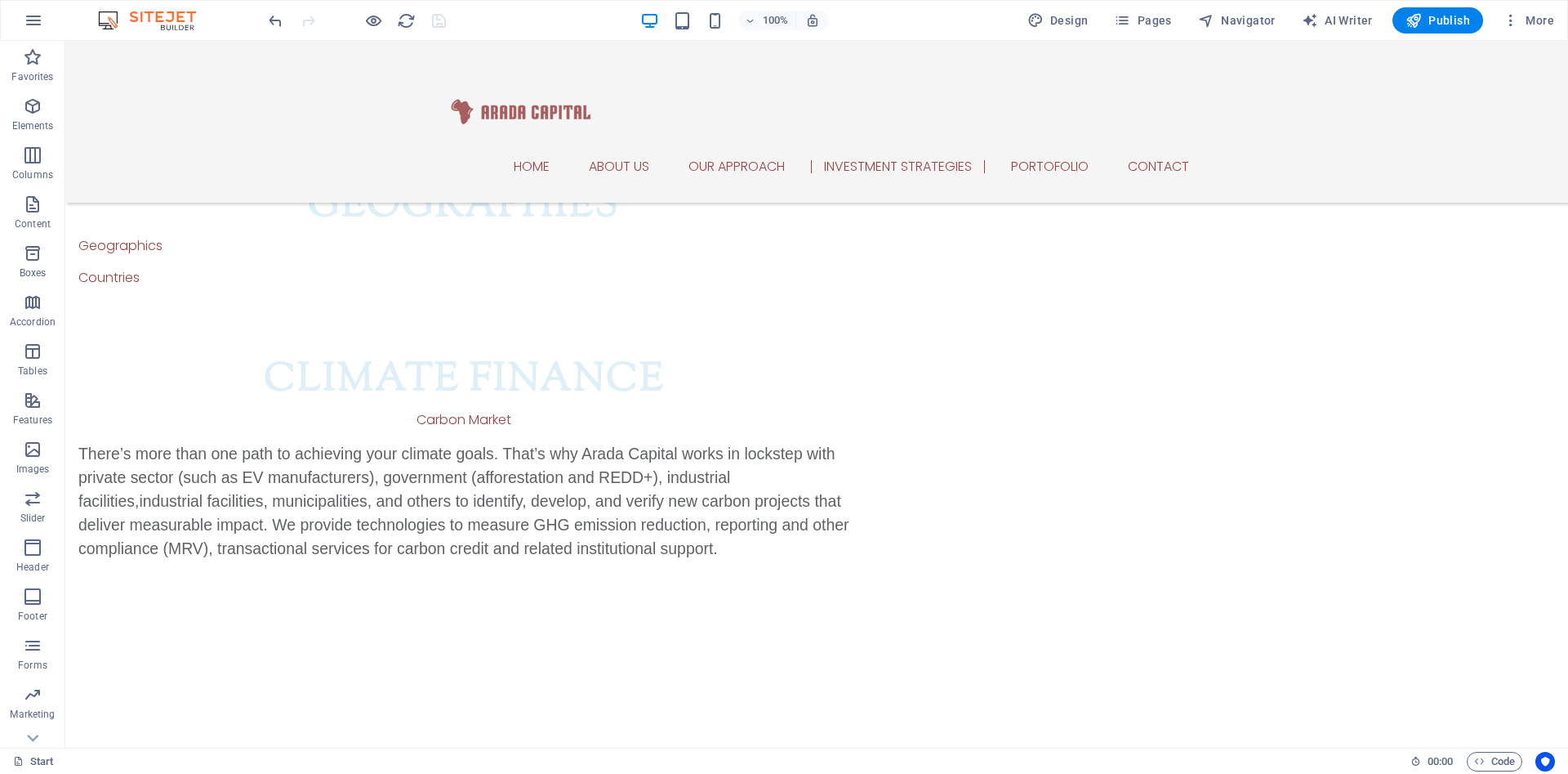
scroll to position [2083, 0]
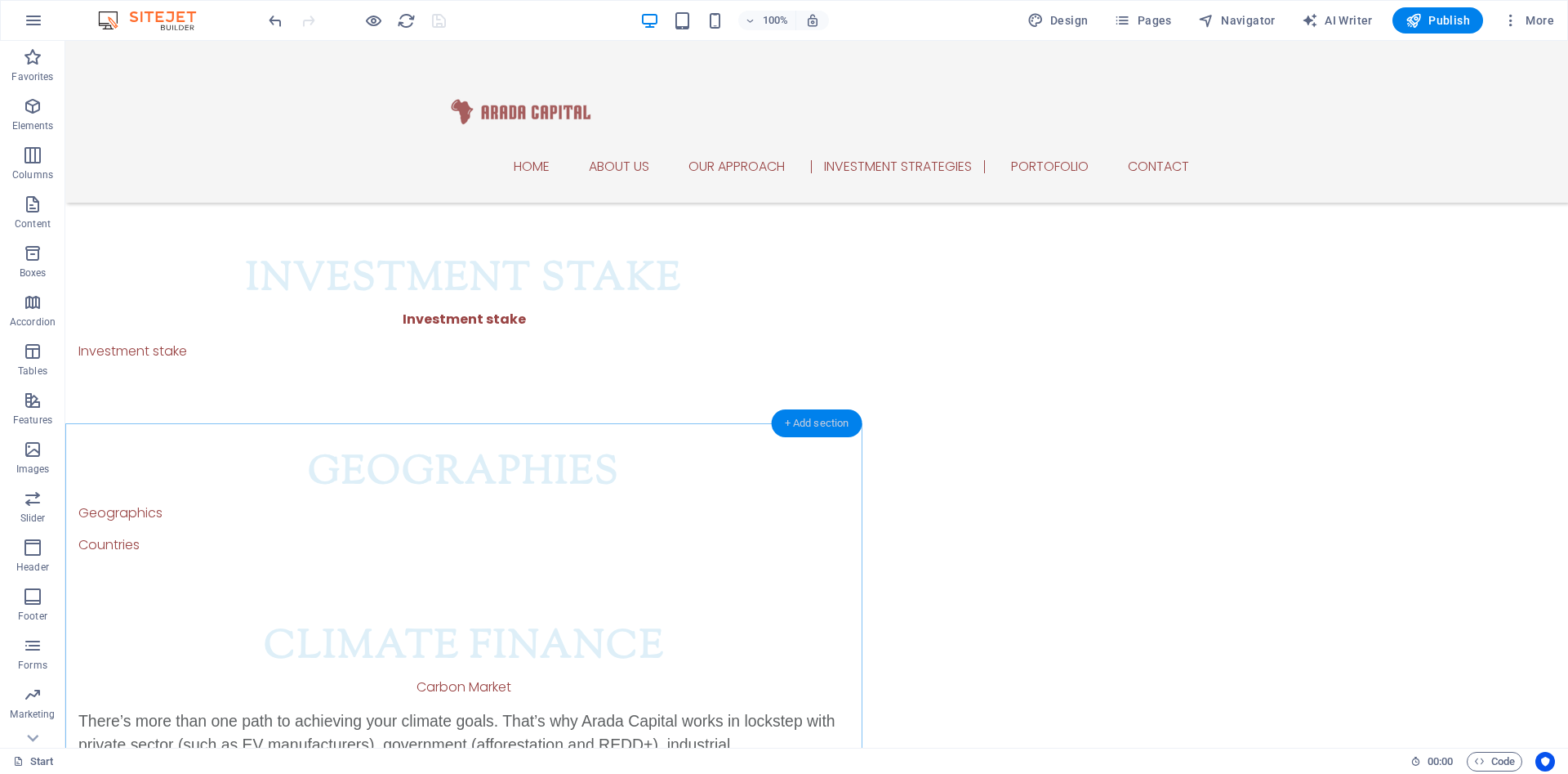
click at [808, 423] on div "+ Add section" at bounding box center [817, 423] width 91 height 27
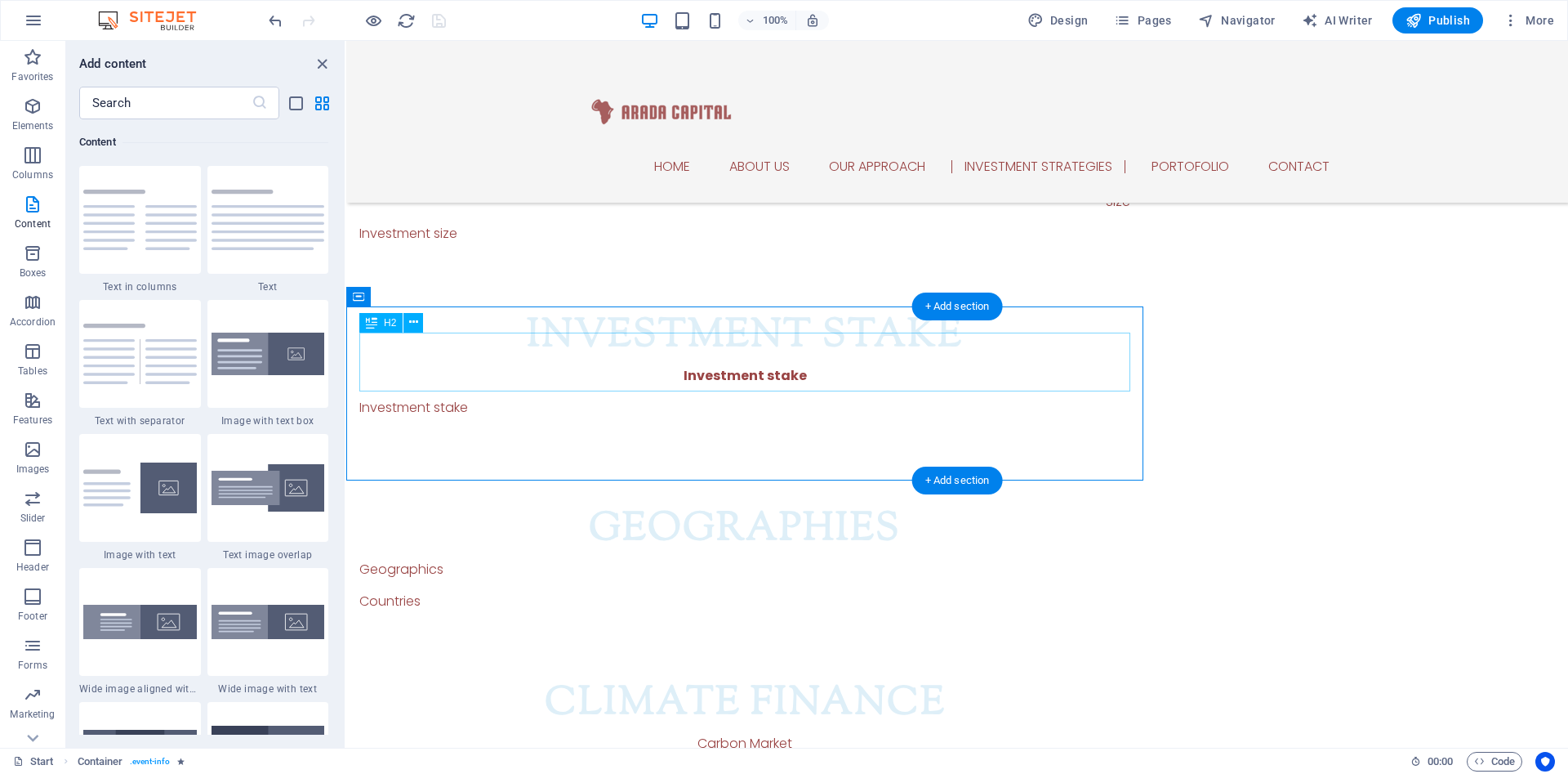
scroll to position [1969, 0]
click at [953, 476] on div "+ Add section" at bounding box center [957, 480] width 91 height 27
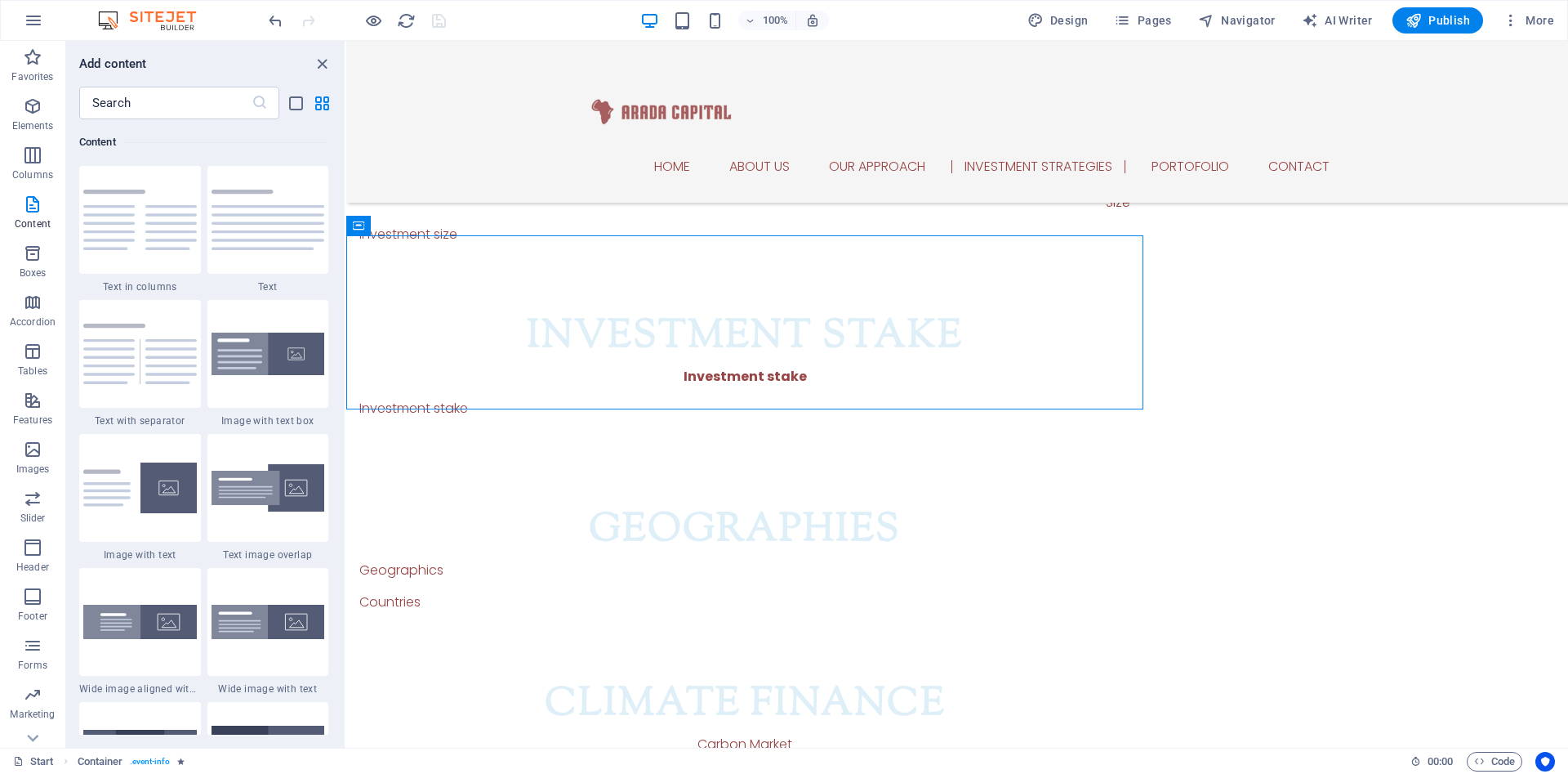
scroll to position [2092, 0]
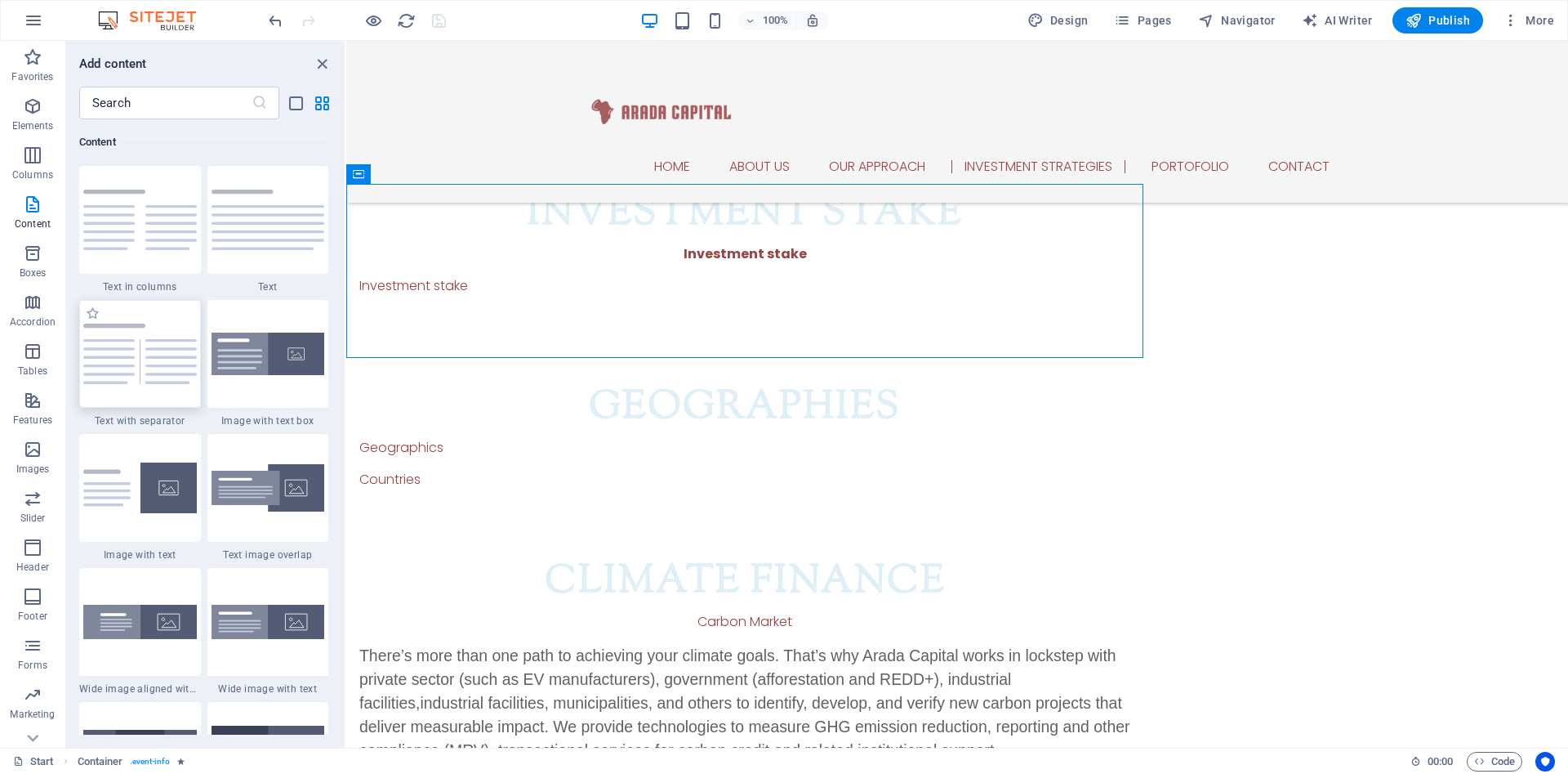
click at [135, 339] on img at bounding box center [140, 354] width 114 height 61
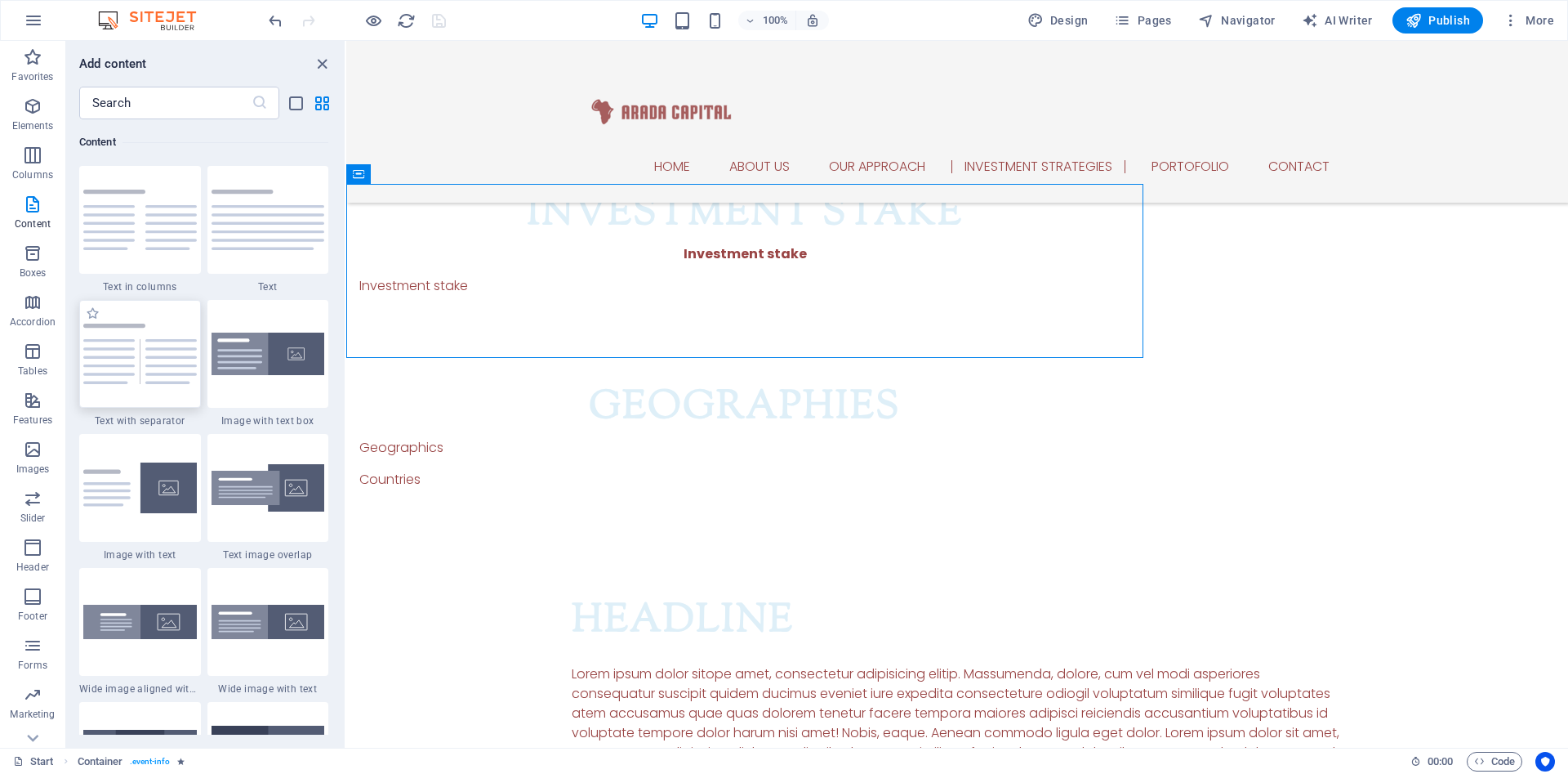
scroll to position [2091, 0]
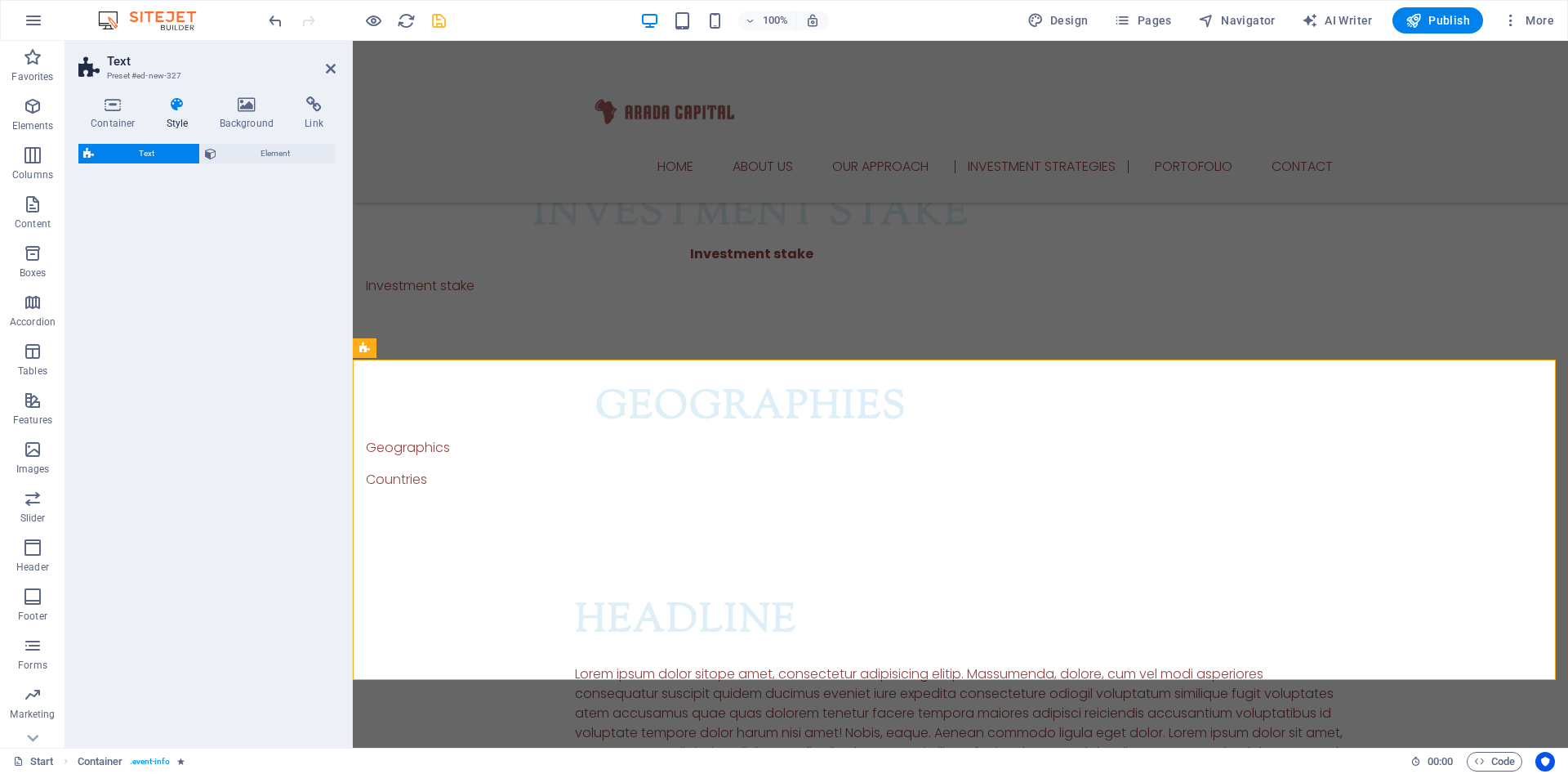
select select "rem"
select select "px"
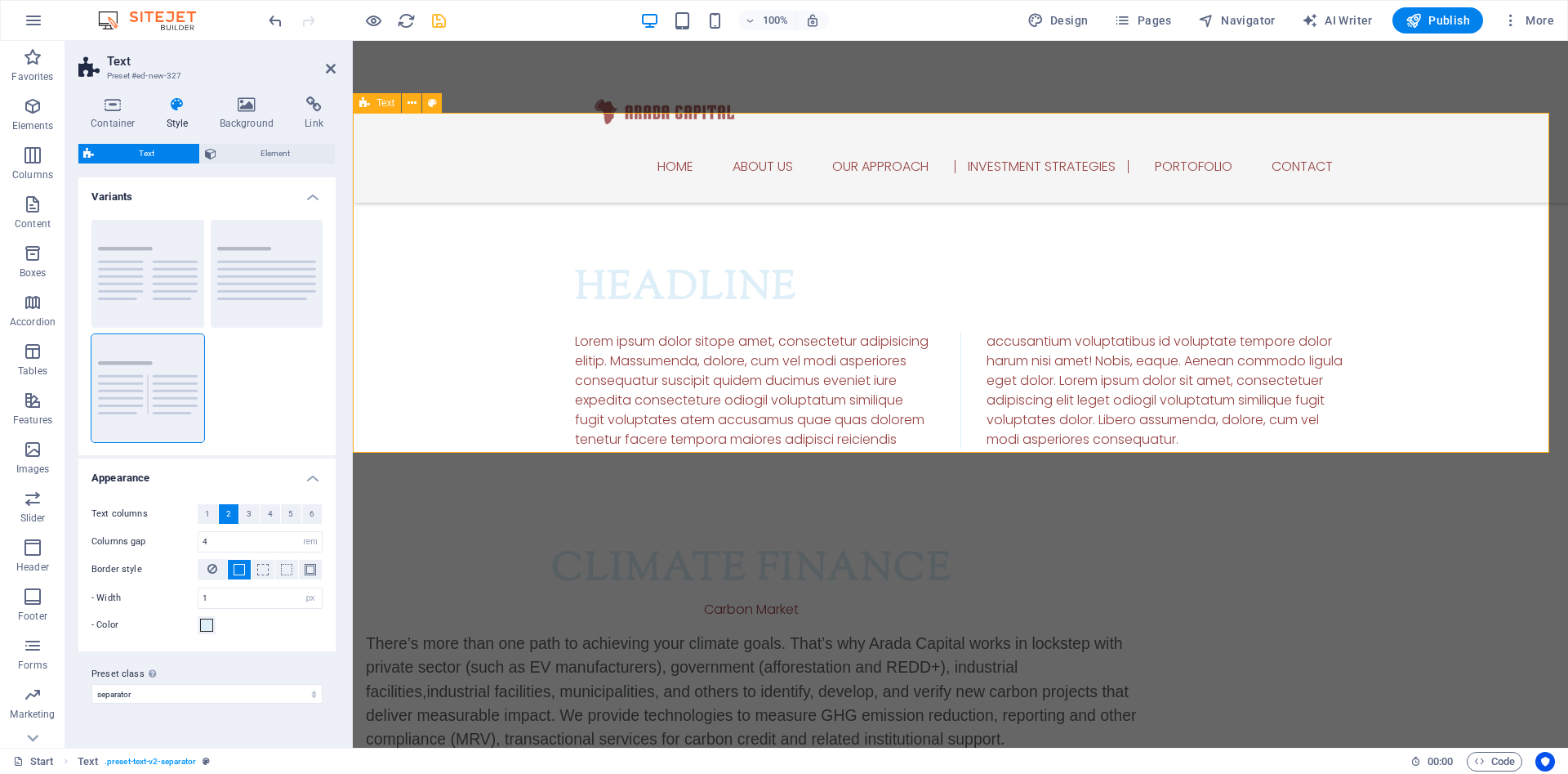
scroll to position [2336, 0]
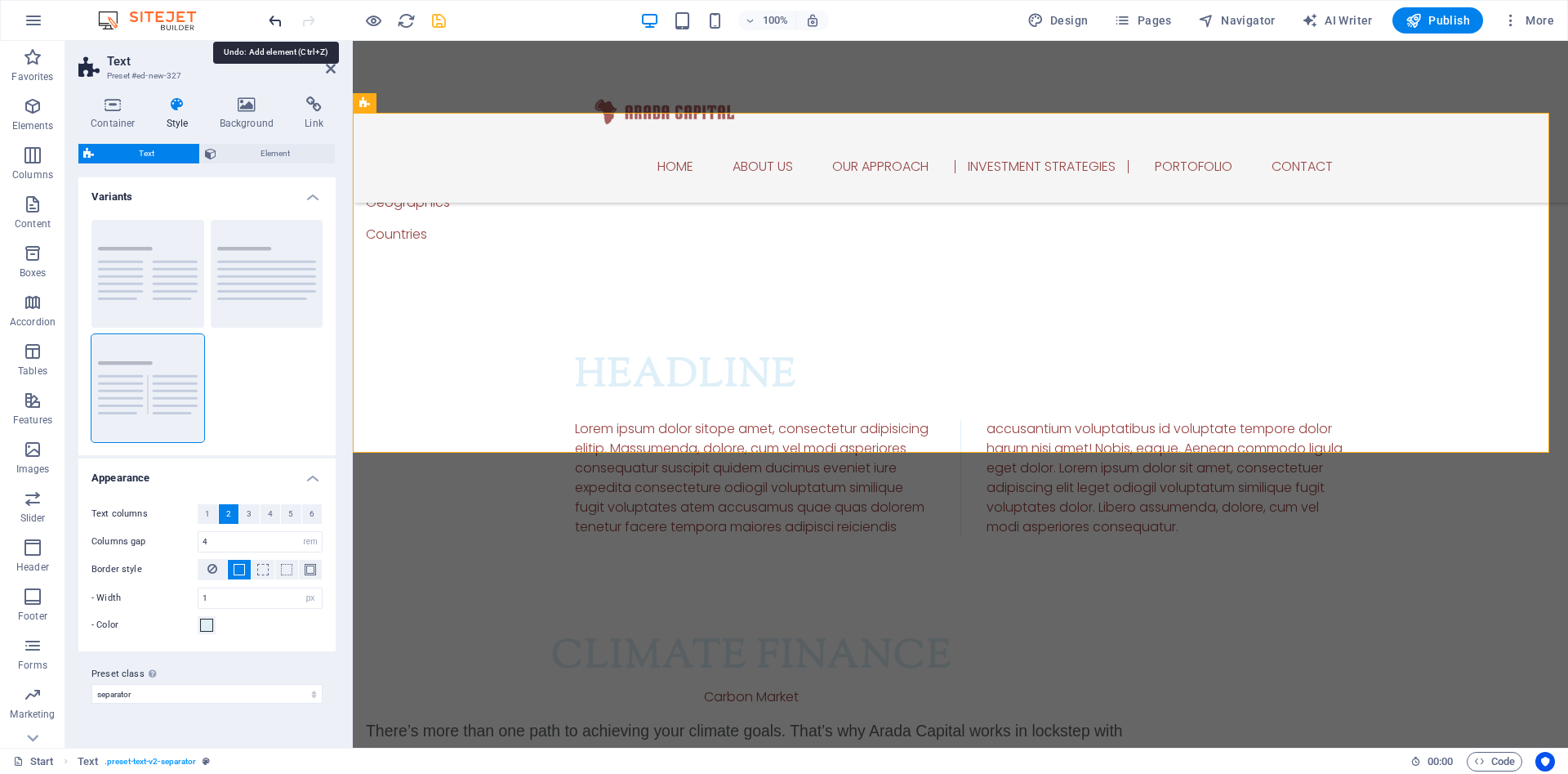
click at [277, 23] on icon "undo" at bounding box center [275, 21] width 19 height 19
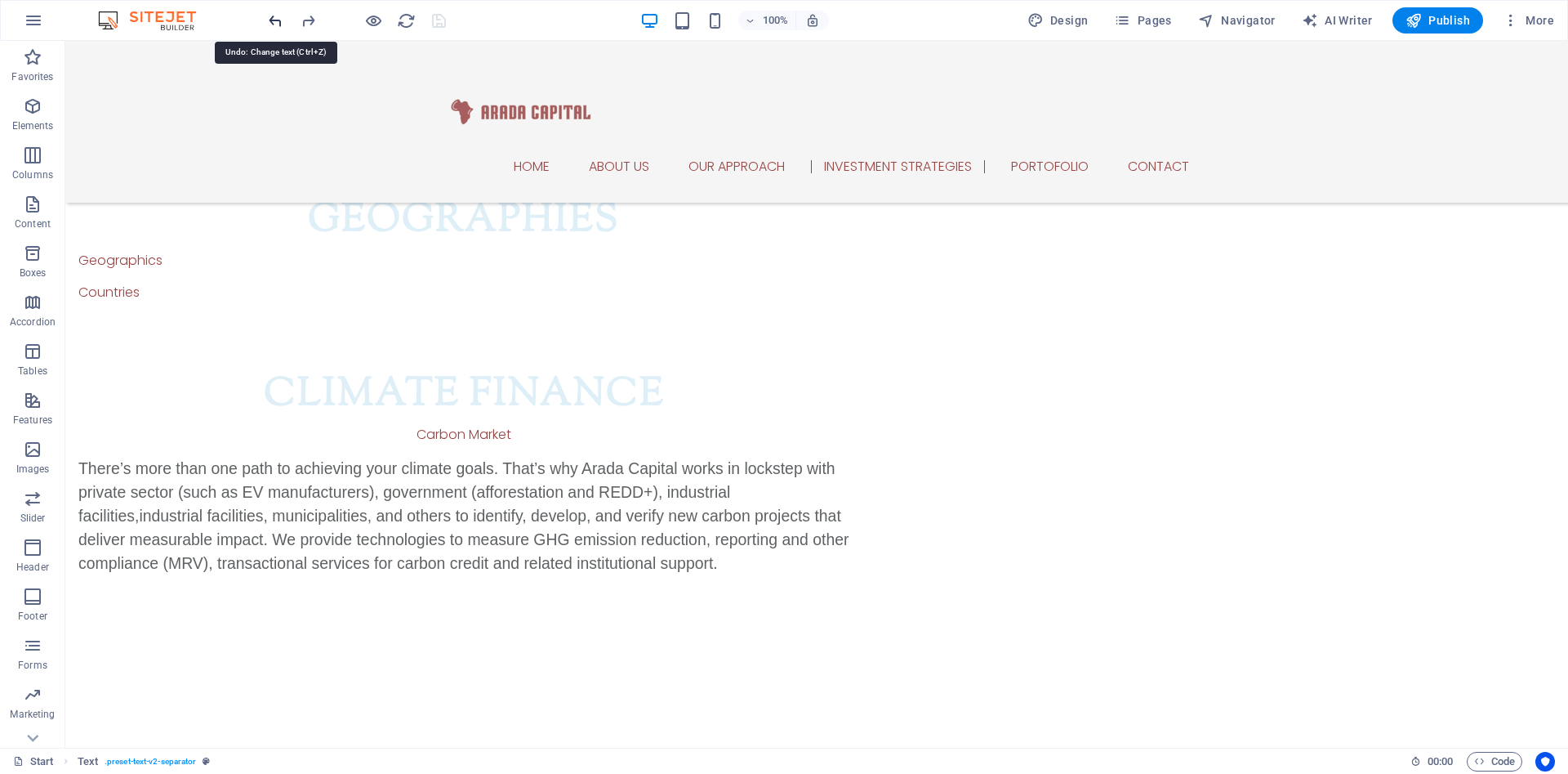
scroll to position [2394, 0]
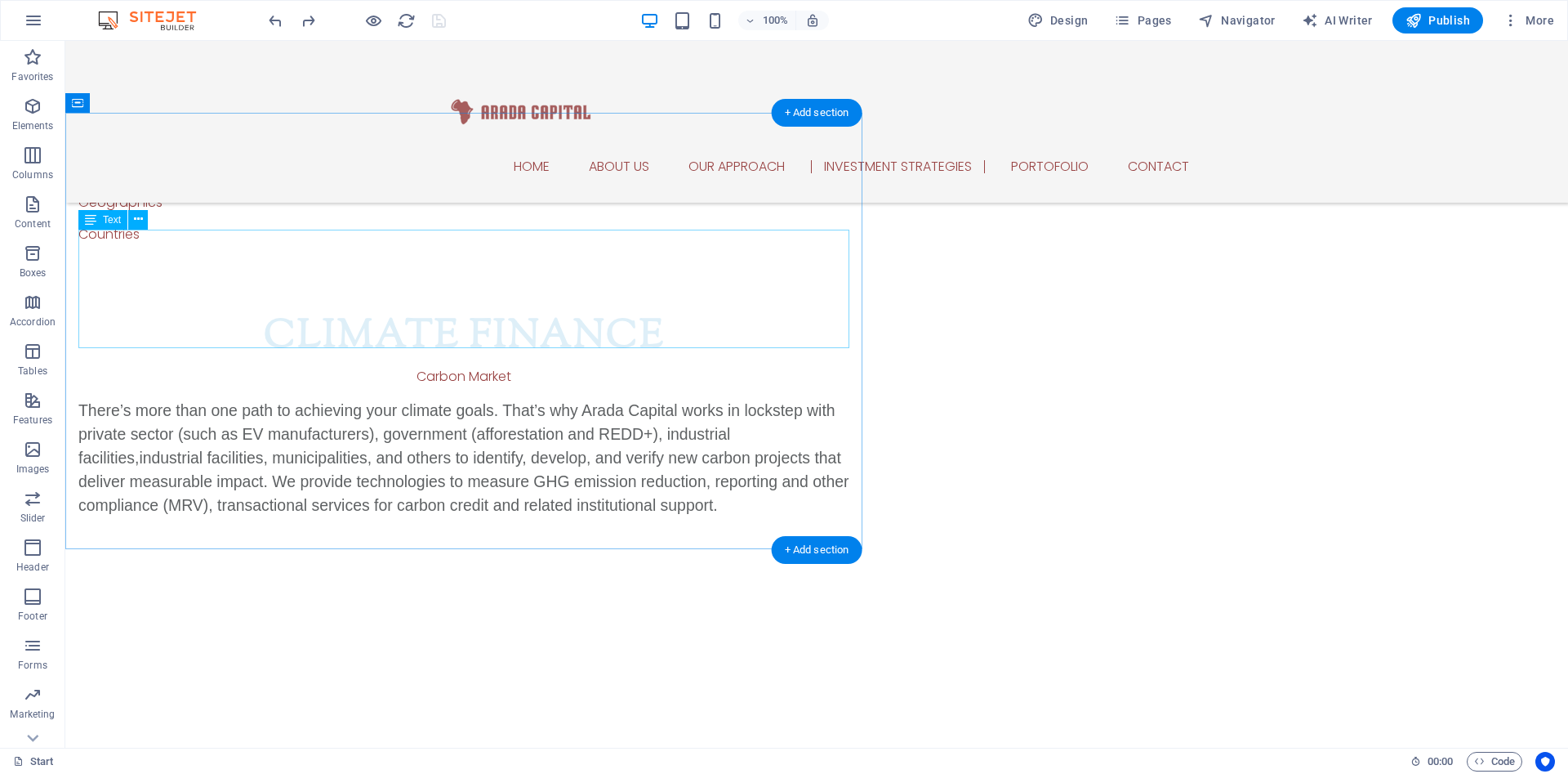
click at [461, 399] on div "There’s more than one path to achieving your climate goals. That’s why Arada Ca…" at bounding box center [463, 459] width 771 height 120
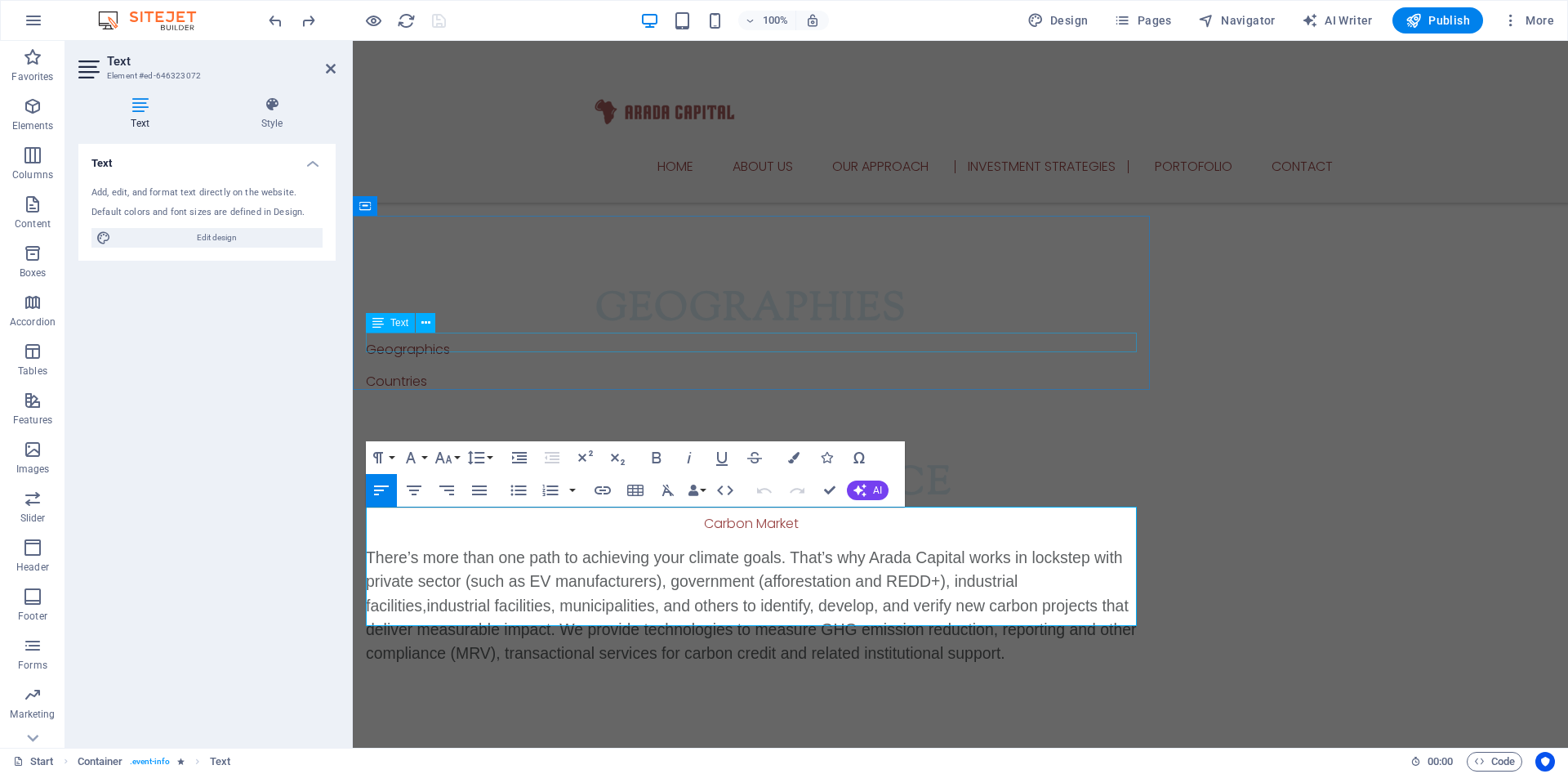
scroll to position [2213, 0]
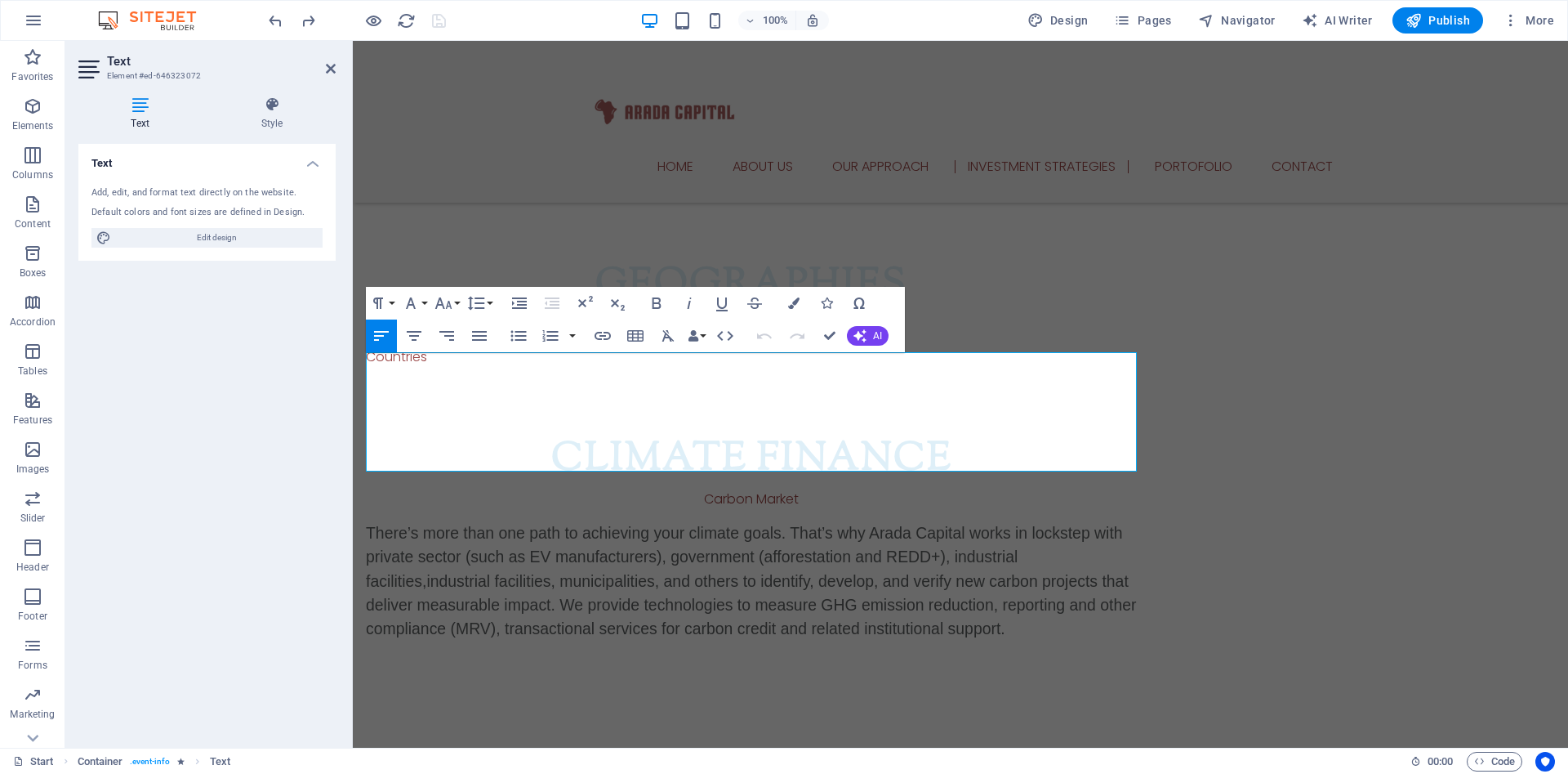
click at [1059, 523] on span "There’s more than one path to achieving your climate goals. That’s why Arada Ca…" at bounding box center [751, 580] width 770 height 114
drag, startPoint x: 587, startPoint y: 366, endPoint x: 143, endPoint y: 108, distance: 513.5
click at [143, 108] on icon at bounding box center [140, 104] width 123 height 17
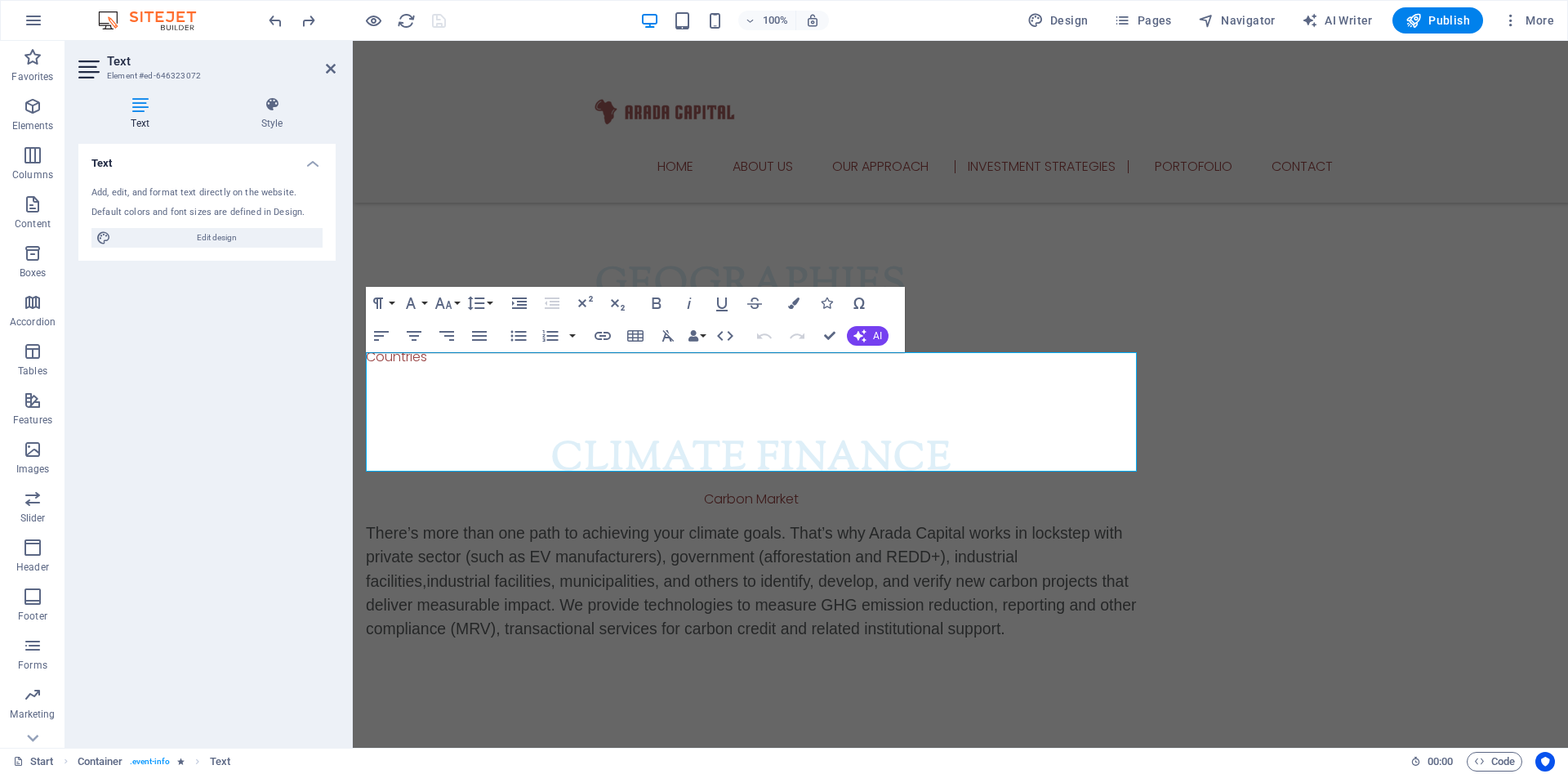
click at [143, 108] on icon at bounding box center [140, 104] width 123 height 17
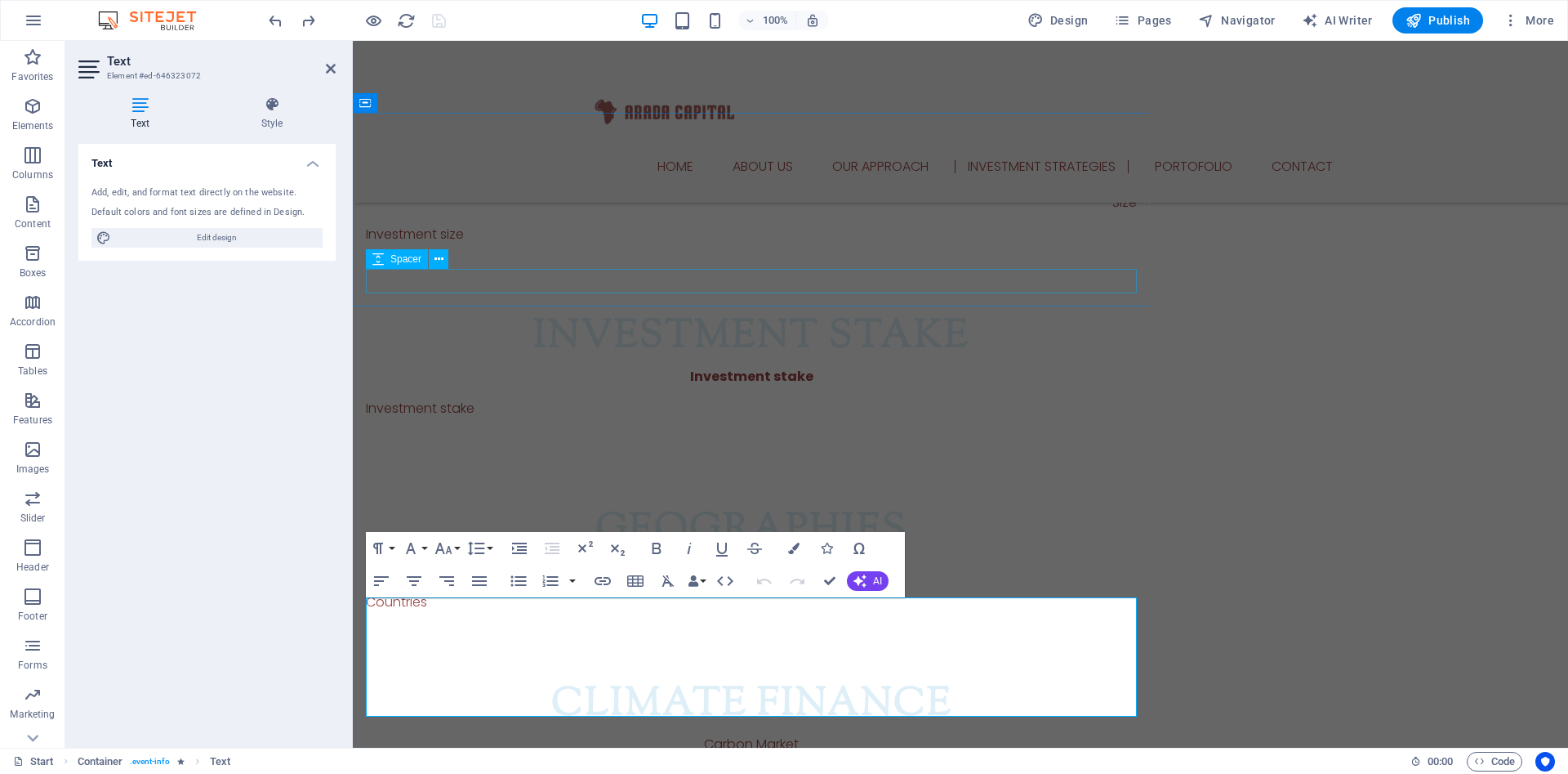
scroll to position [2091, 0]
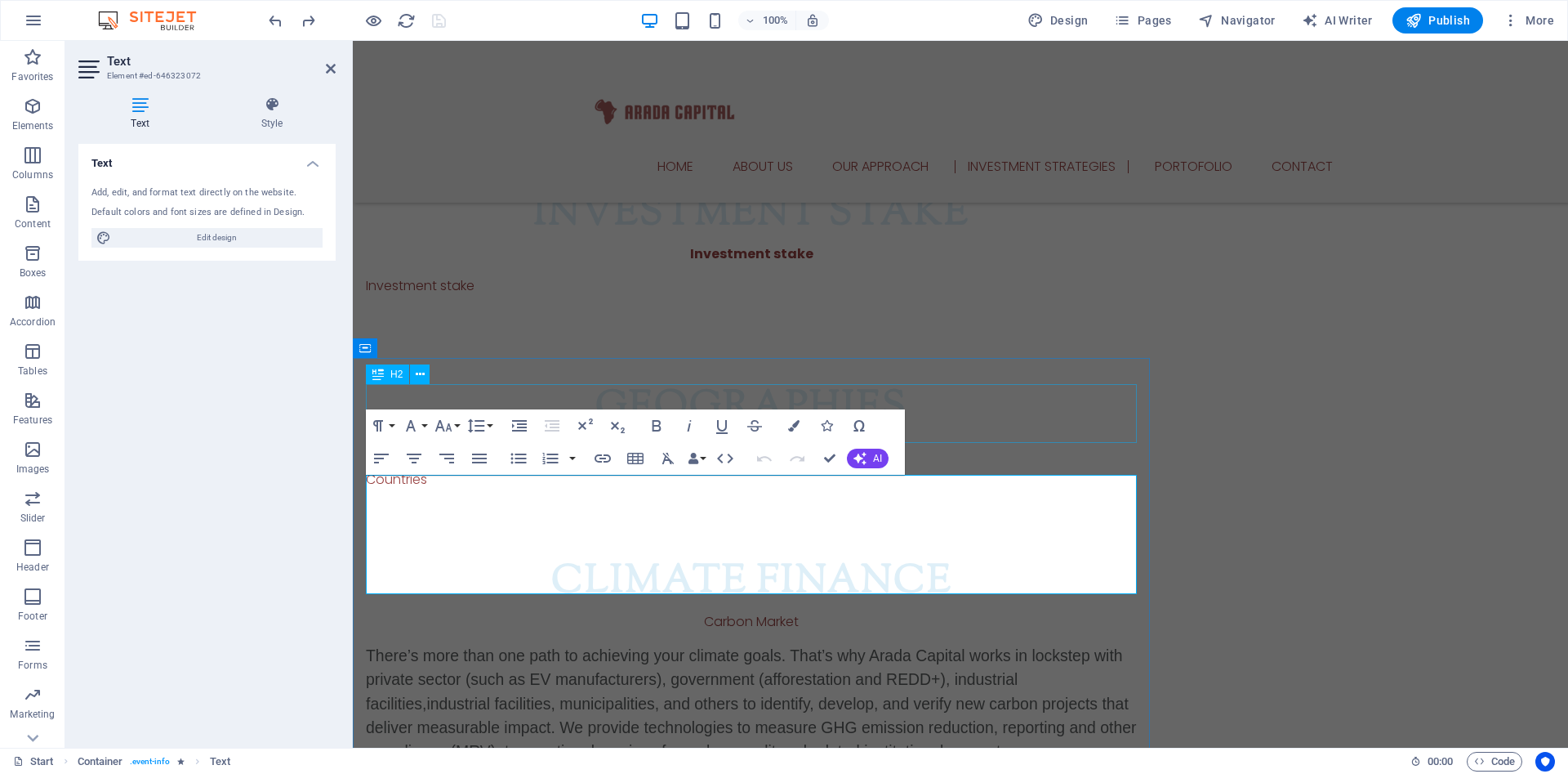
click at [973, 553] on div "Climate Finance" at bounding box center [751, 582] width 771 height 59
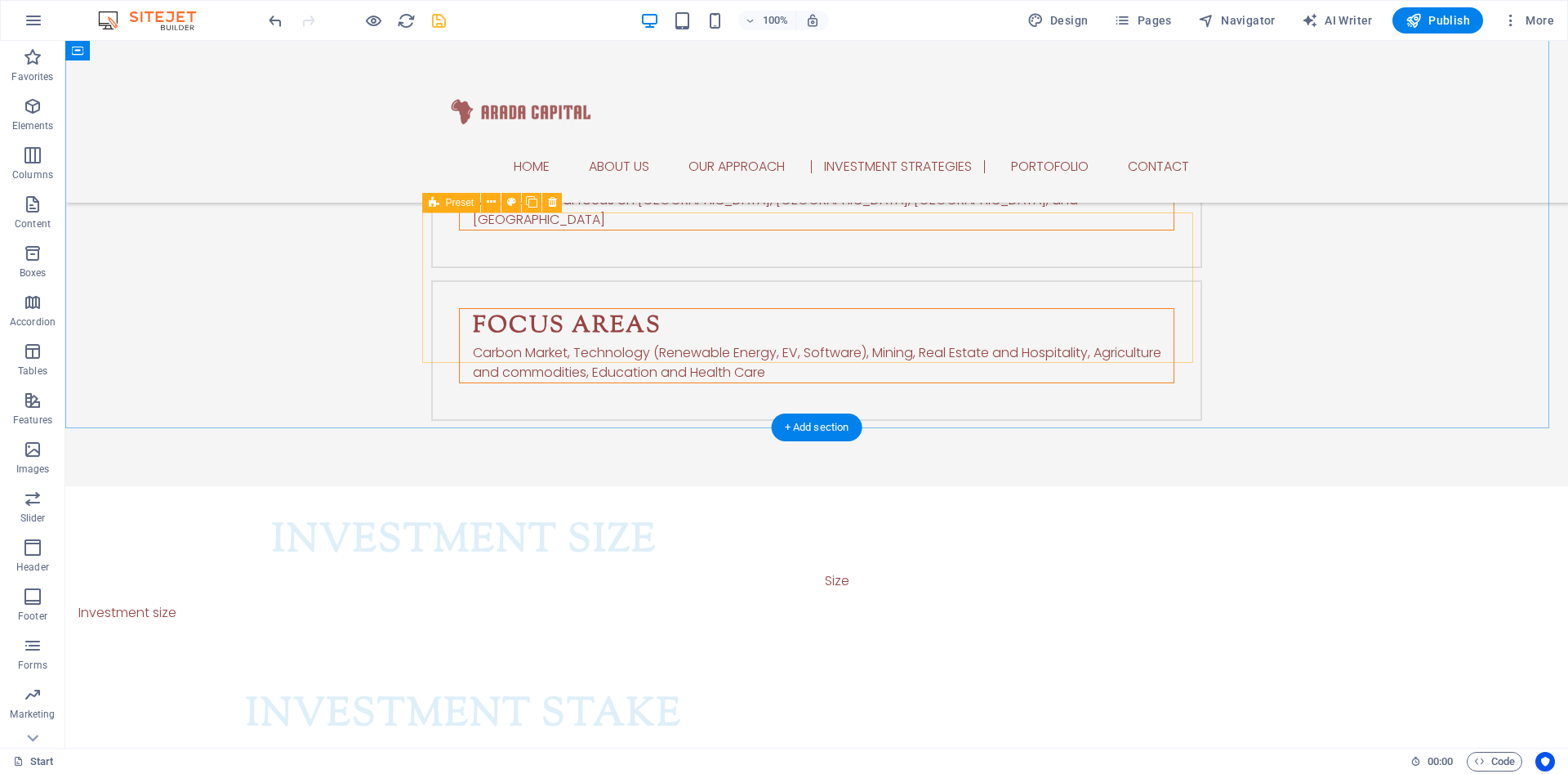
scroll to position [1535, 0]
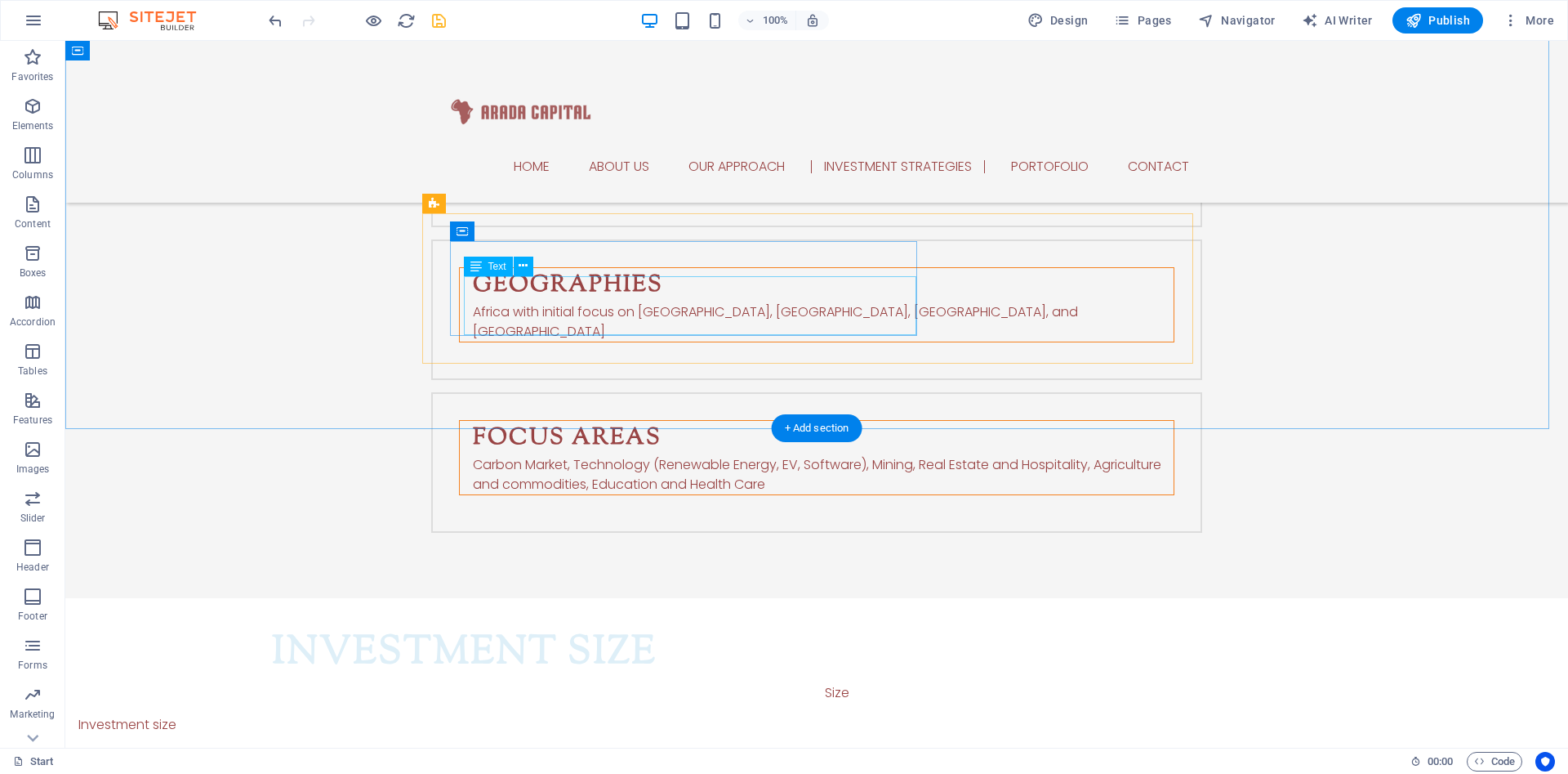
click at [589, 455] on div "Carbon Market, Technology (Renewable Energy, EV, Software), Mining, Real Estate…" at bounding box center [823, 474] width 700 height 39
drag, startPoint x: 566, startPoint y: 321, endPoint x: 277, endPoint y: 320, distance: 289.0
click at [565, 455] on div "Carbon Market, Technology (Renewable Energy, EV, Software), Mining, Real Estate…" at bounding box center [823, 474] width 700 height 39
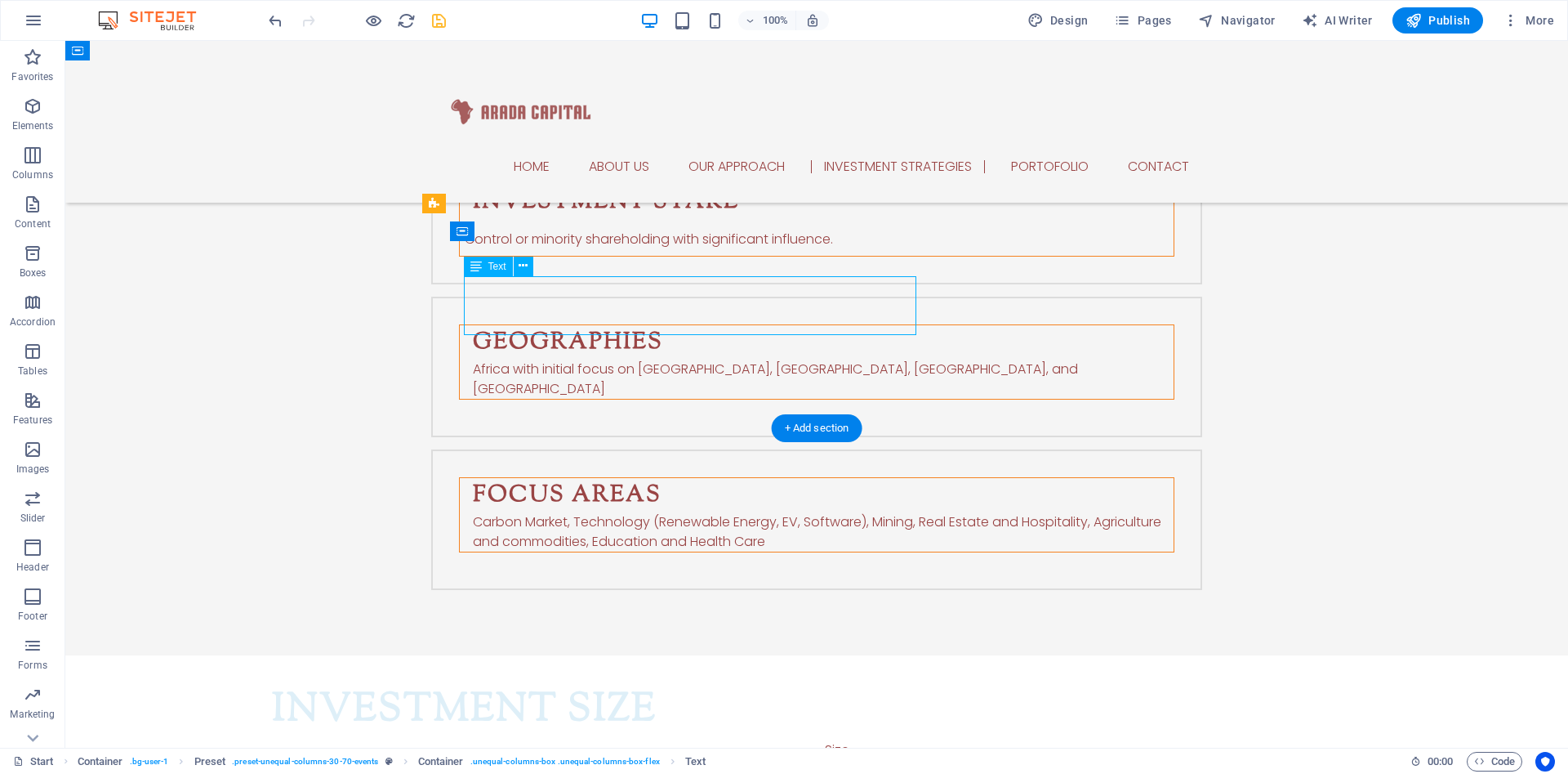
click at [431, 450] on div "Focus areas Carbon Market, Technology (Renewable Energy, EV, Software), Mining,…" at bounding box center [816, 519] width 771 height 140
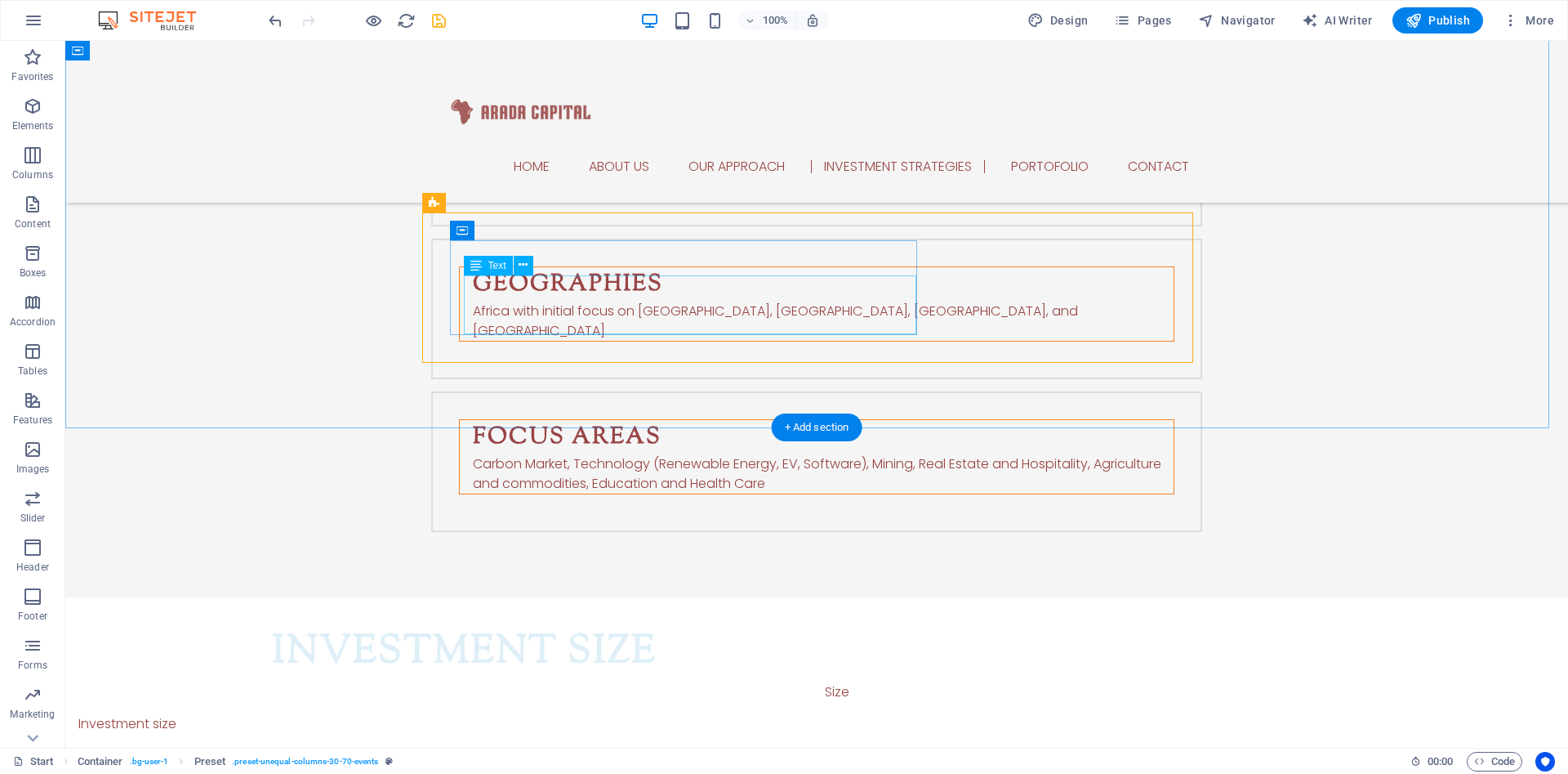
click at [720, 455] on div "Carbon Market, Technology (Renewable Energy, EV, Software), Mining, Real Estate…" at bounding box center [823, 474] width 700 height 39
click at [575, 455] on div "Carbon Market, Technology (Renewable Energy, EV, Software), Mining, Real Estate…" at bounding box center [823, 474] width 700 height 39
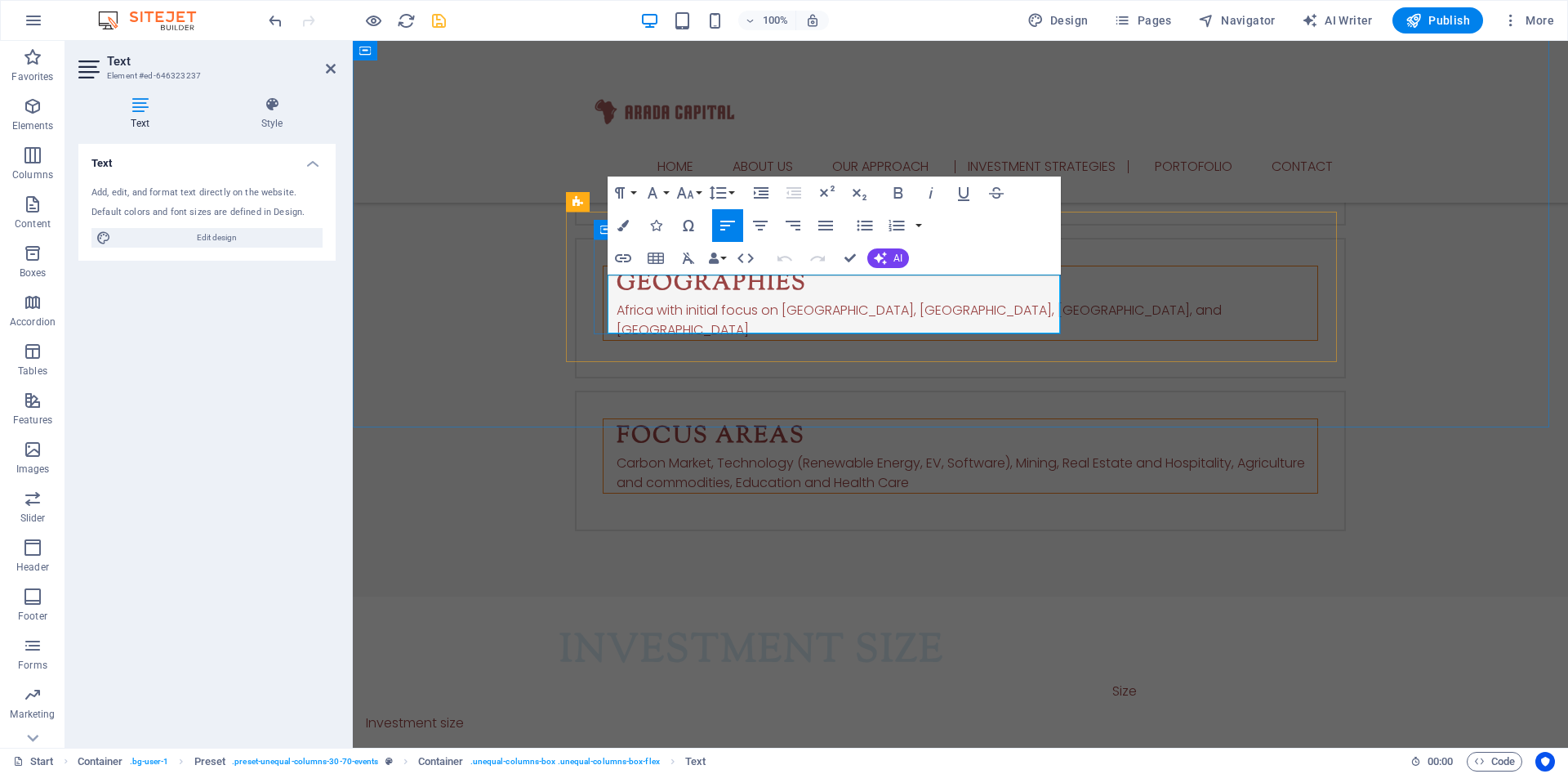
click at [715, 454] on p "Carbon Market, Technology (Renewable Energy, EV, Software), Mining, Real Estate…" at bounding box center [966, 473] width 700 height 39
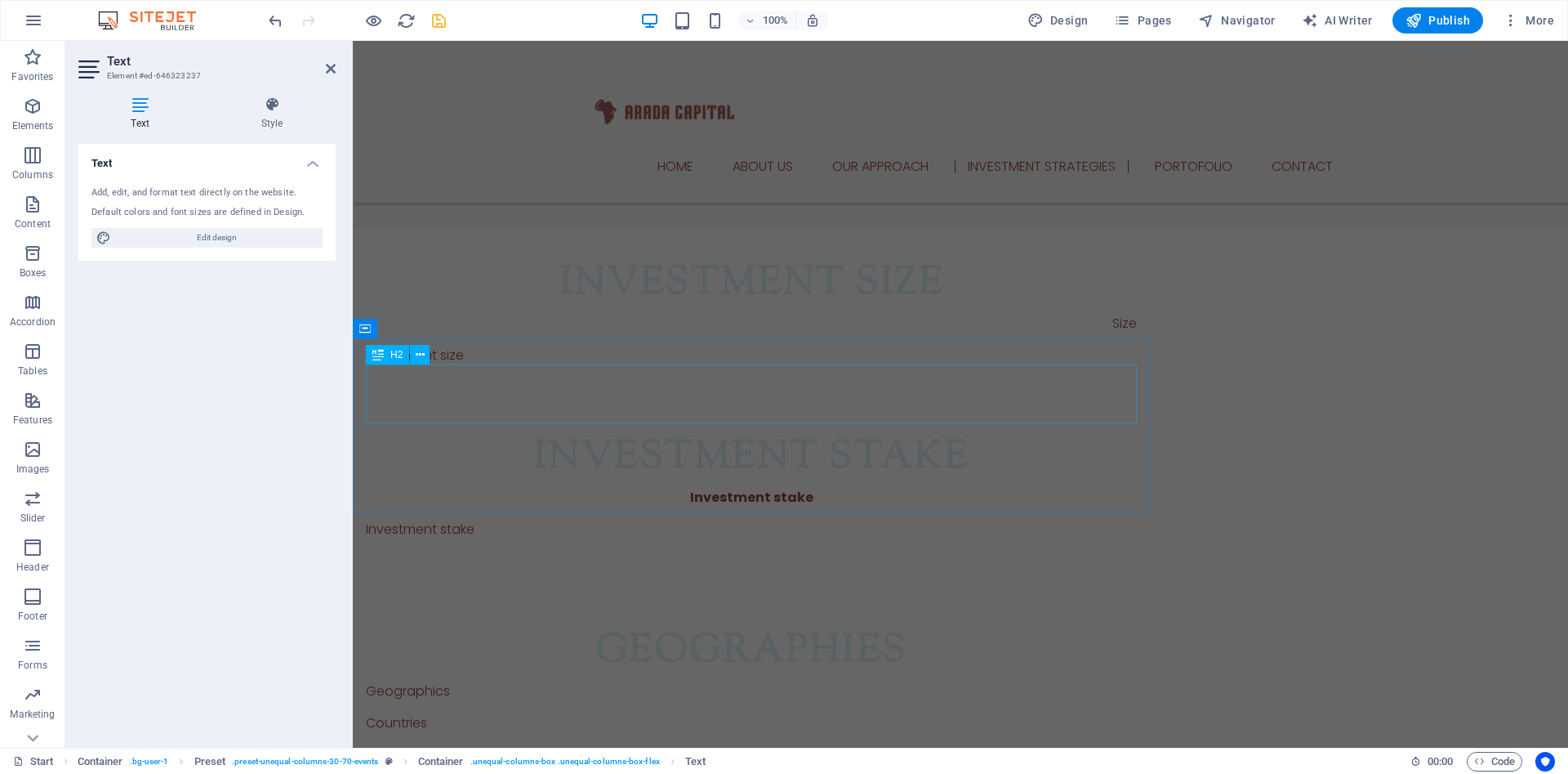
scroll to position [2092, 0]
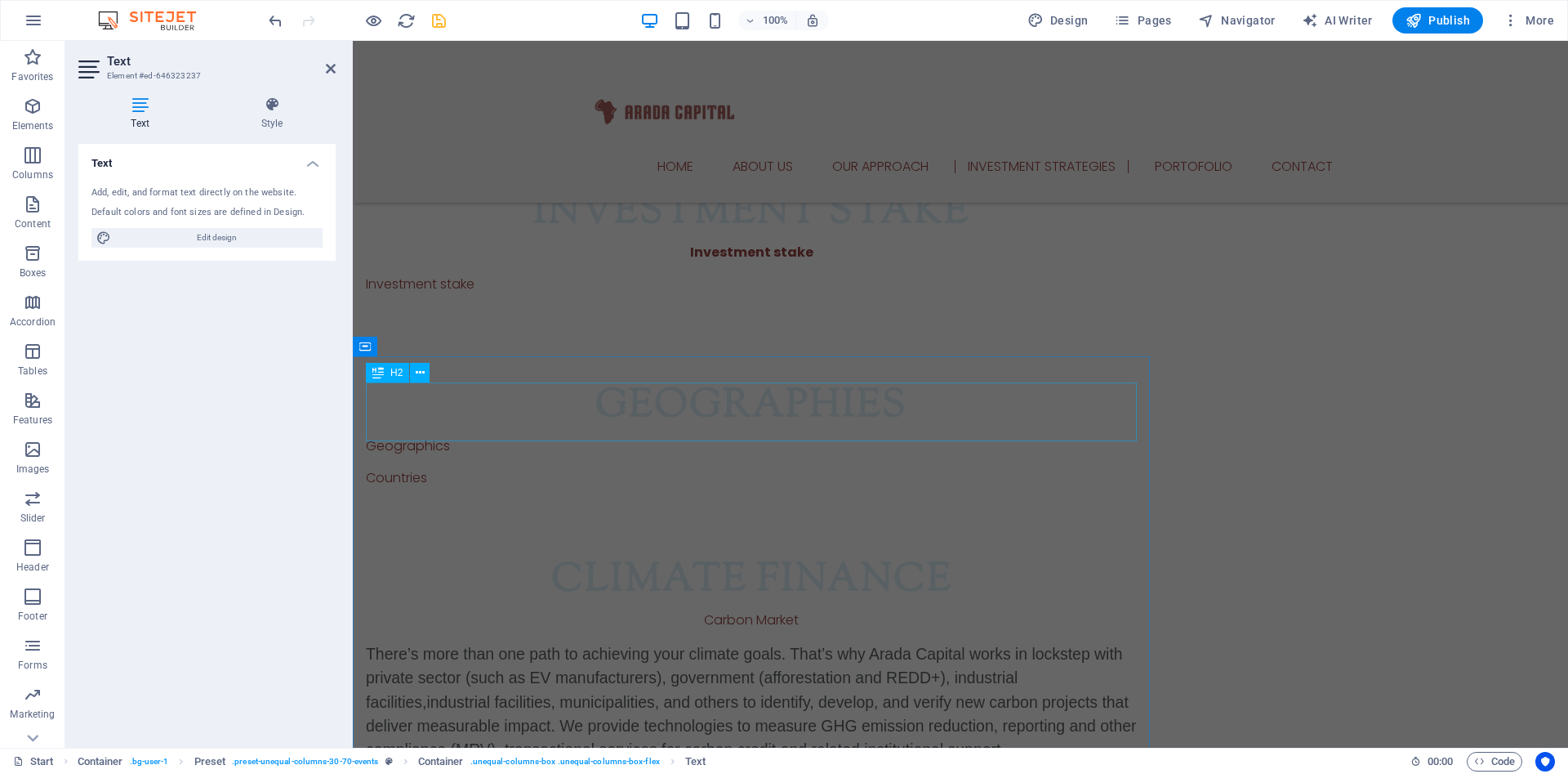
click at [960, 552] on div "Climate Finance" at bounding box center [751, 581] width 771 height 59
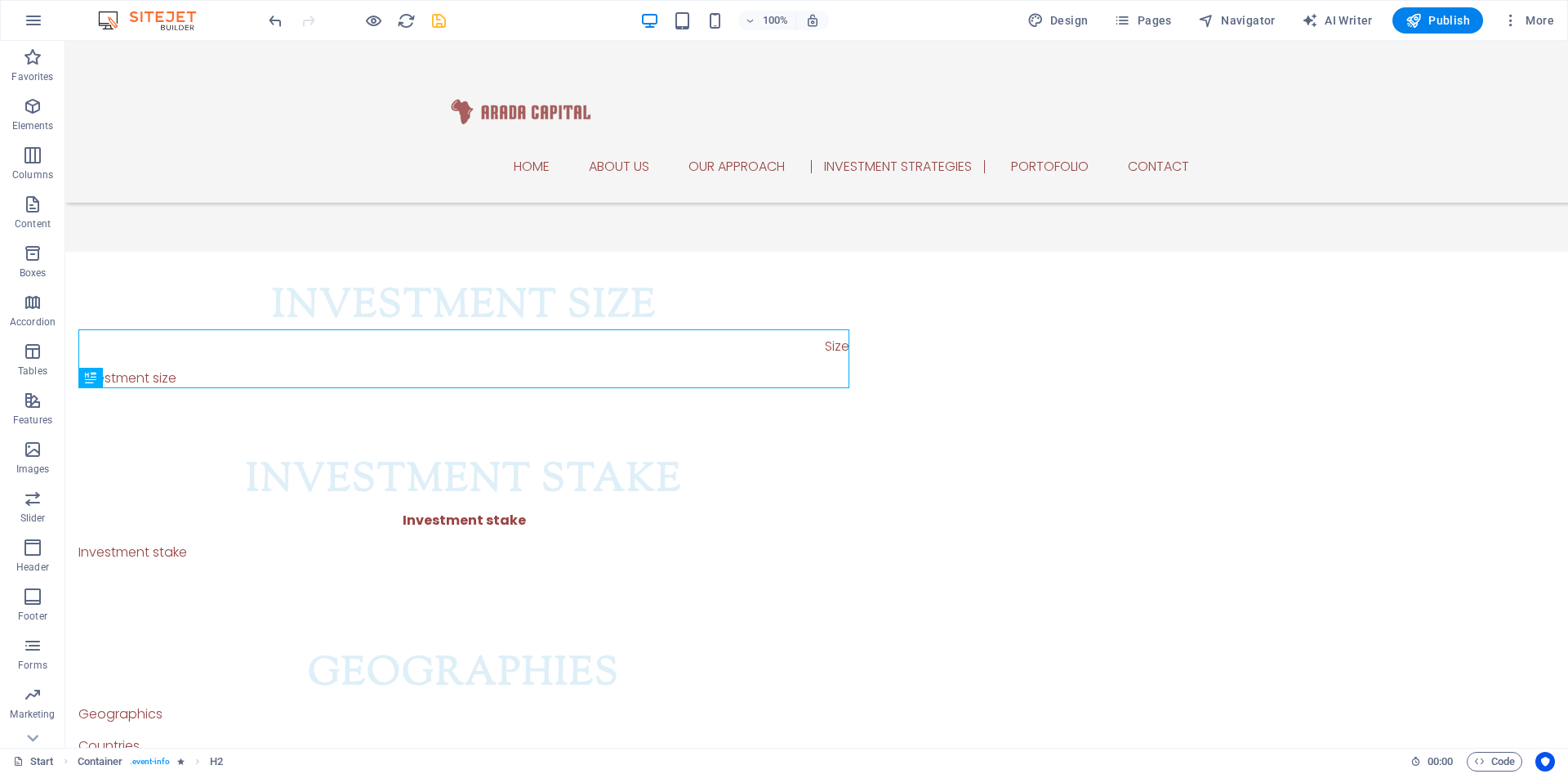
scroll to position [2167, 0]
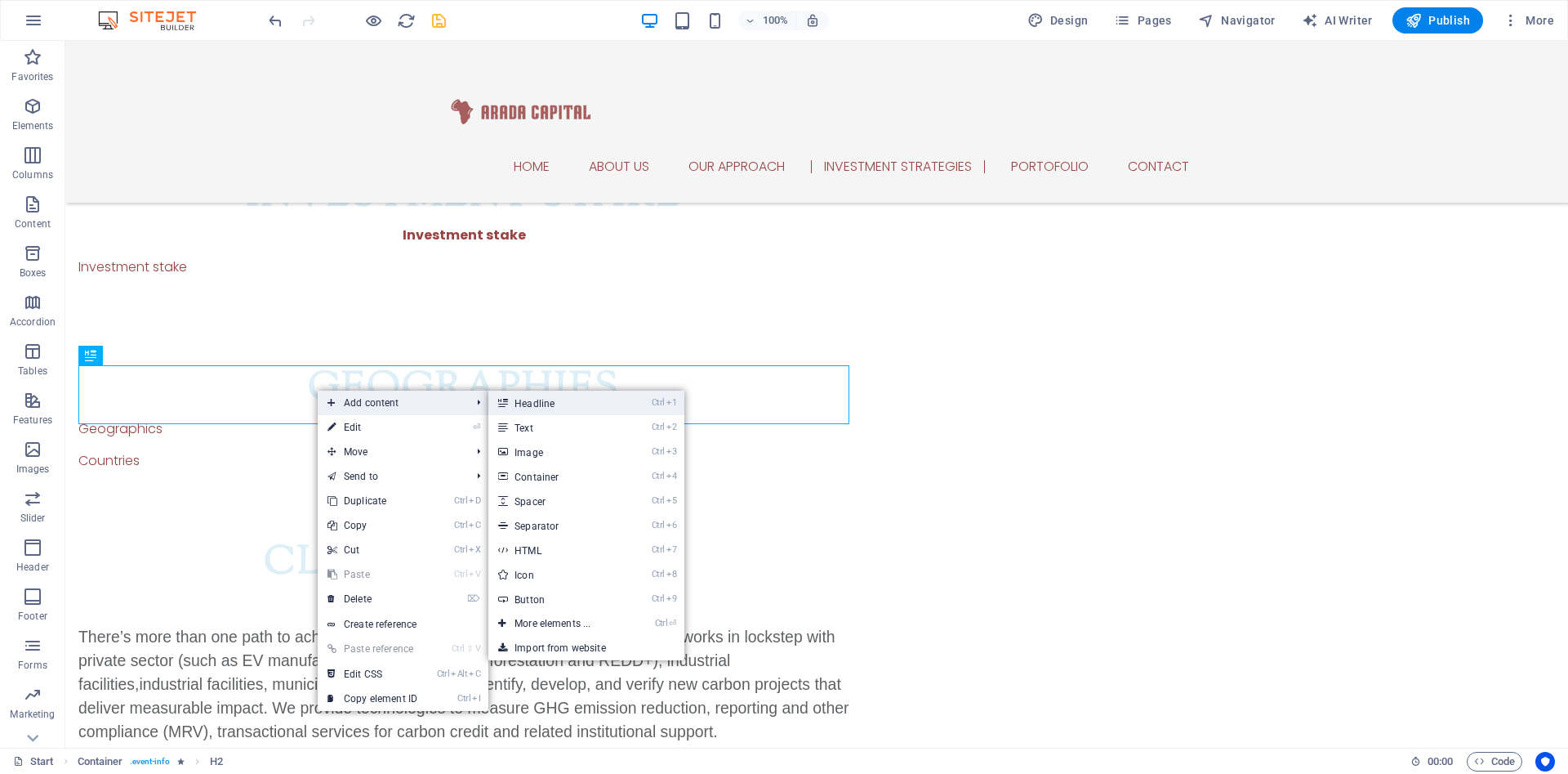
click at [521, 396] on link "Ctrl 1 Headline" at bounding box center [556, 403] width 135 height 24
drag, startPoint x: 587, startPoint y: 437, endPoint x: 233, endPoint y: 396, distance: 356.4
click at [233, 534] on div "Climate Finance" at bounding box center [463, 563] width 771 height 59
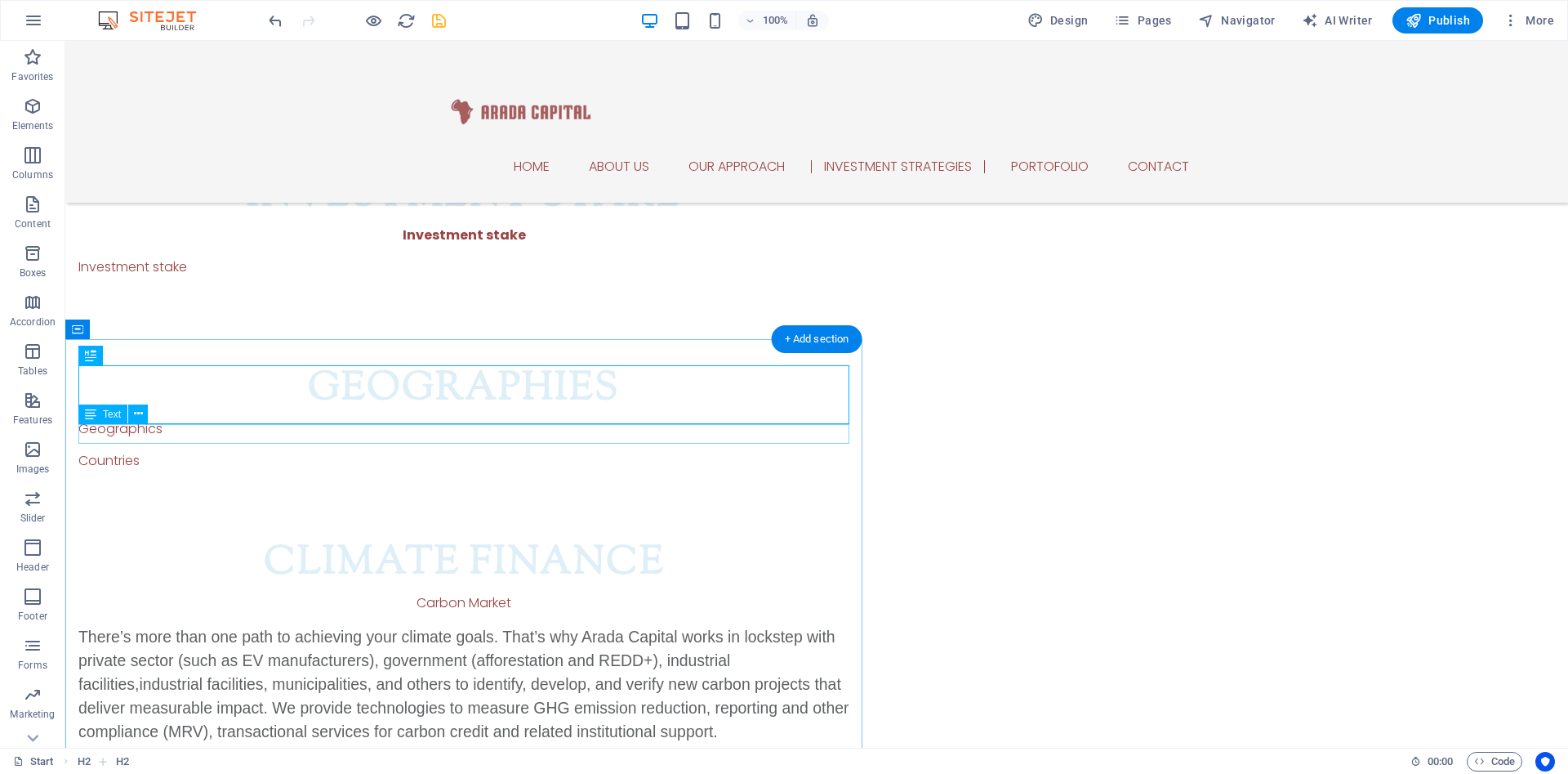
click at [425, 593] on div "Carbon Market" at bounding box center [463, 603] width 771 height 20
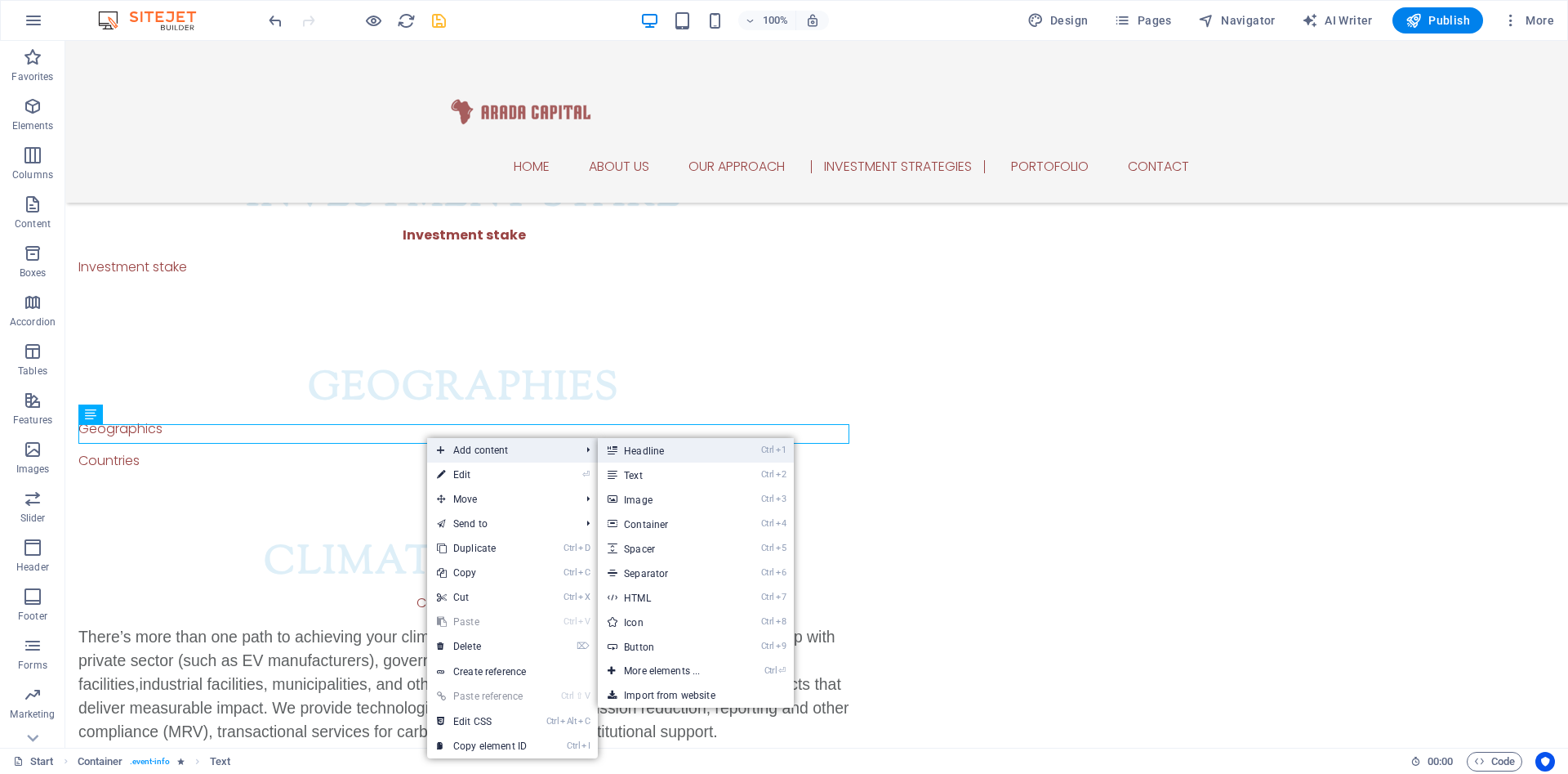
click at [616, 451] on icon at bounding box center [611, 450] width 8 height 24
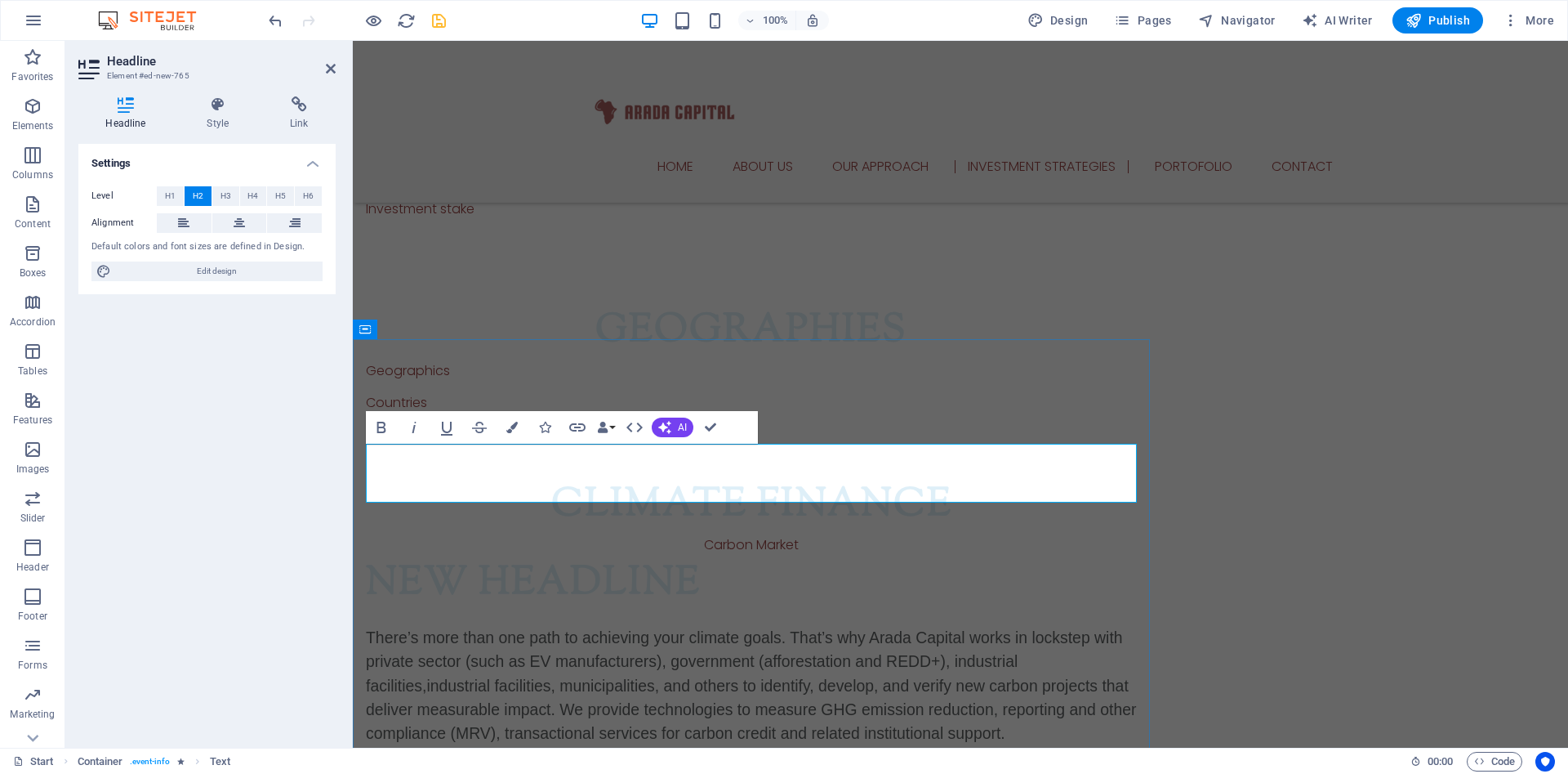
scroll to position [2109, 0]
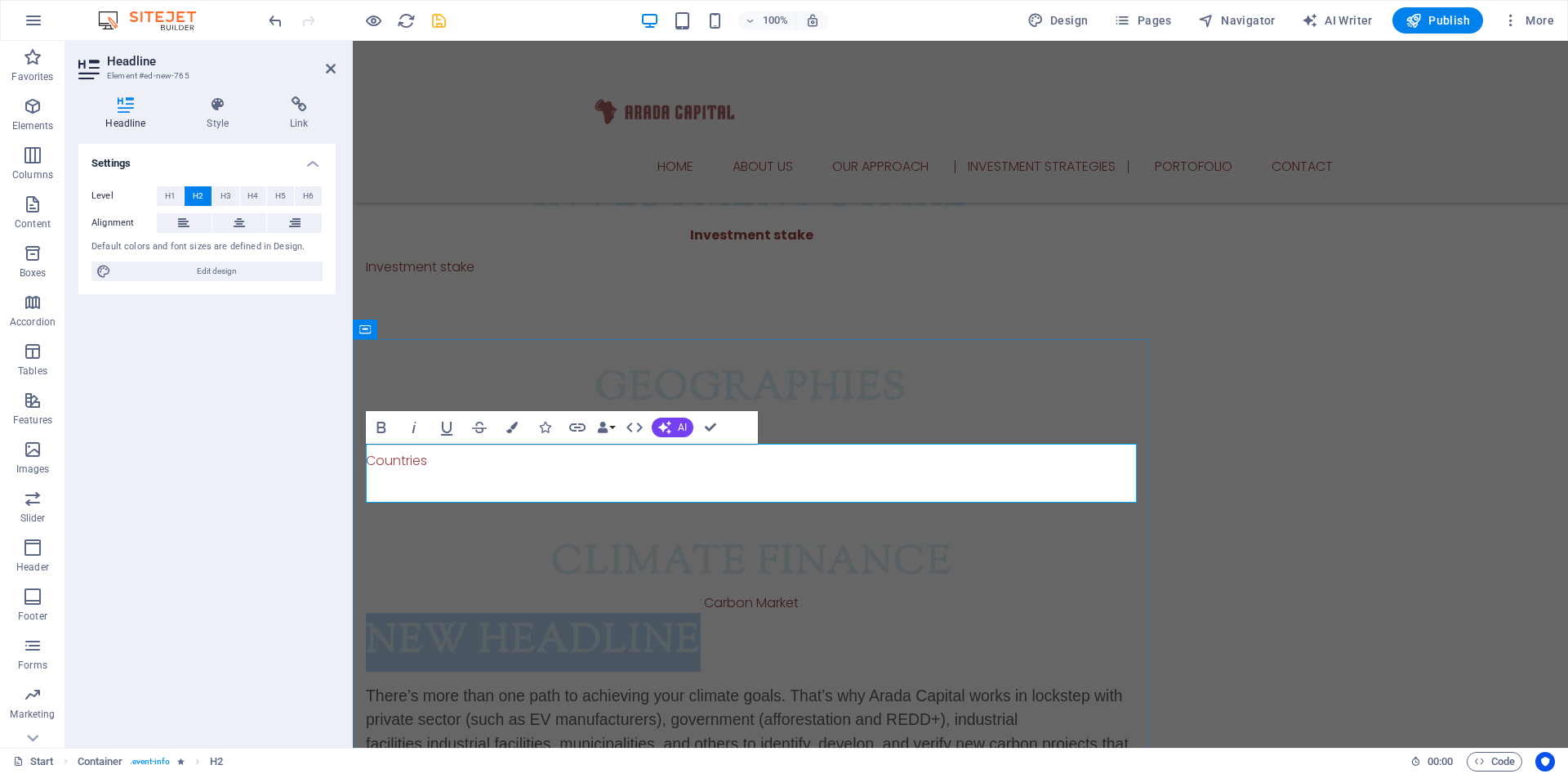
click at [767, 612] on h2 "New headline" at bounding box center [751, 642] width 771 height 59
drag, startPoint x: 764, startPoint y: 465, endPoint x: 372, endPoint y: 439, distance: 392.9
click at [372, 508] on div "Climate Finance Carbon Market New headline There’s more than one path to achiev…" at bounding box center [751, 756] width 797 height 496
drag, startPoint x: 20, startPoint y: 398, endPoint x: 372, endPoint y: 439, distance: 354.4
click at [372, 439] on button "Bold" at bounding box center [382, 426] width 31 height 32
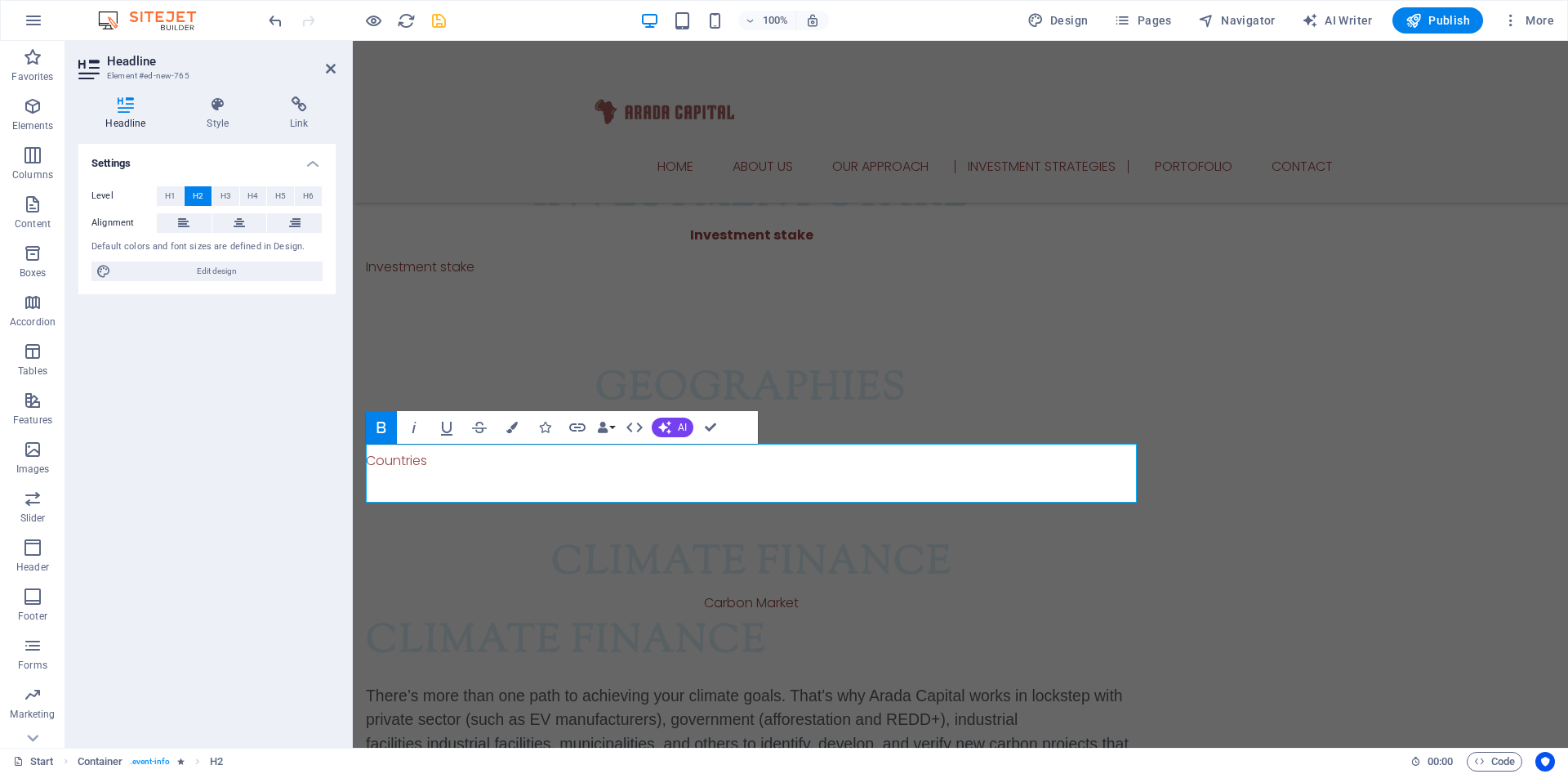
click at [238, 210] on div "Level H1 H2 H3 H4 H5 H6 Alignment Default colors and font sizes are defined in …" at bounding box center [207, 234] width 258 height 121
click at [242, 223] on icon at bounding box center [239, 223] width 12 height 20
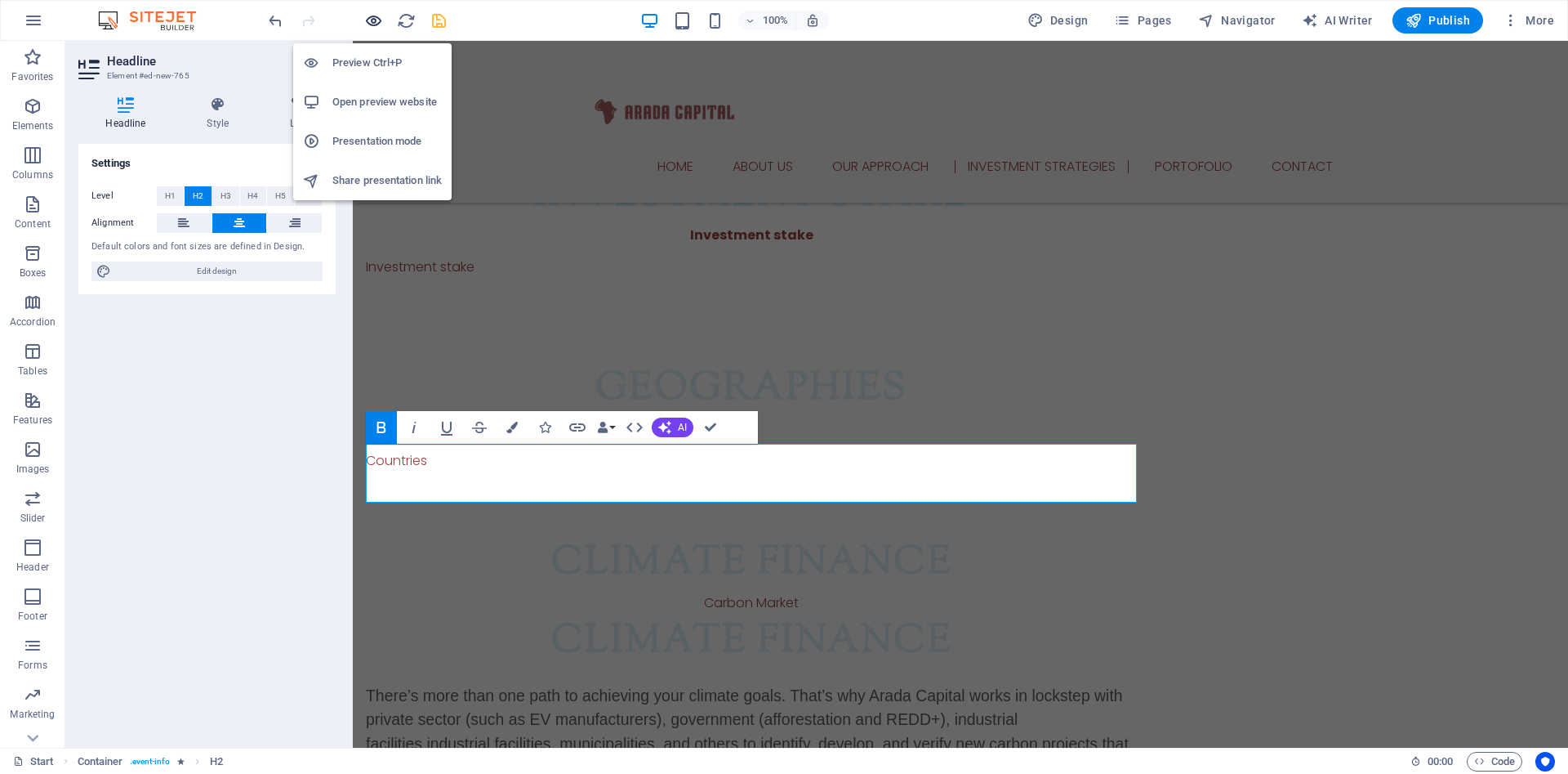
click at [371, 24] on icon "button" at bounding box center [373, 21] width 19 height 19
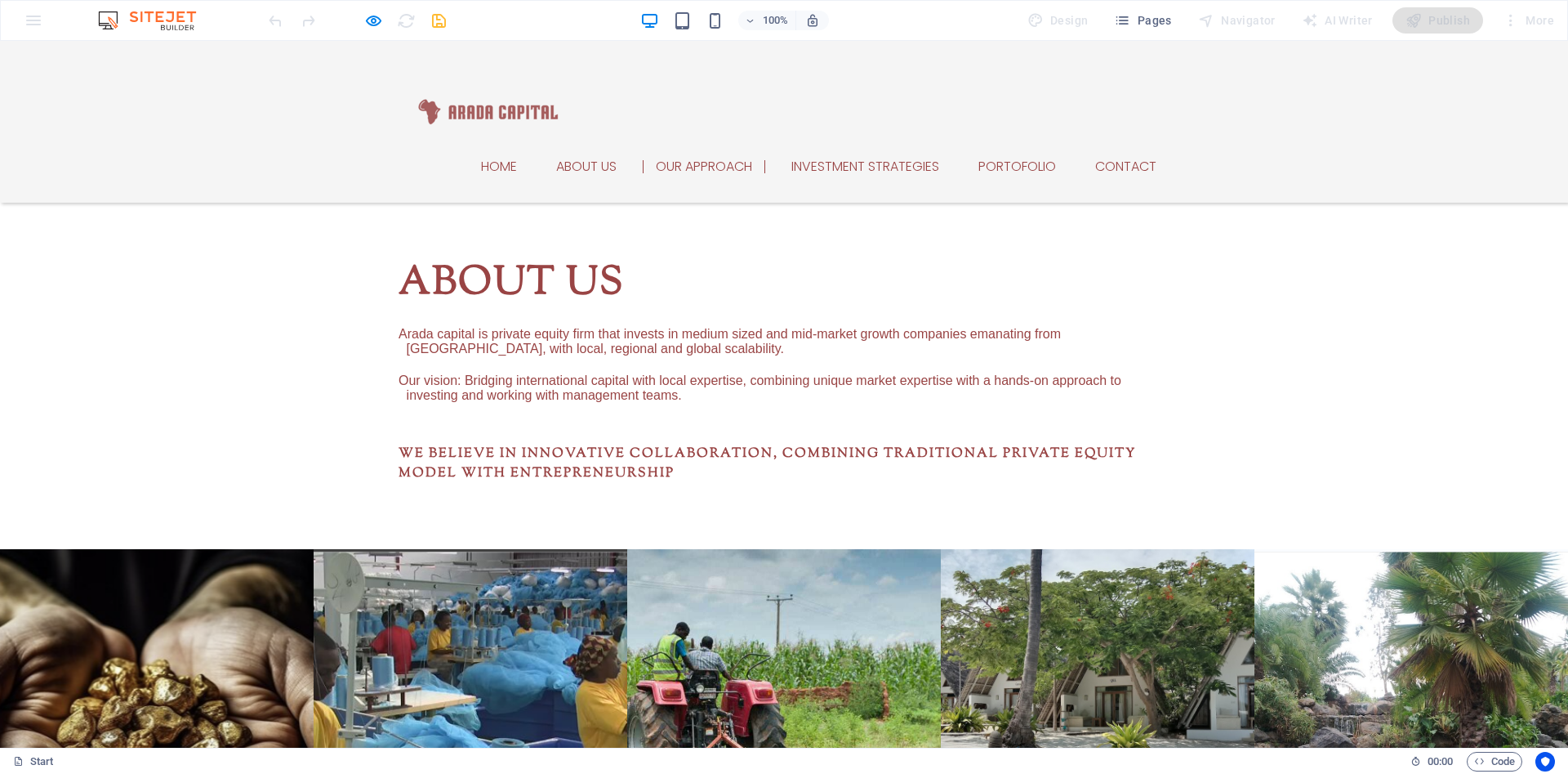
scroll to position [819, 0]
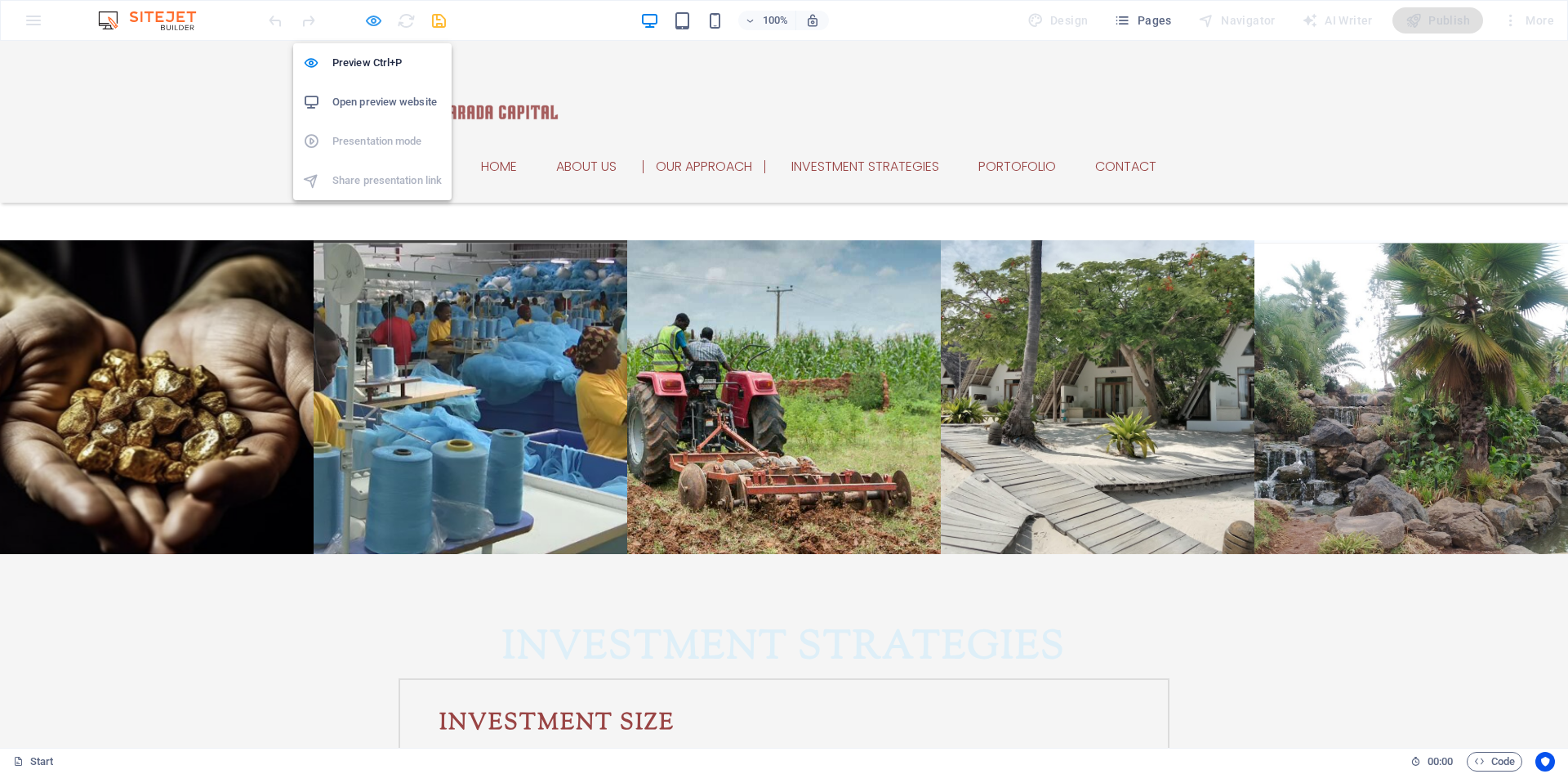
click at [368, 22] on icon "button" at bounding box center [373, 21] width 19 height 19
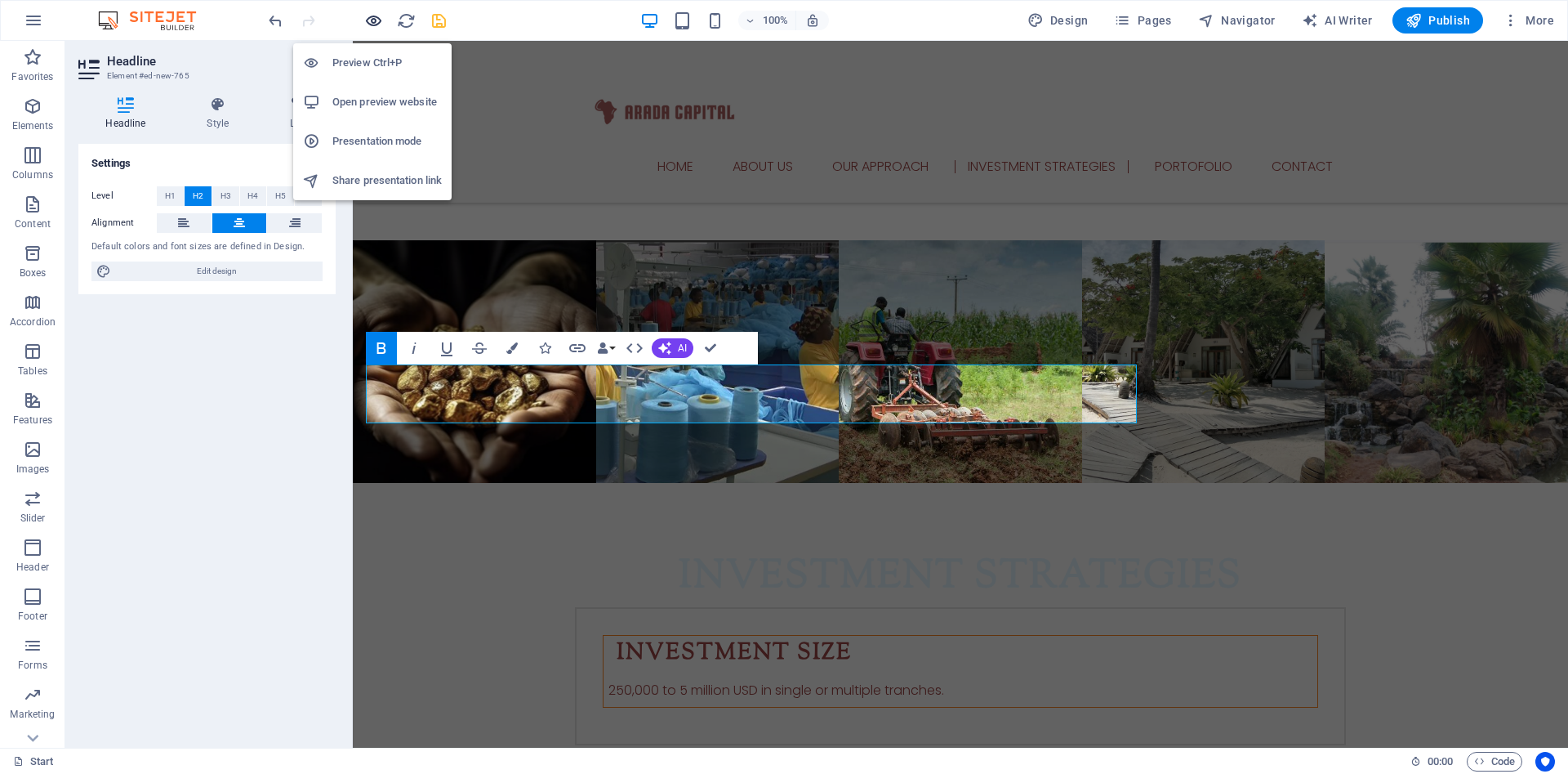
scroll to position [2189, 0]
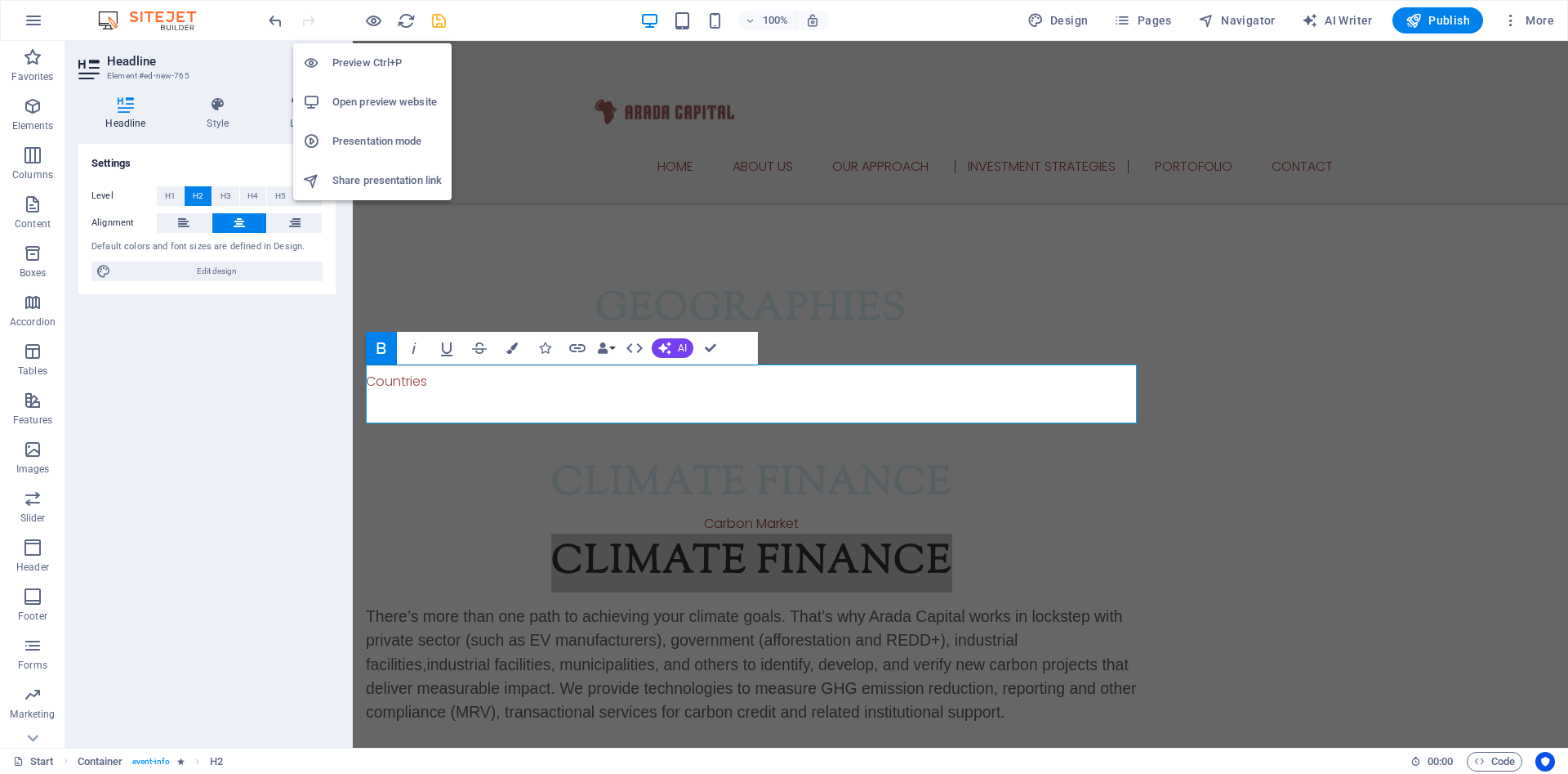
click at [396, 108] on h6 "Open preview website" at bounding box center [387, 102] width 110 height 20
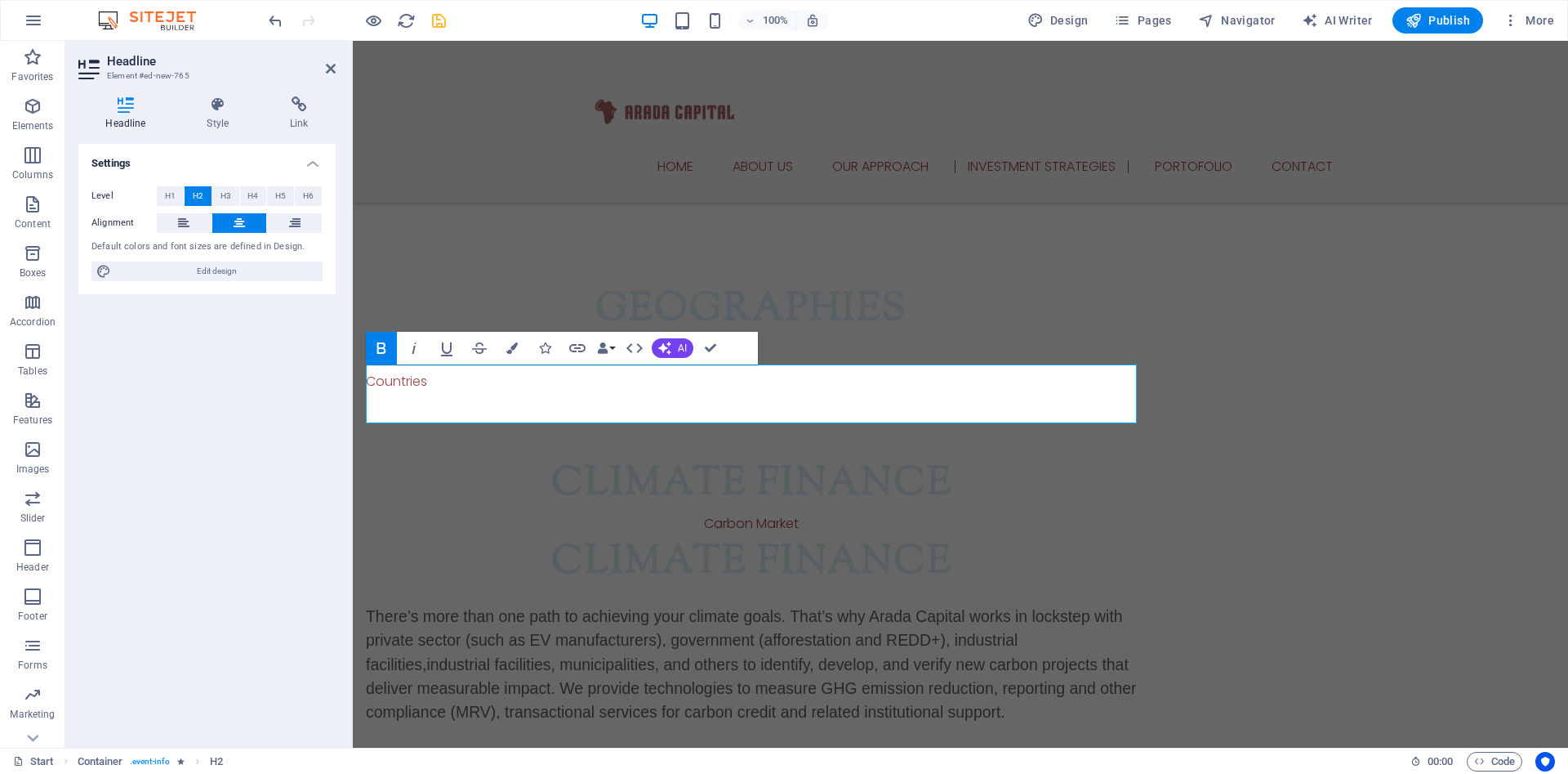
click at [445, 28] on icon "save" at bounding box center [439, 21] width 19 height 19
checkbox input "false"
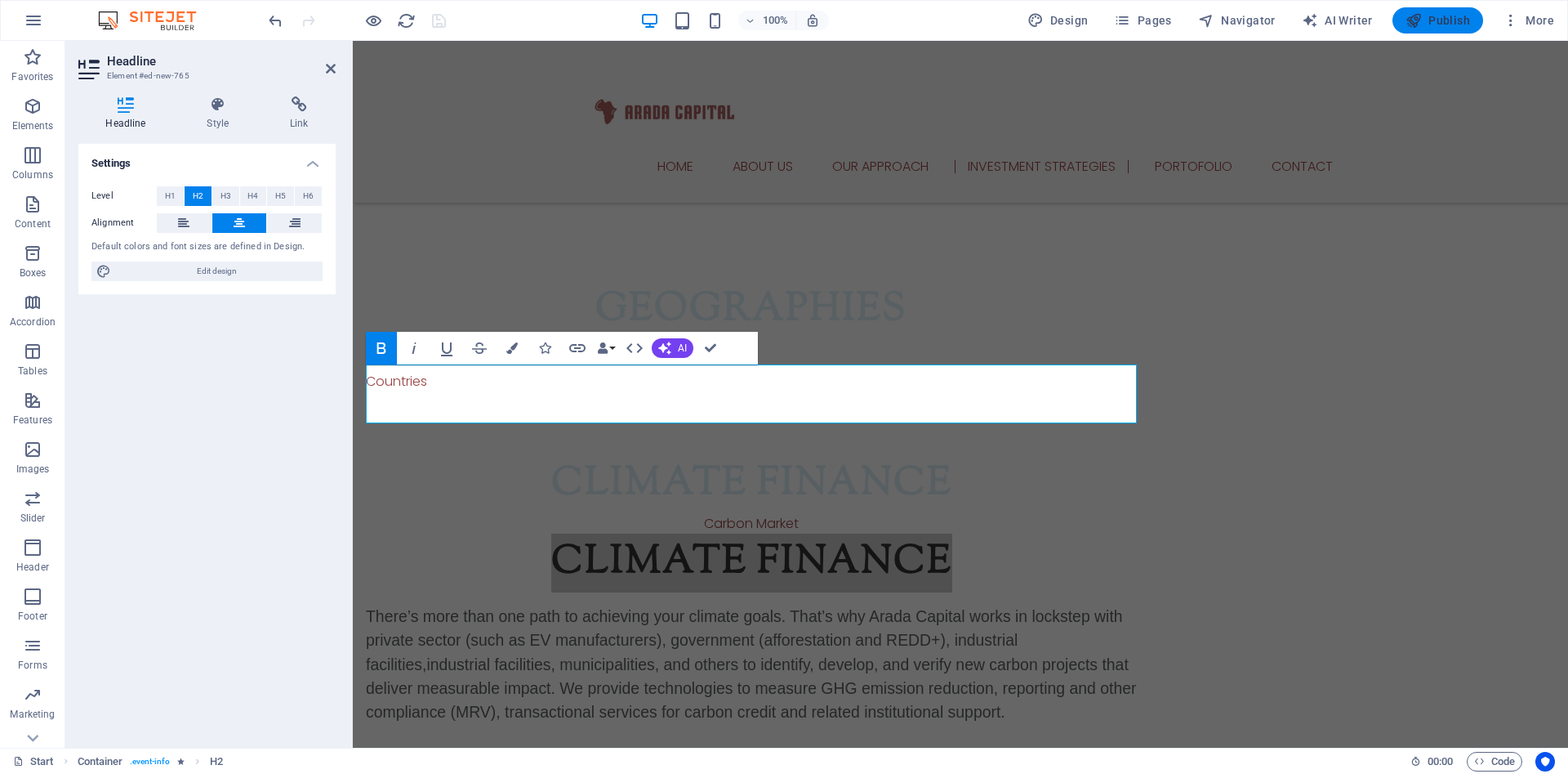
click at [1422, 25] on icon "button" at bounding box center [1413, 21] width 17 height 17
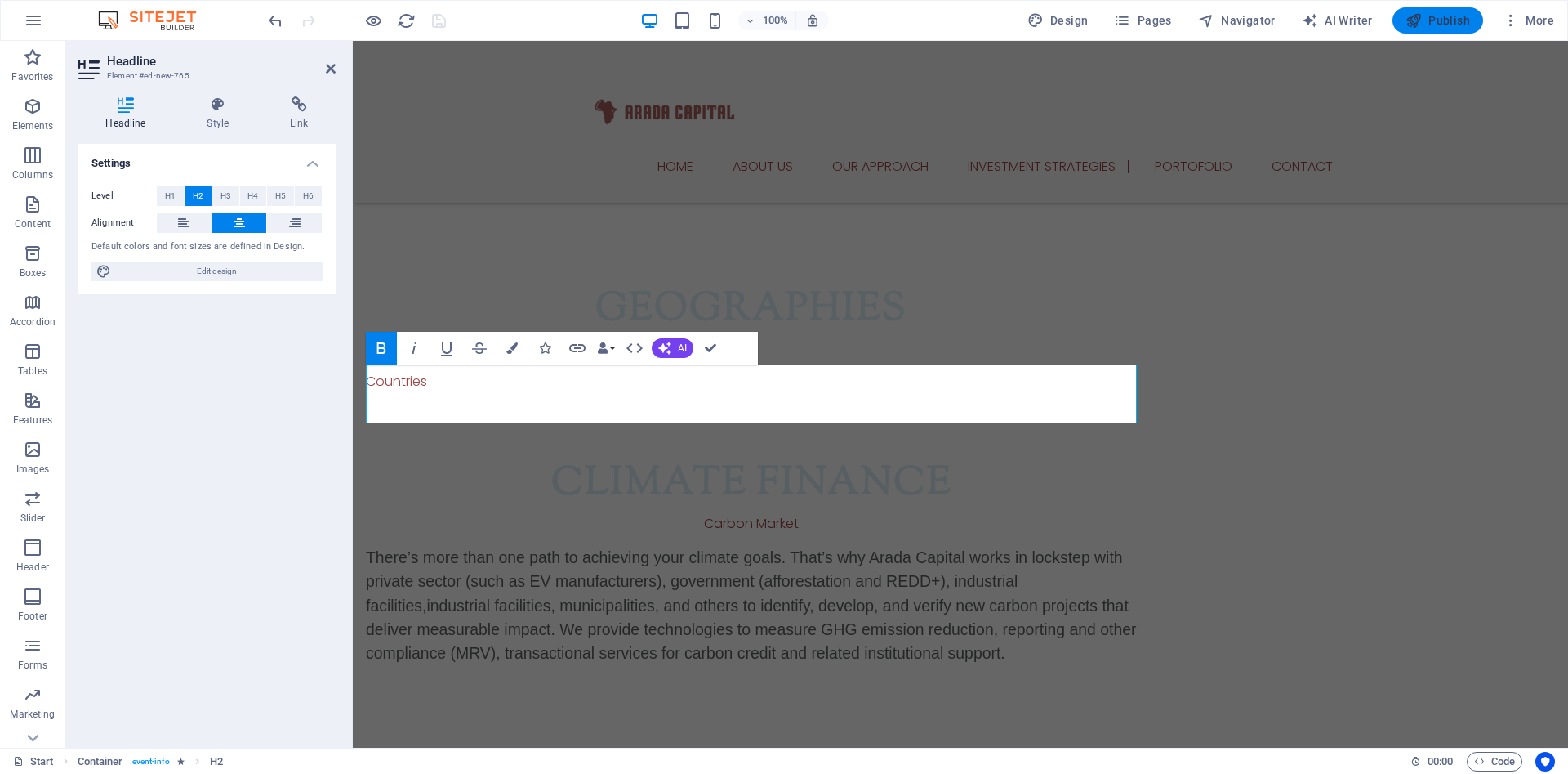
checkbox input "false"
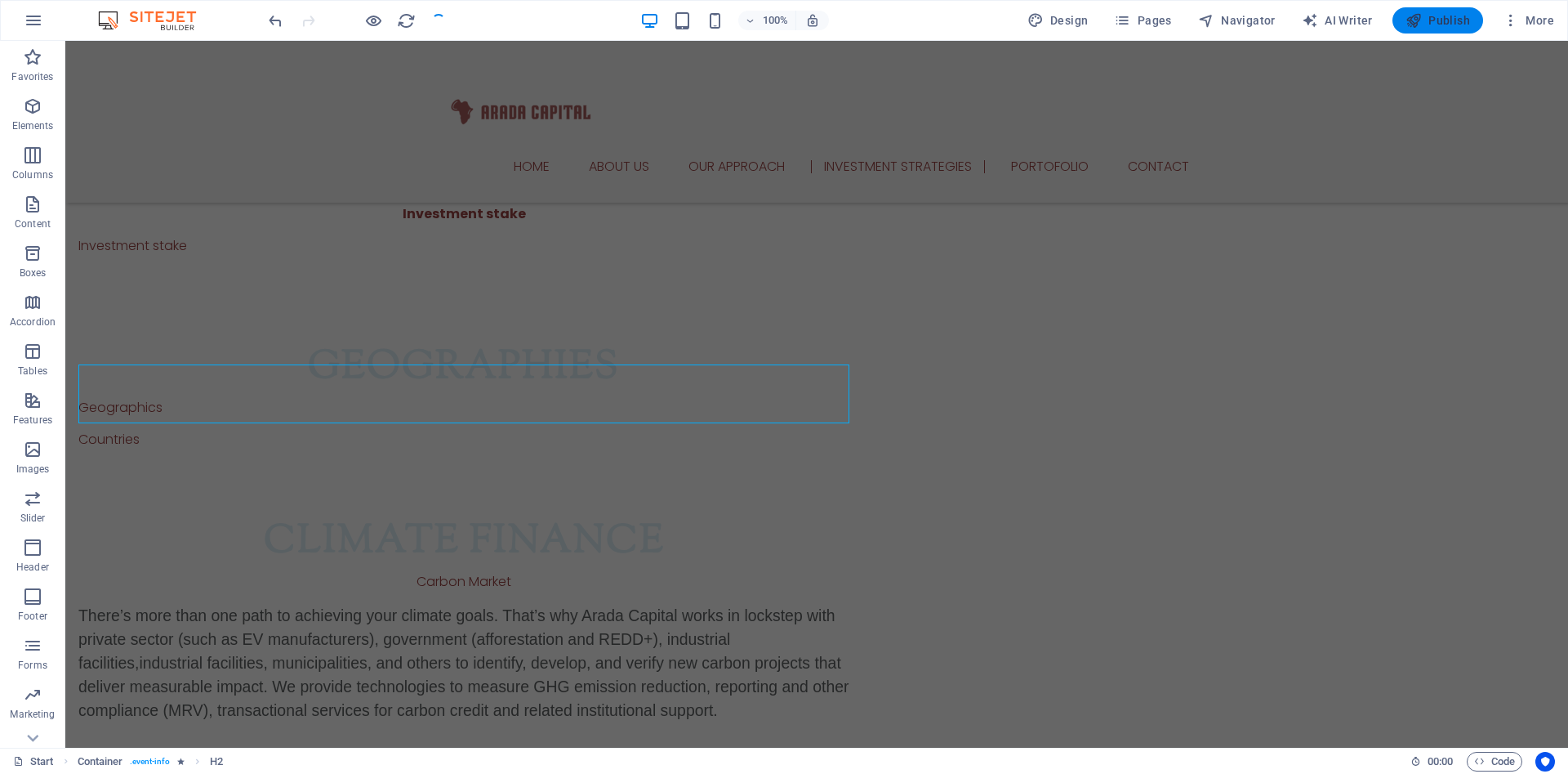
scroll to position [2247, 0]
